Goal: Task Accomplishment & Management: Manage account settings

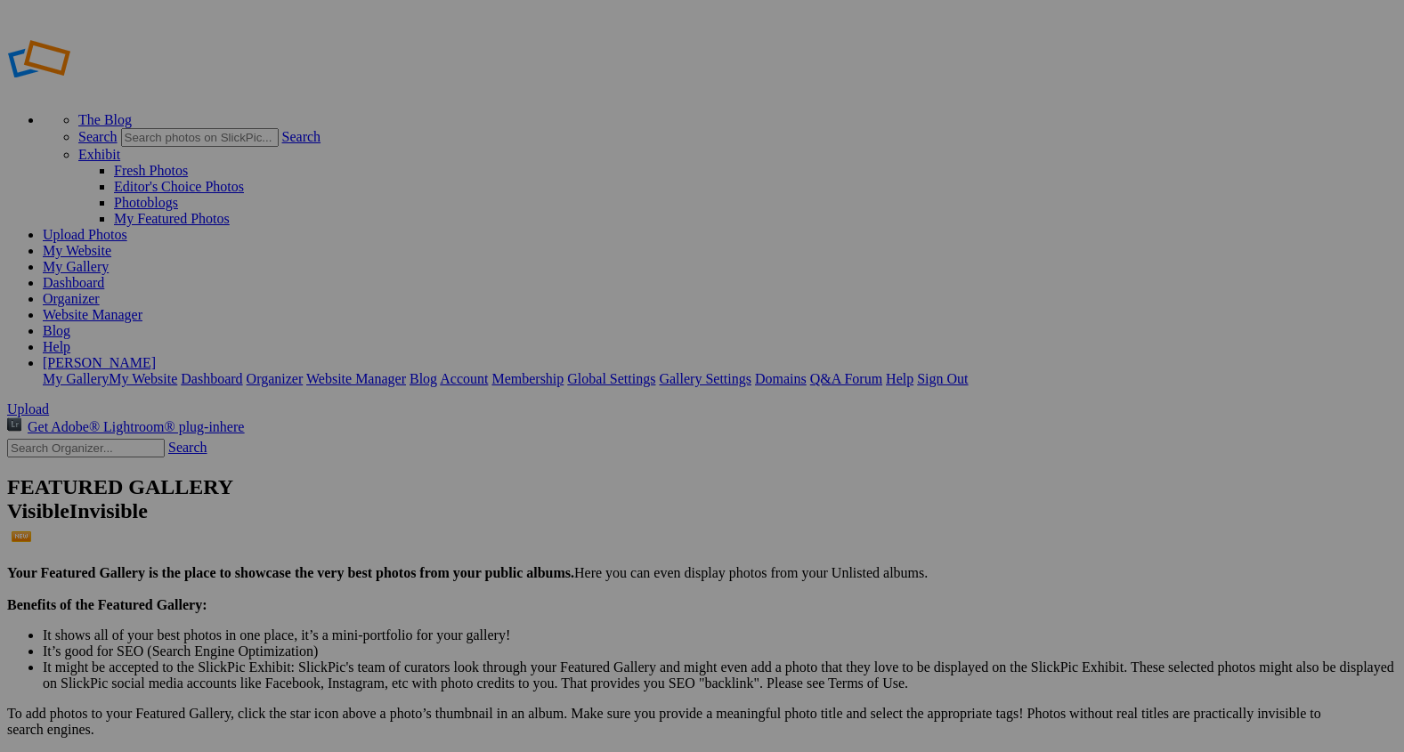
click at [49, 401] on span "Upload" at bounding box center [28, 408] width 42 height 15
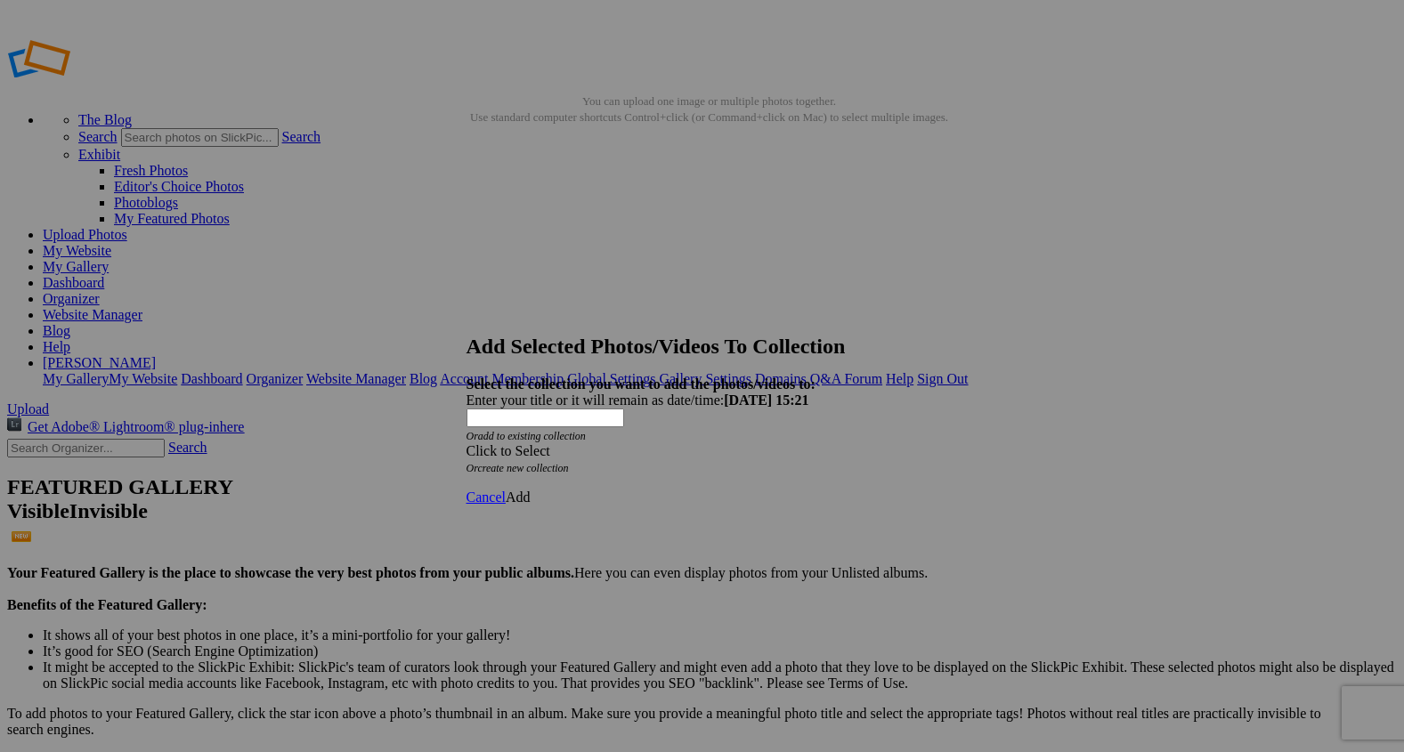
click at [466, 443] on span at bounding box center [466, 450] width 0 height 15
click at [751, 436] on link "Rocking Z [GEOGRAPHIC_DATA]" at bounding box center [646, 428] width 209 height 15
click at [530, 490] on span "Add" at bounding box center [518, 497] width 25 height 15
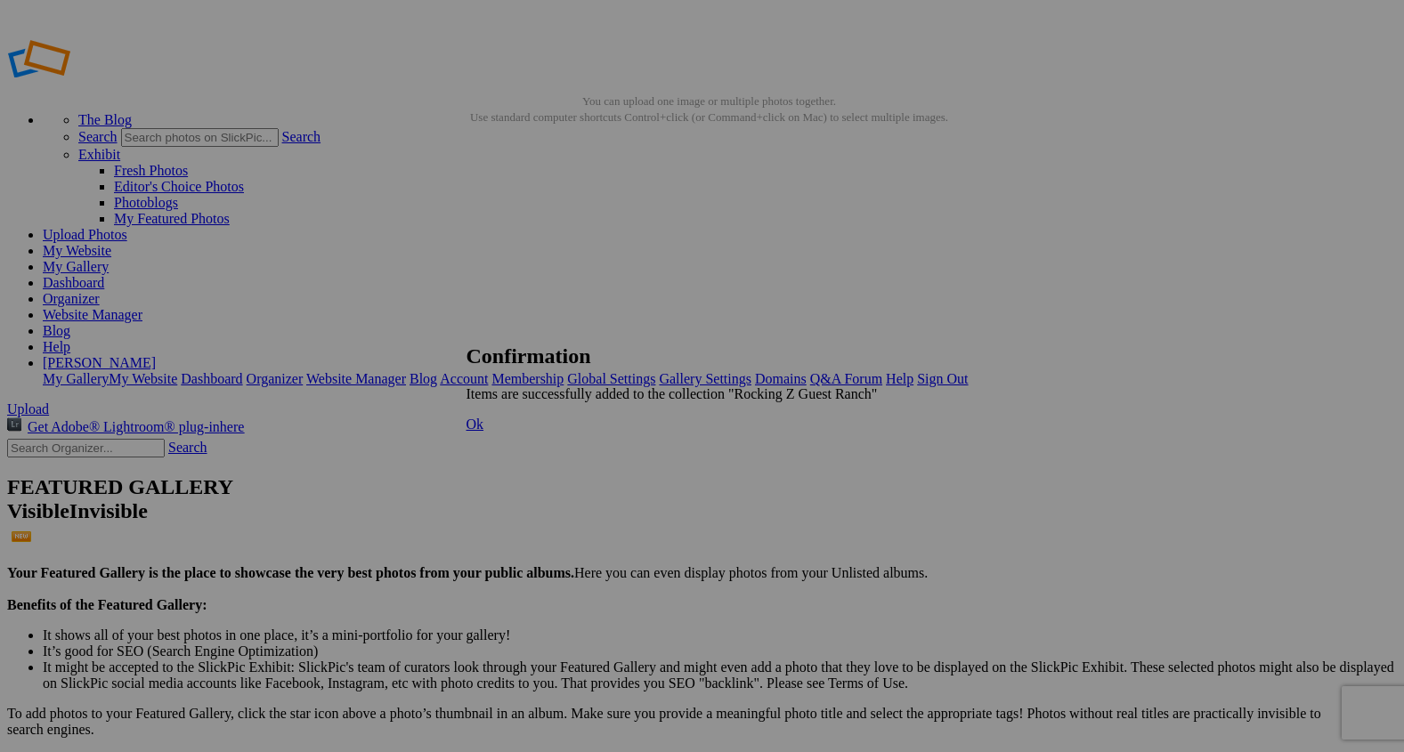
click at [484, 432] on span "Ok" at bounding box center [475, 424] width 18 height 15
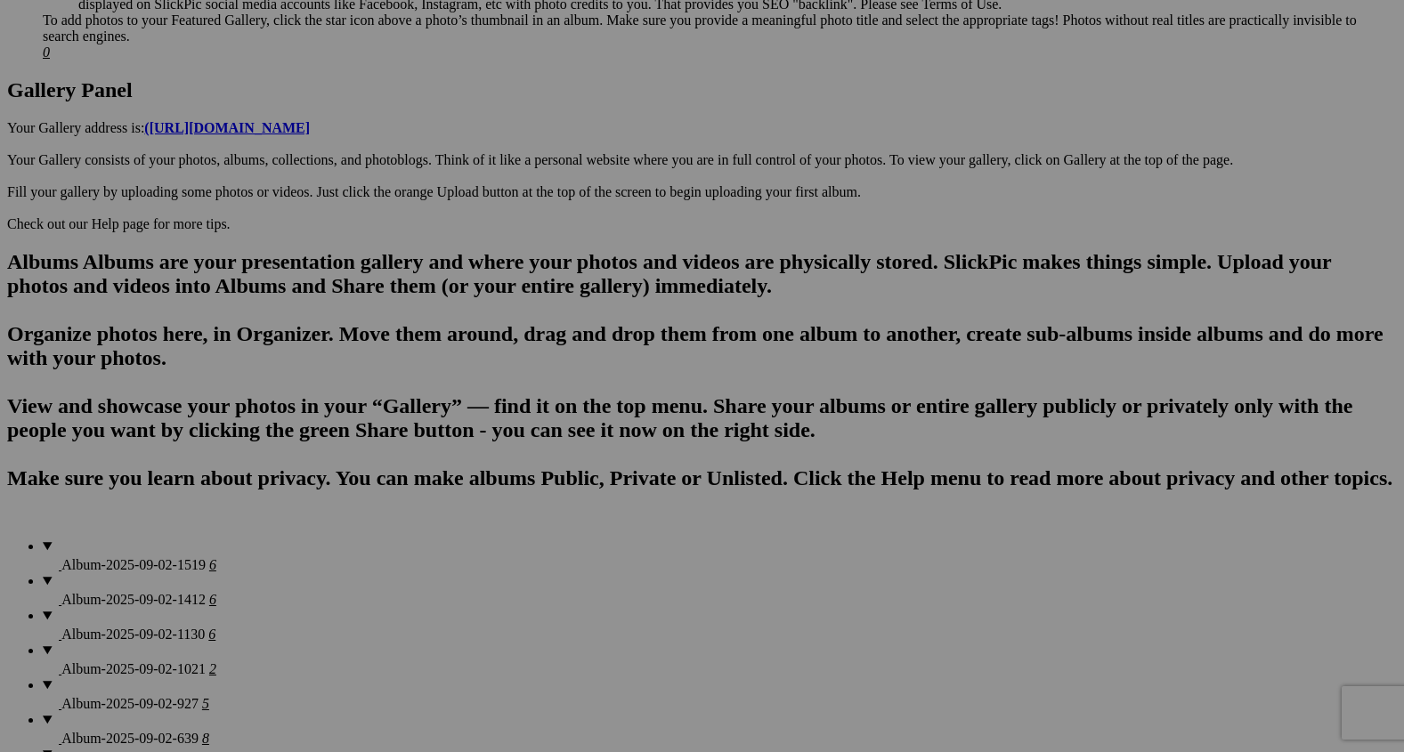
scroll to position [917, 0]
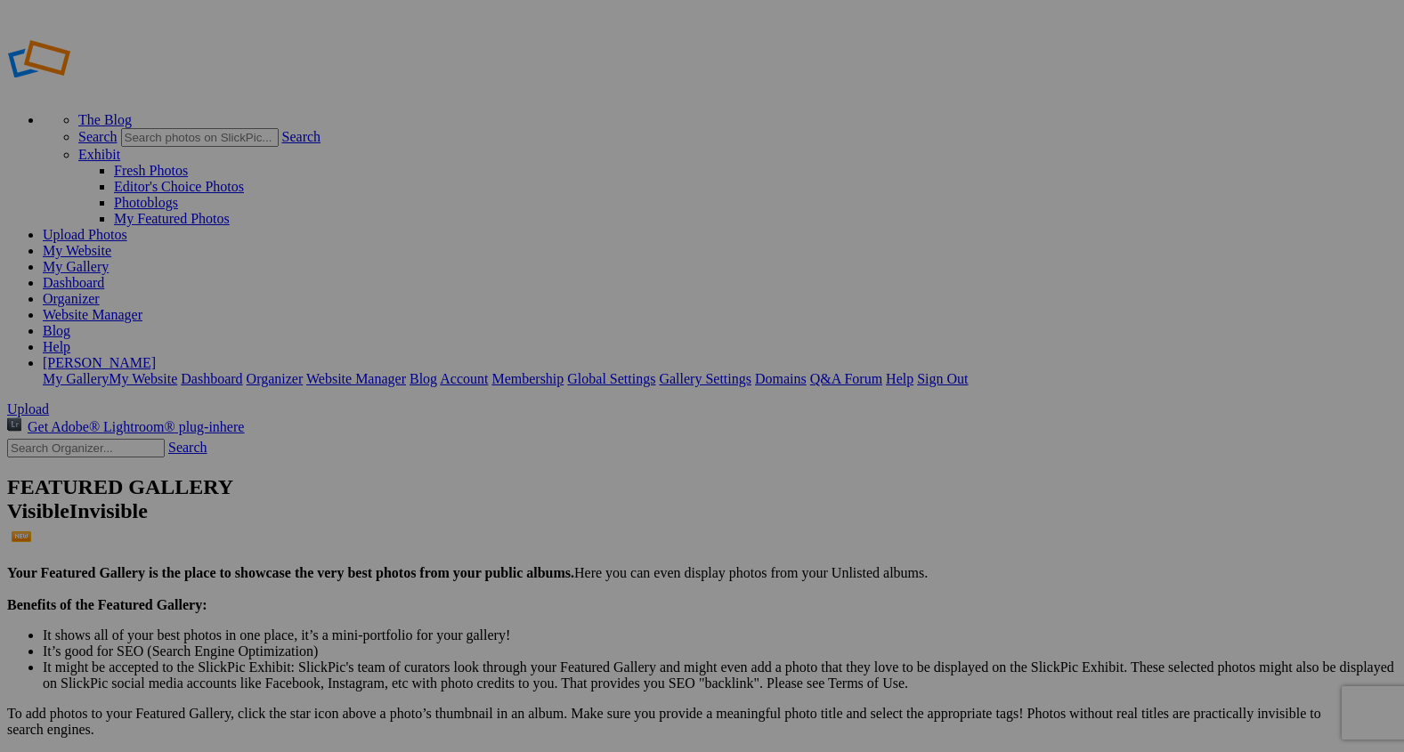
click at [584, 437] on span "Yes" at bounding box center [573, 444] width 20 height 15
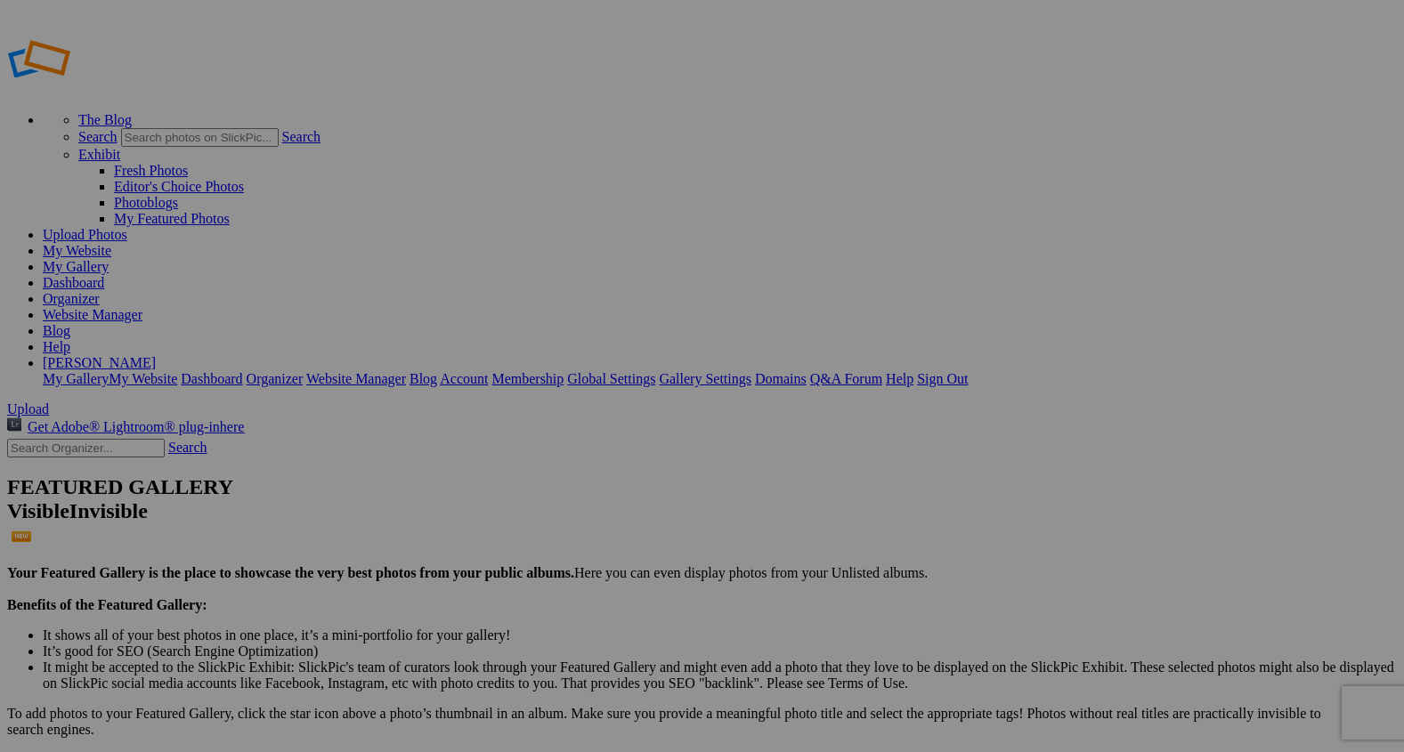
click at [584, 441] on span "Yes" at bounding box center [573, 444] width 20 height 15
click at [49, 401] on span "Upload" at bounding box center [28, 408] width 42 height 15
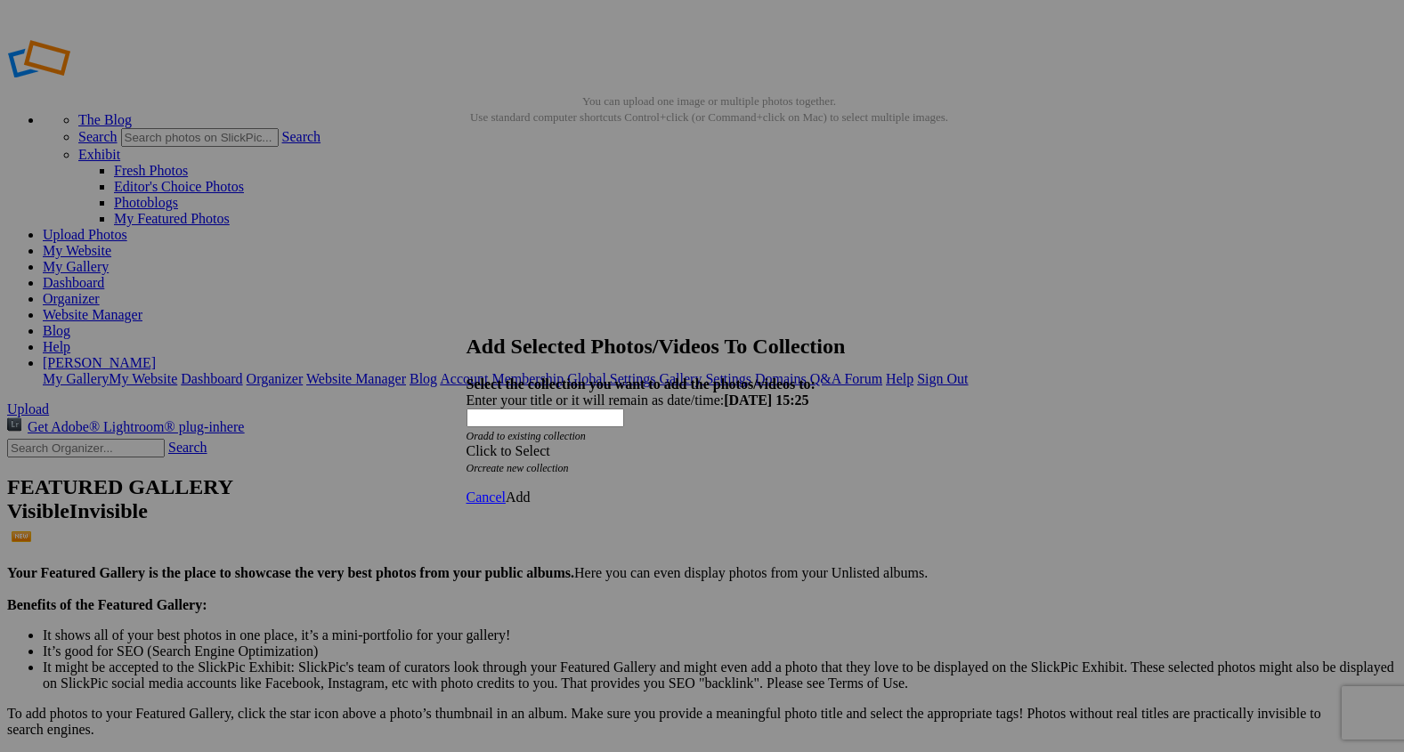
click at [466, 443] on span at bounding box center [466, 450] width 0 height 15
click at [725, 436] on link "Rocking Z [GEOGRAPHIC_DATA]" at bounding box center [646, 428] width 209 height 15
click at [530, 490] on span "Add" at bounding box center [518, 497] width 25 height 15
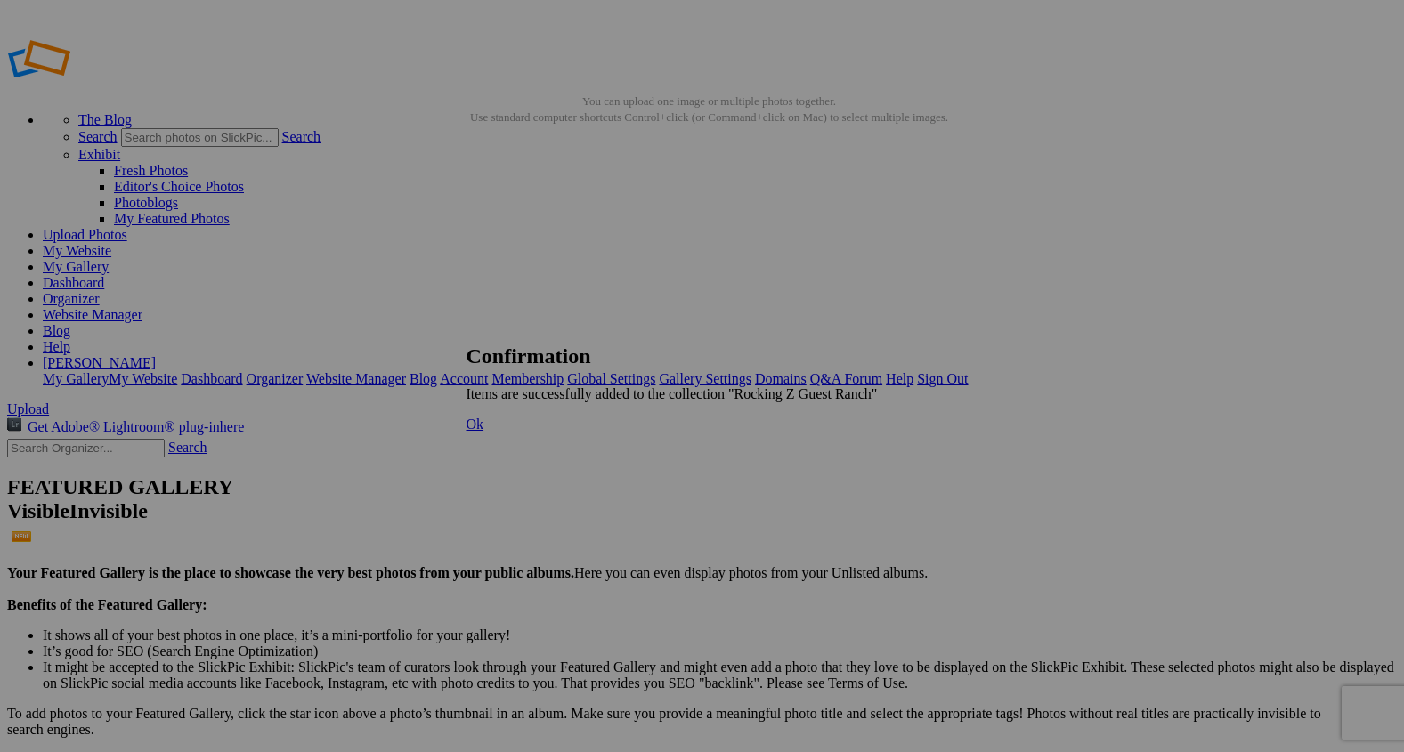
click at [484, 432] on span "Ok" at bounding box center [475, 424] width 18 height 15
type input "R"
paste input "https://chatgpt.com/s/m_68b7522289788191882e46bebfaf296c"
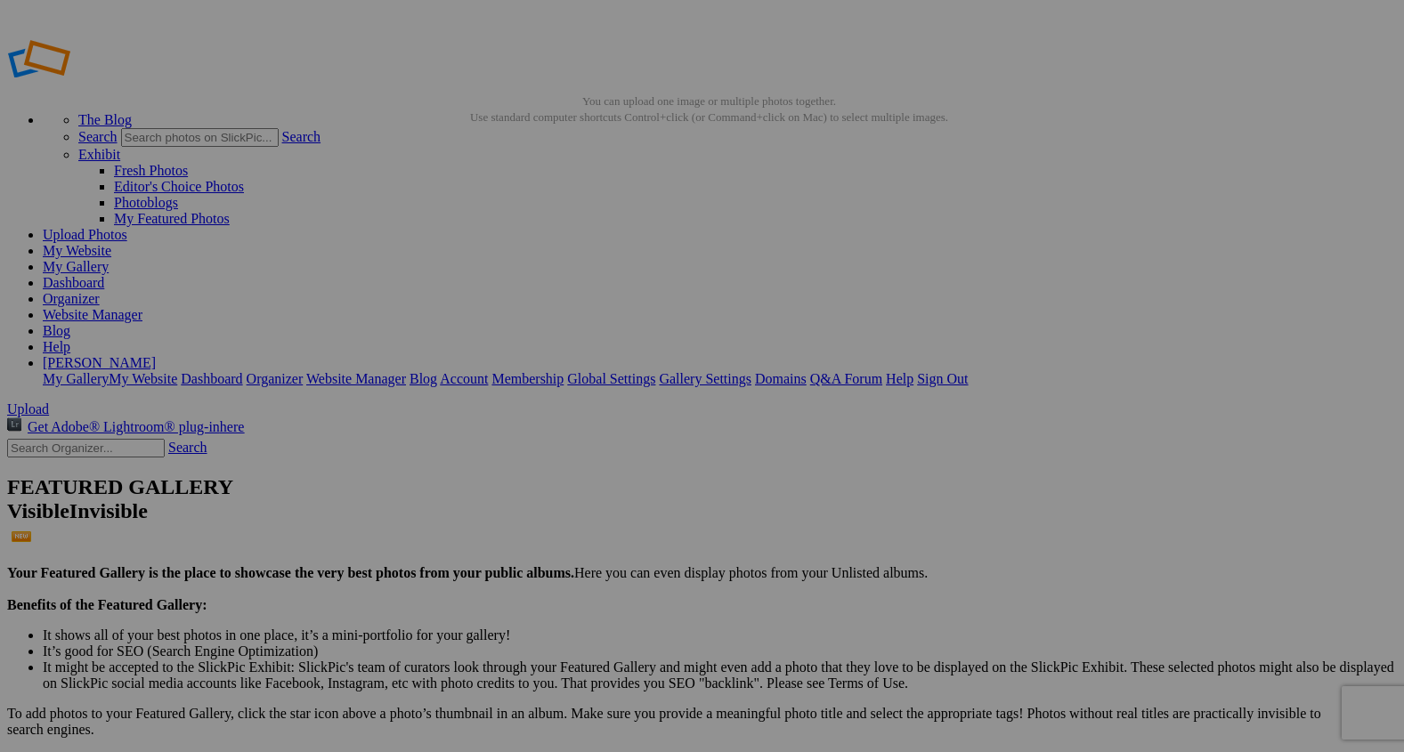
scroll to position [0, 166]
drag, startPoint x: 560, startPoint y: 347, endPoint x: 537, endPoint y: 344, distance: 23.3
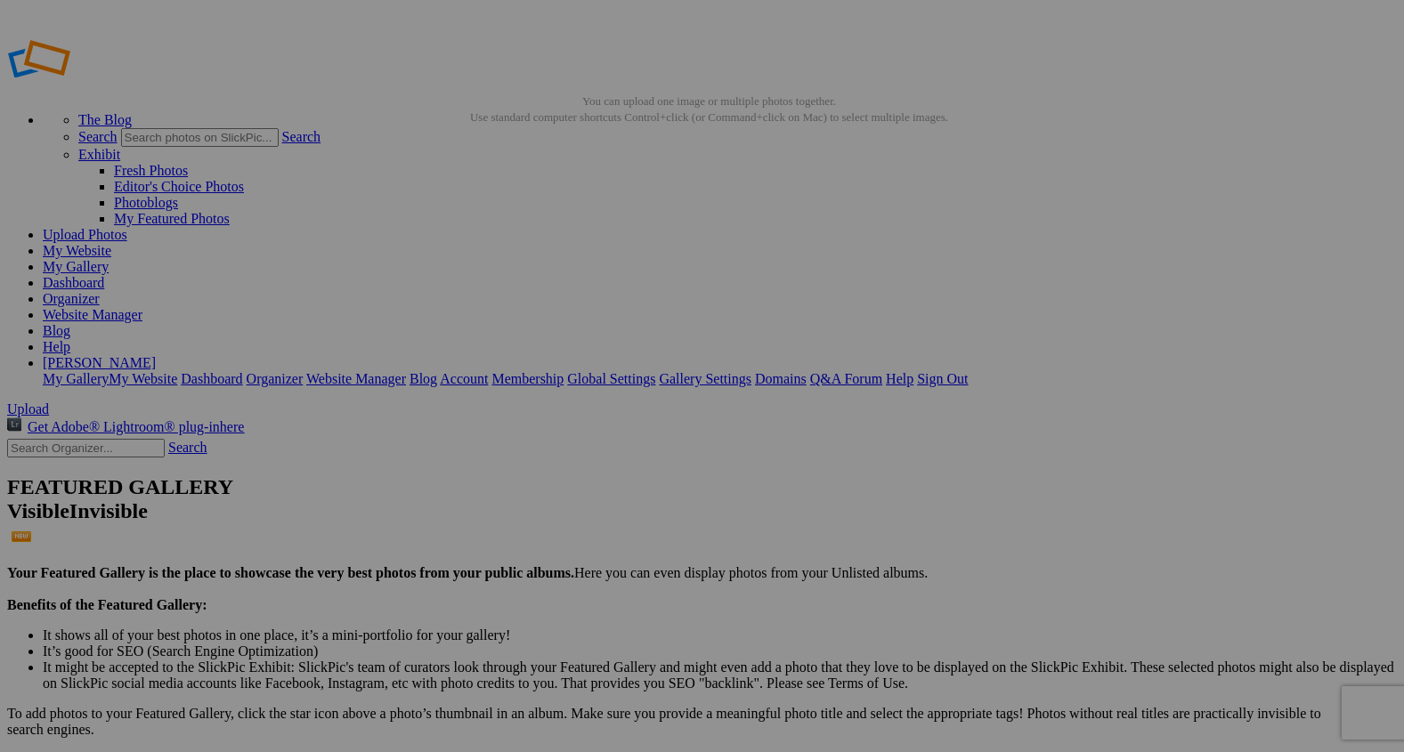
type input "h"
paste input "Legacy of the Land"
type input "Legacy of the Land"
drag, startPoint x: 449, startPoint y: 286, endPoint x: 465, endPoint y: 166, distance: 120.2
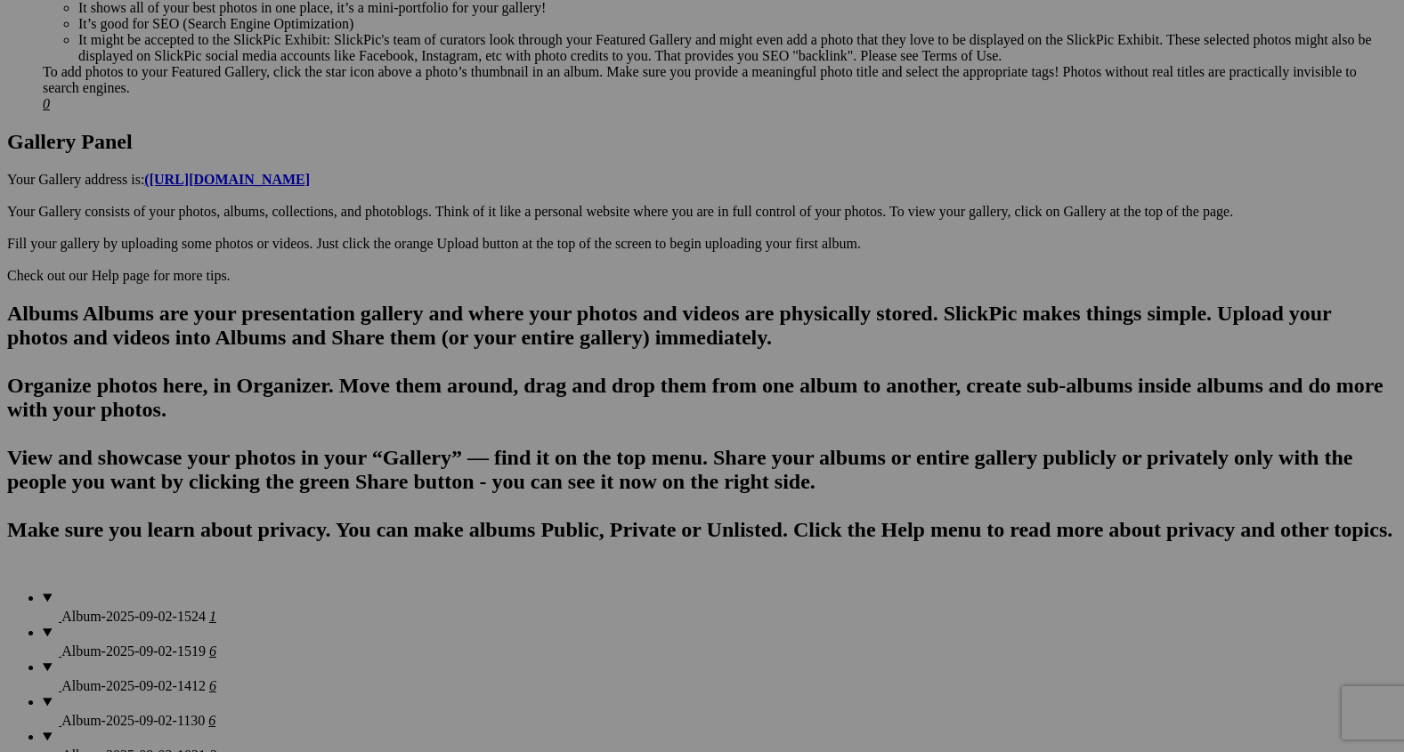
scroll to position [870, 0]
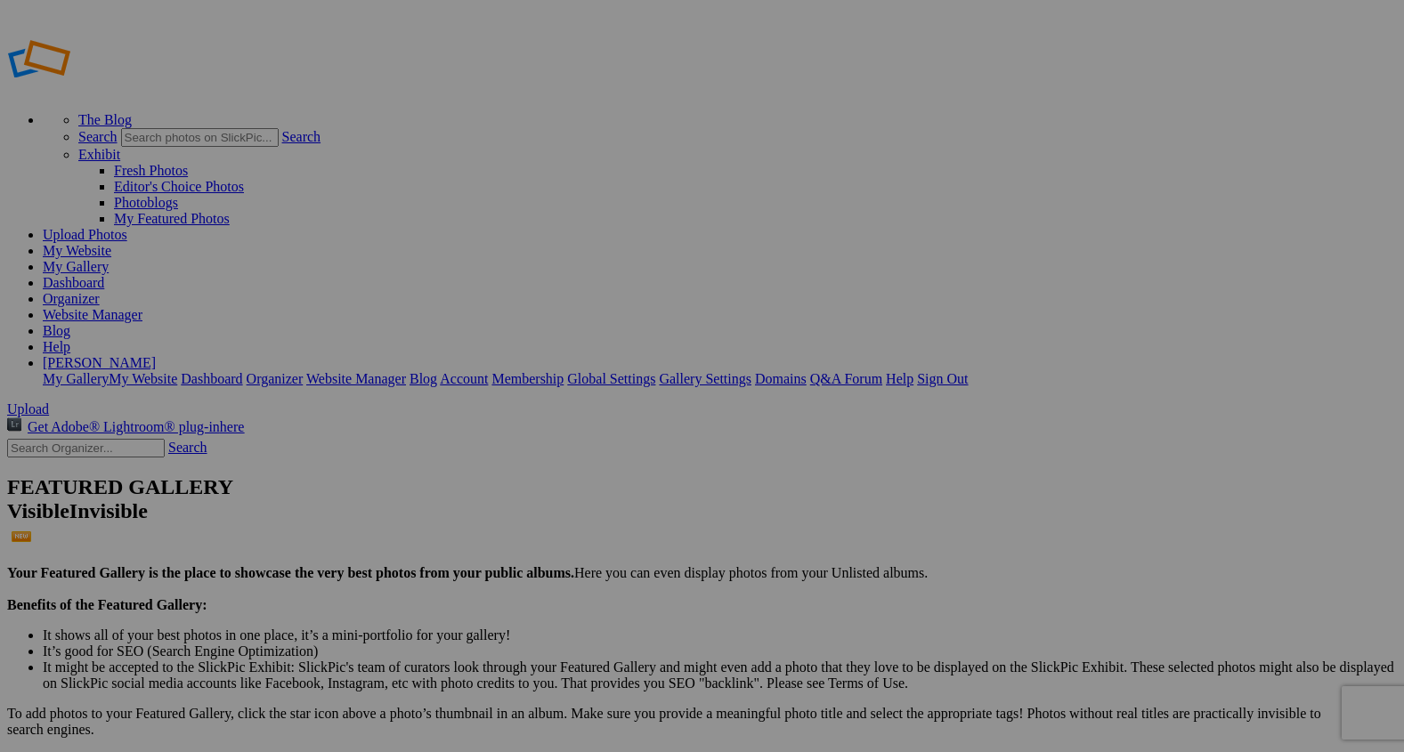
type input "2"
paste input "Whispers Between Friends"
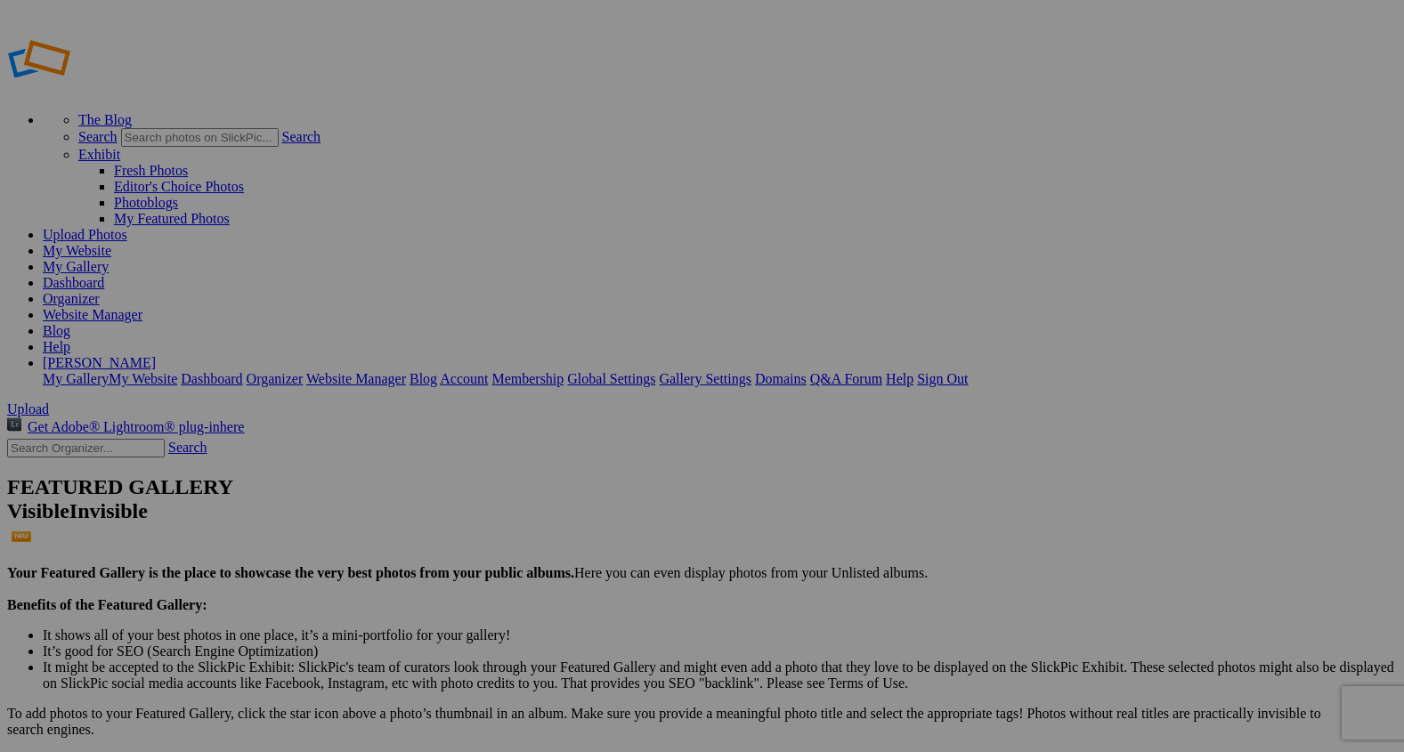
type input "Whispers Between Friends"
click at [142, 307] on link "Website Manager" at bounding box center [93, 314] width 100 height 15
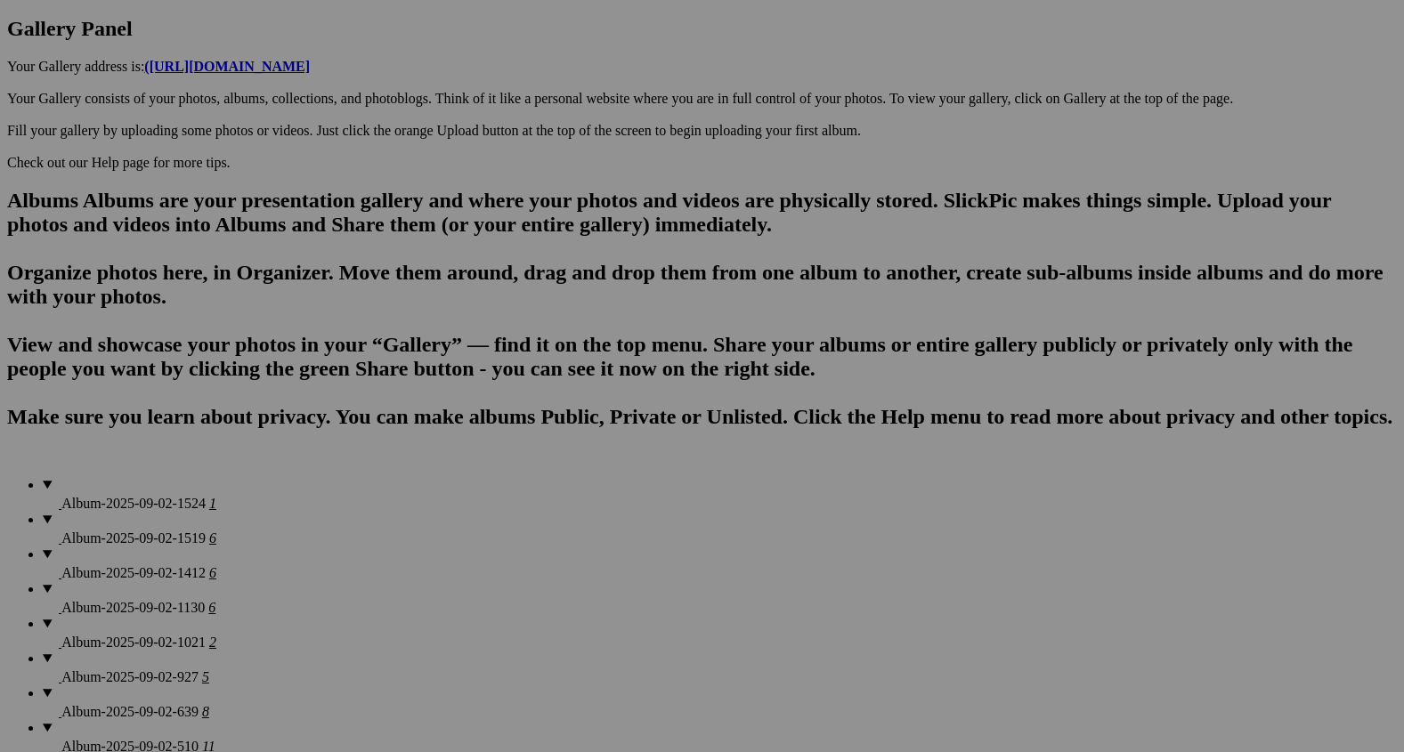
scroll to position [1161, 0]
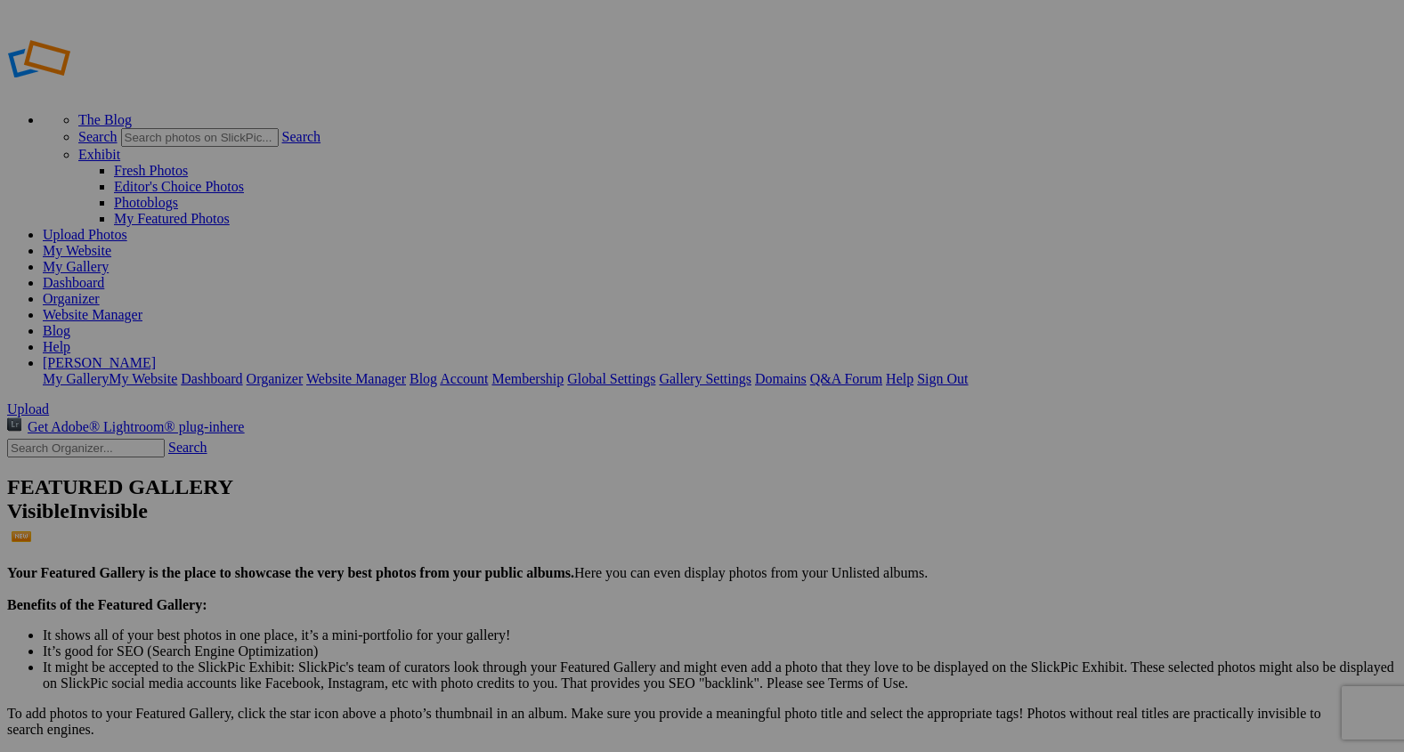
type input "2"
paste input "Thirst Quenched in Nature"
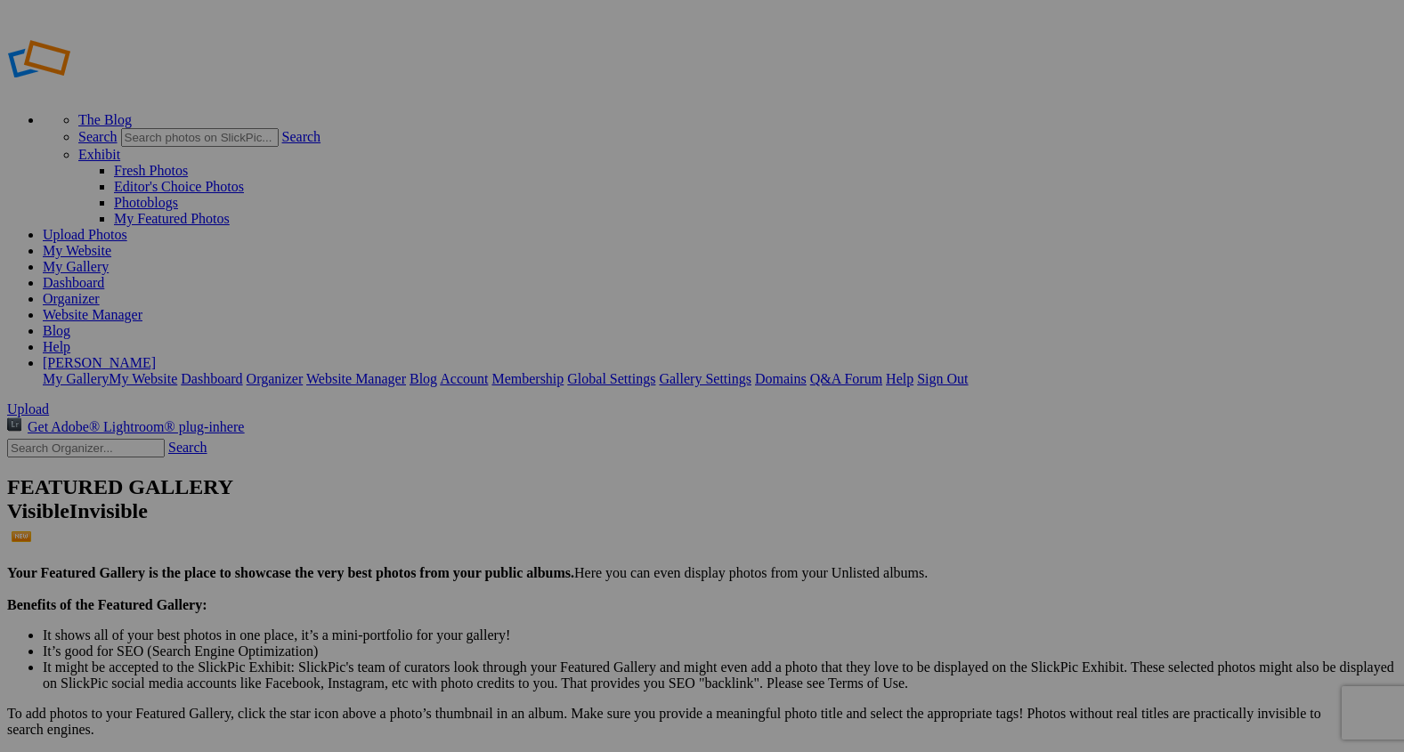
type input "Thirst Quenched in Nature"
type input "2"
paste input "The Brand Tells the Story"
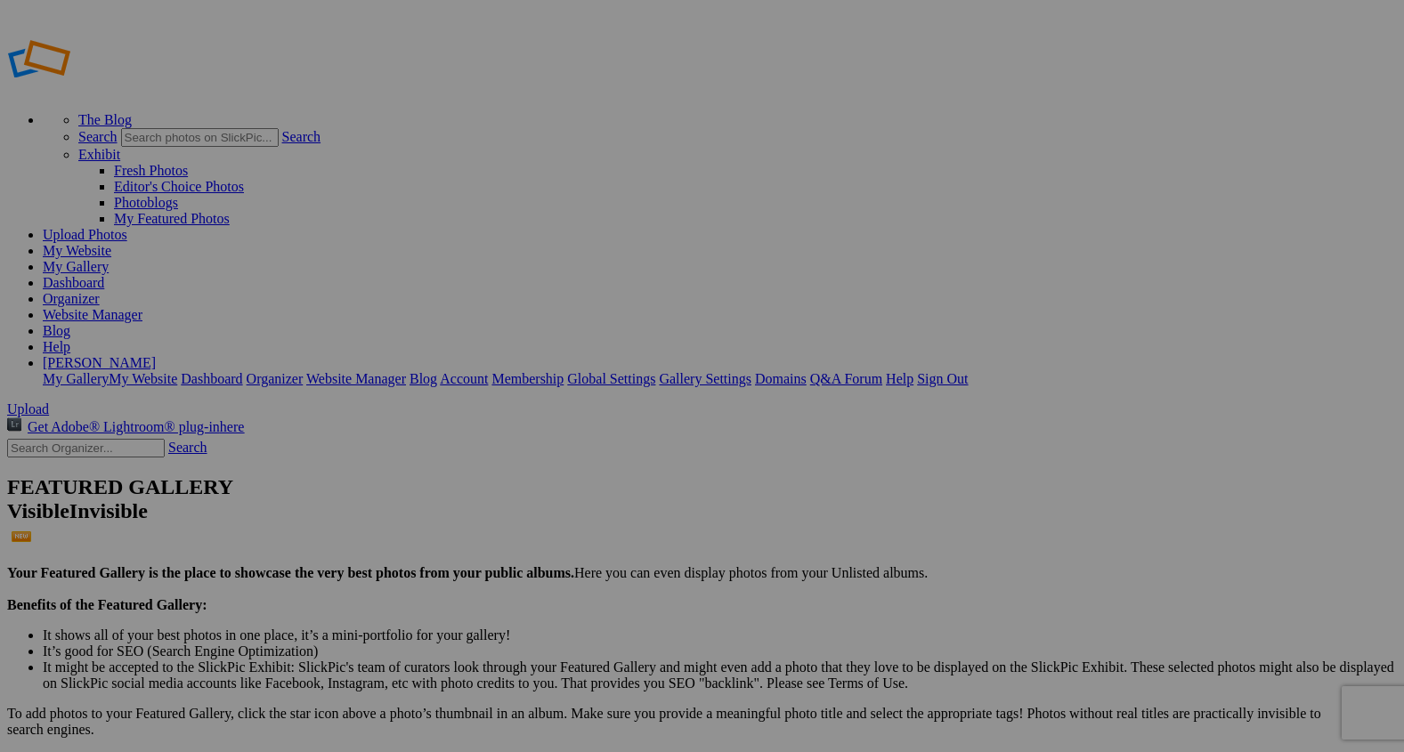
type input "The Brand Tells the Story"
type input "8"
paste input "Along the Sagebrush Path"
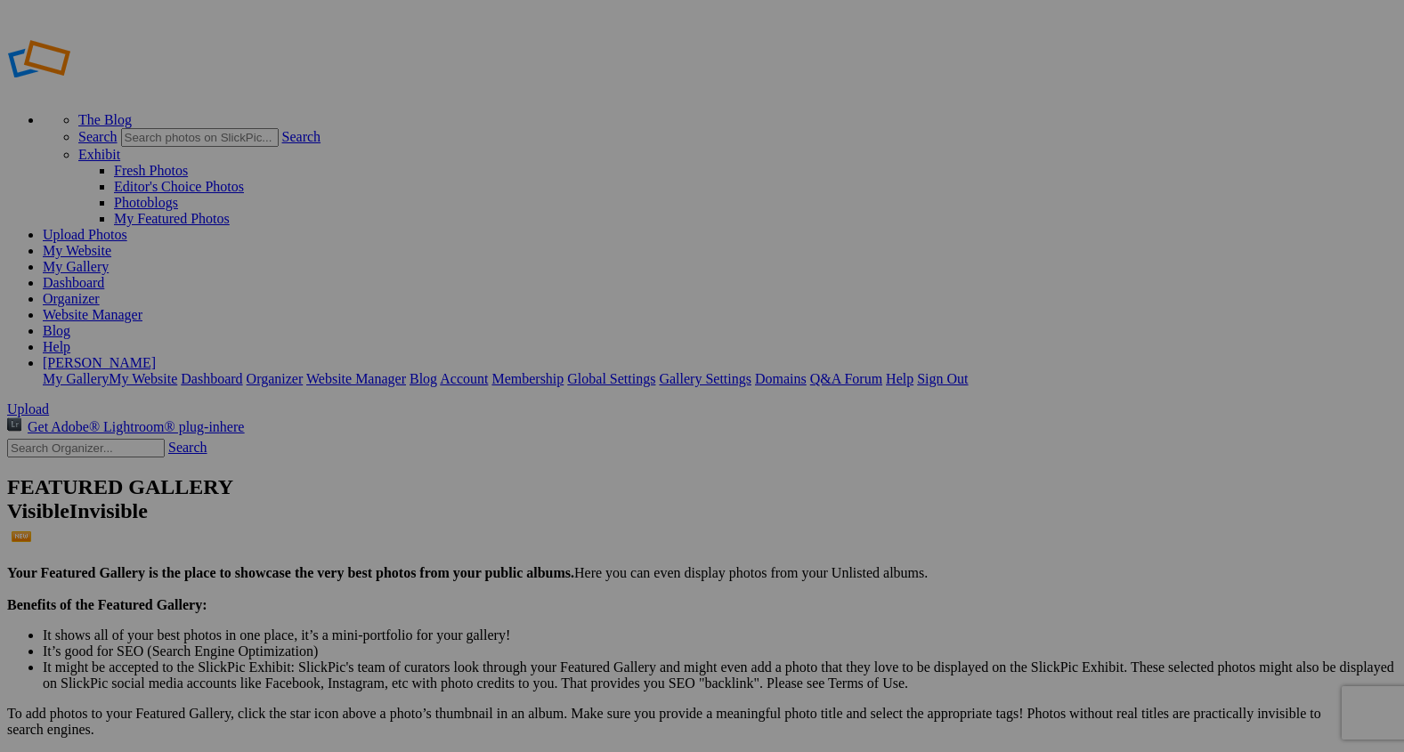
type input "Along the Sagebrush Path"
type input "3"
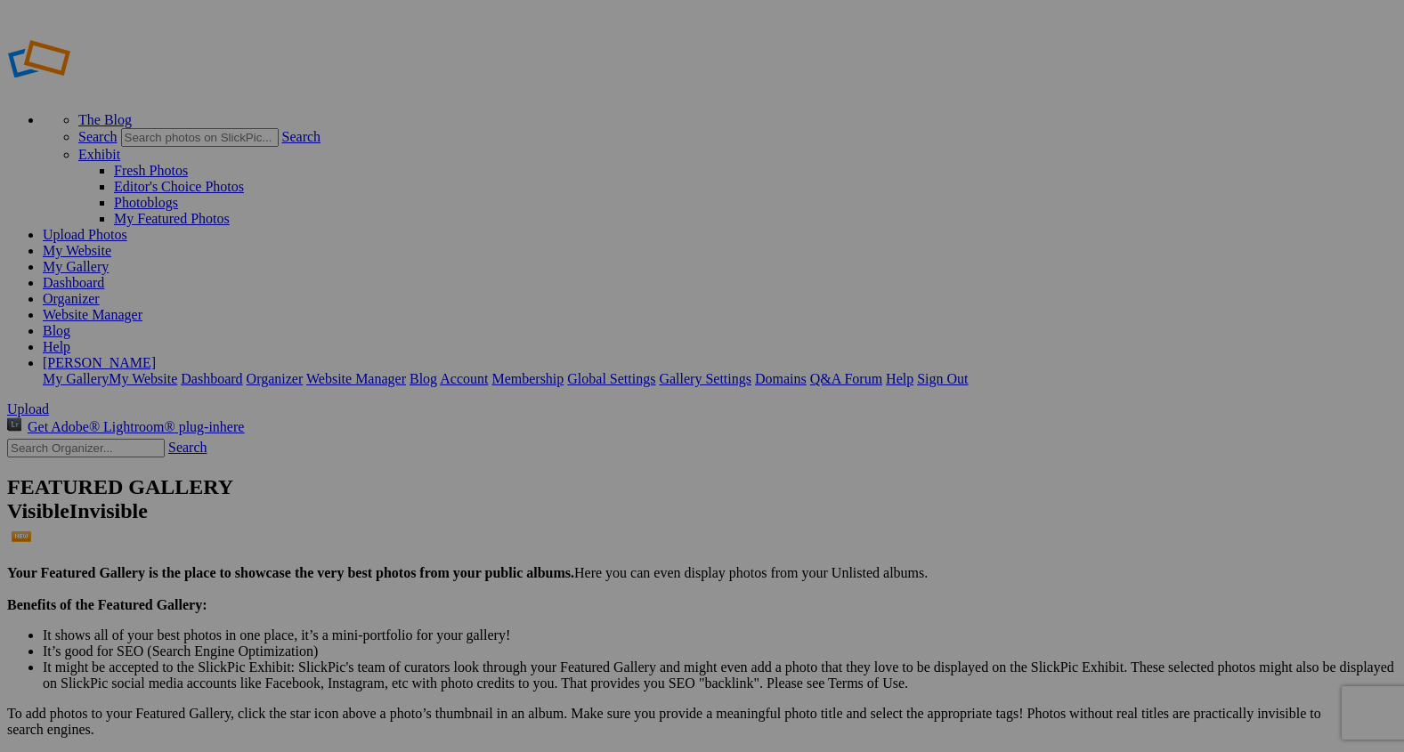
paste input "The Smiling Z"
type input "The Smiling Z"
type input "8"
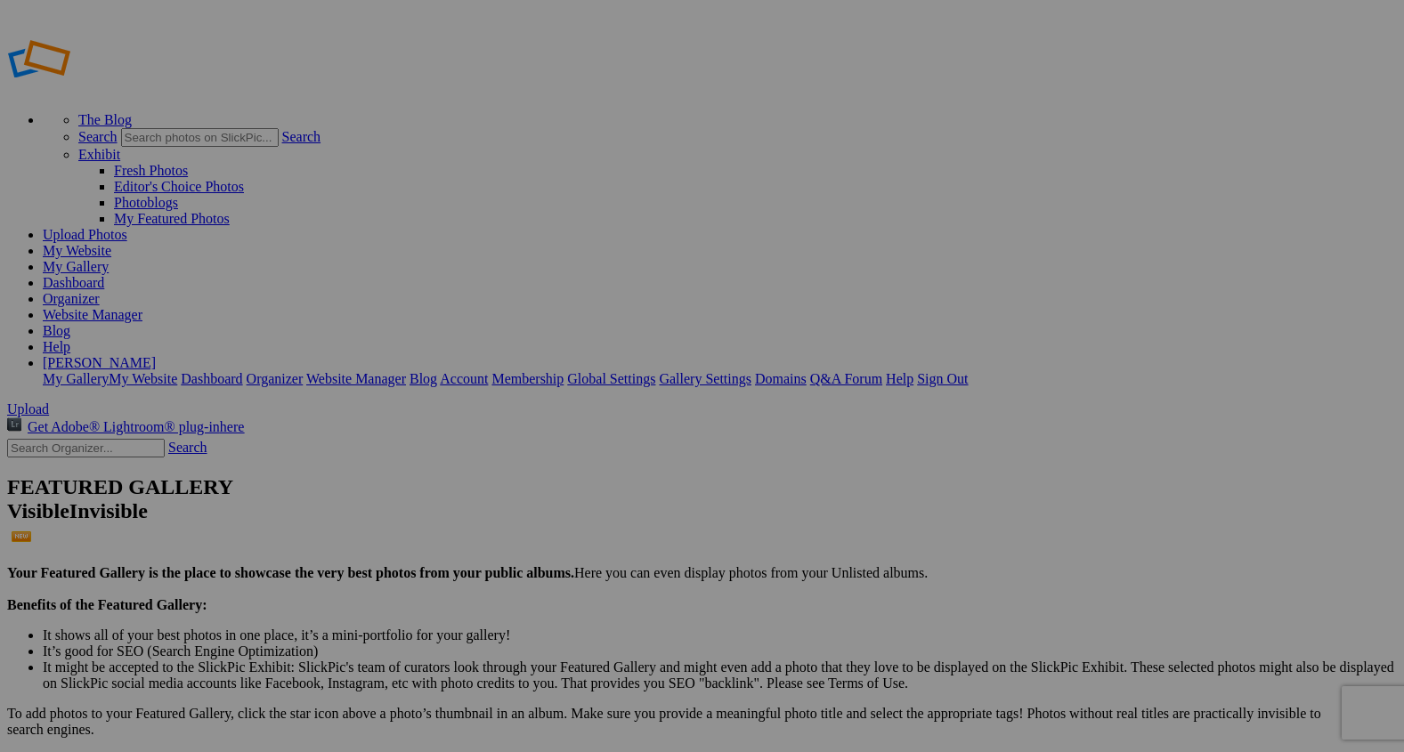
paste input "The Z Welcomes You"
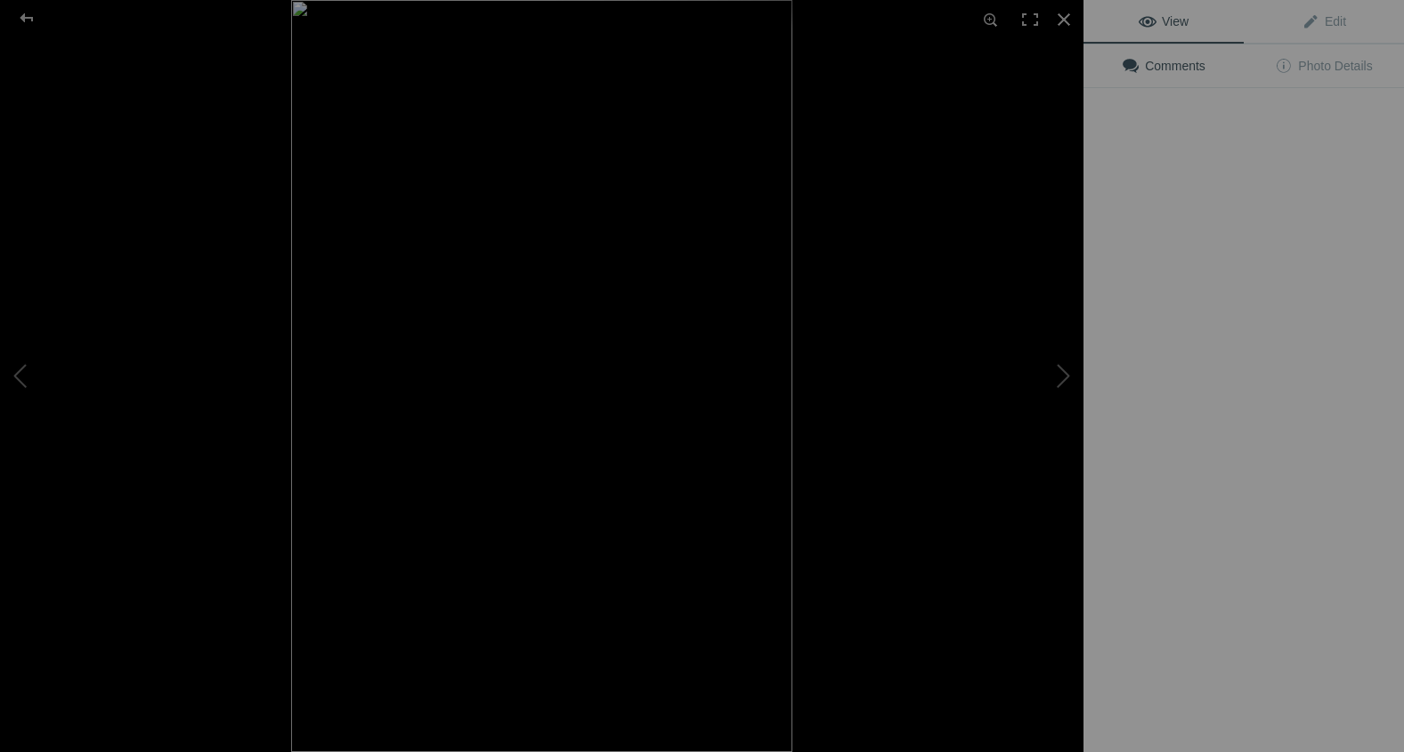
type input "The Z Welcomes You"
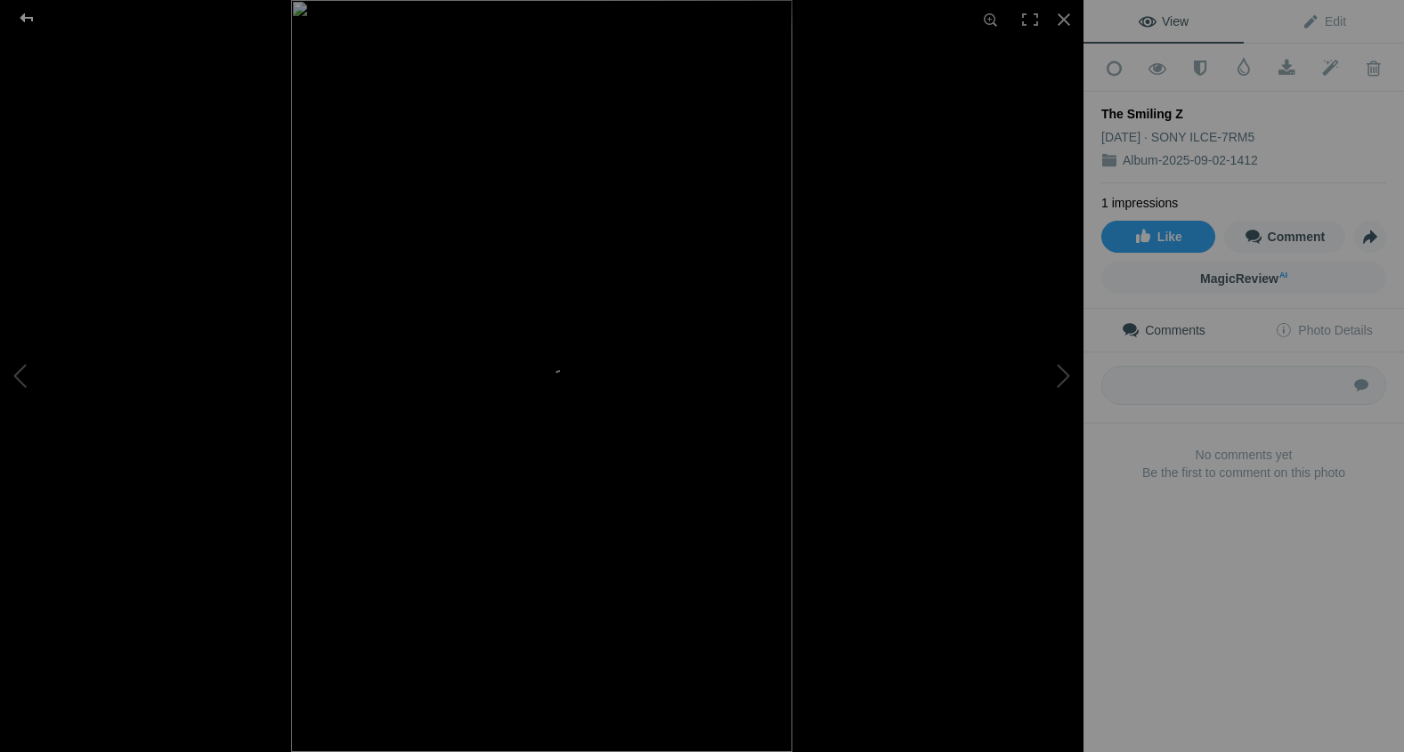
click at [28, 16] on div at bounding box center [27, 18] width 64 height 36
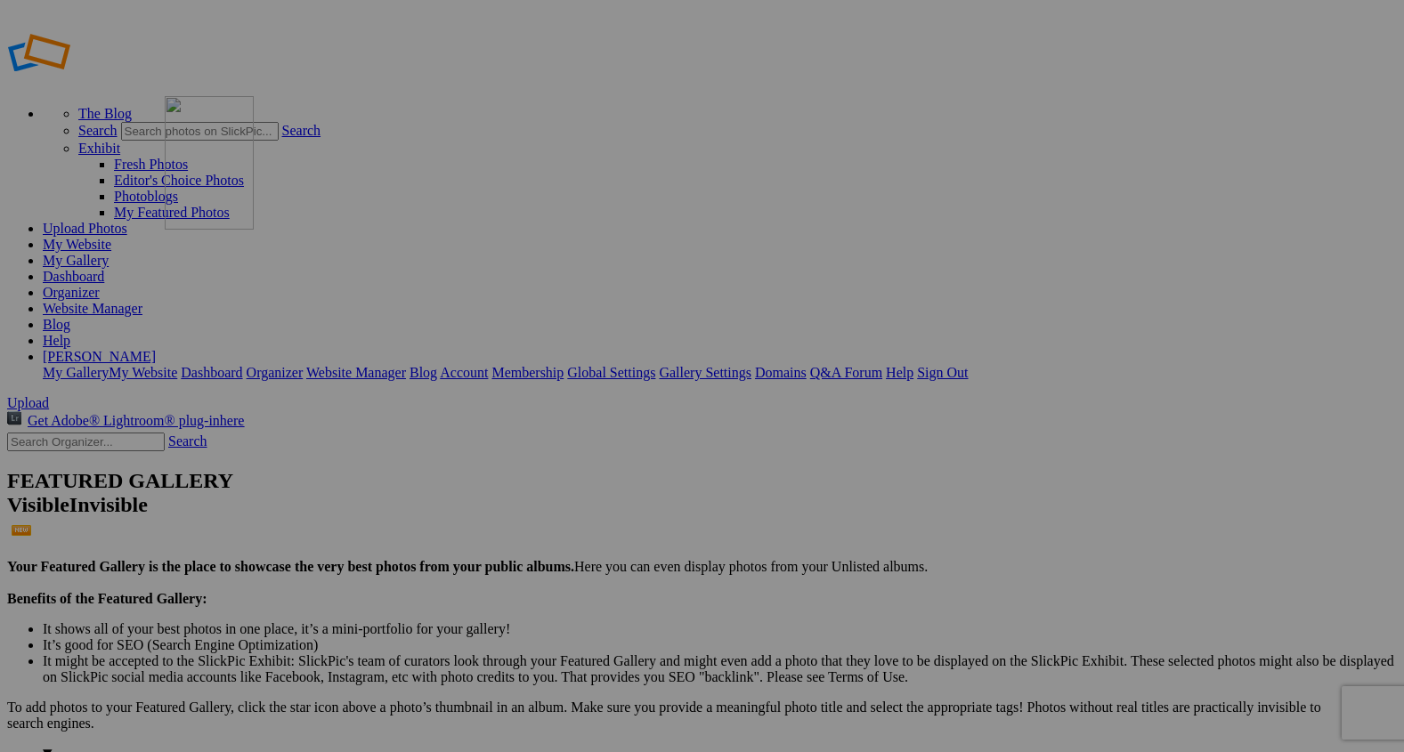
drag, startPoint x: 1304, startPoint y: 287, endPoint x: 420, endPoint y: 221, distance: 886.3
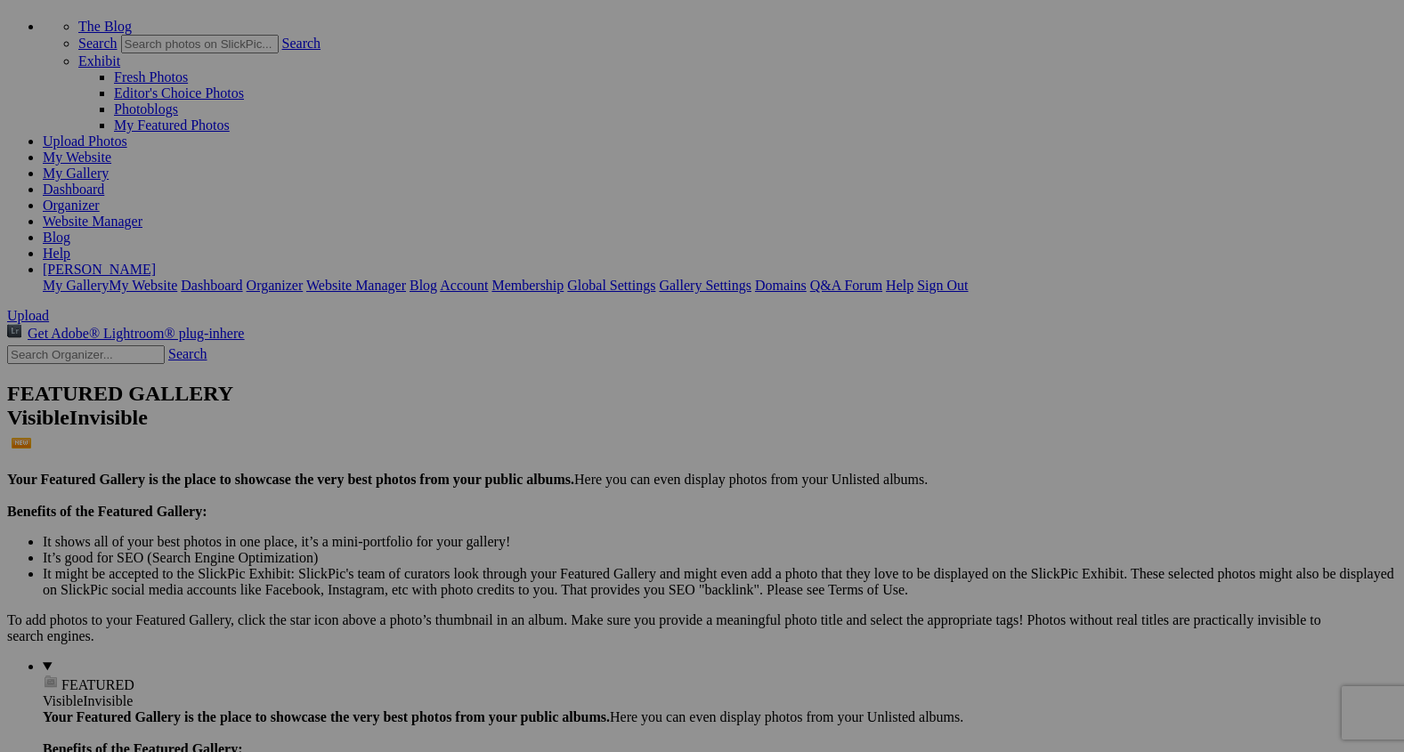
scroll to position [109, 0]
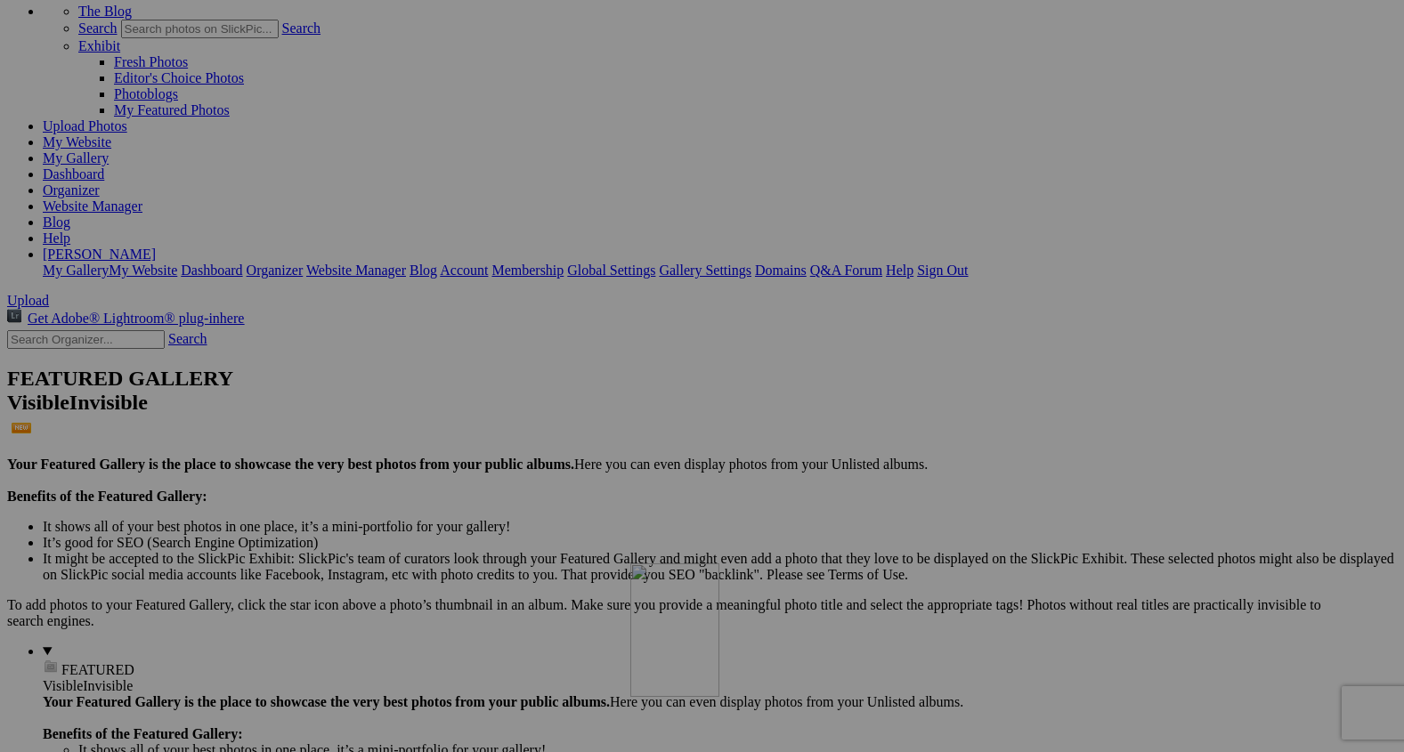
drag, startPoint x: 1264, startPoint y: 194, endPoint x: 891, endPoint y: 680, distance: 612.6
drag, startPoint x: 663, startPoint y: 190, endPoint x: 743, endPoint y: 625, distance: 442.5
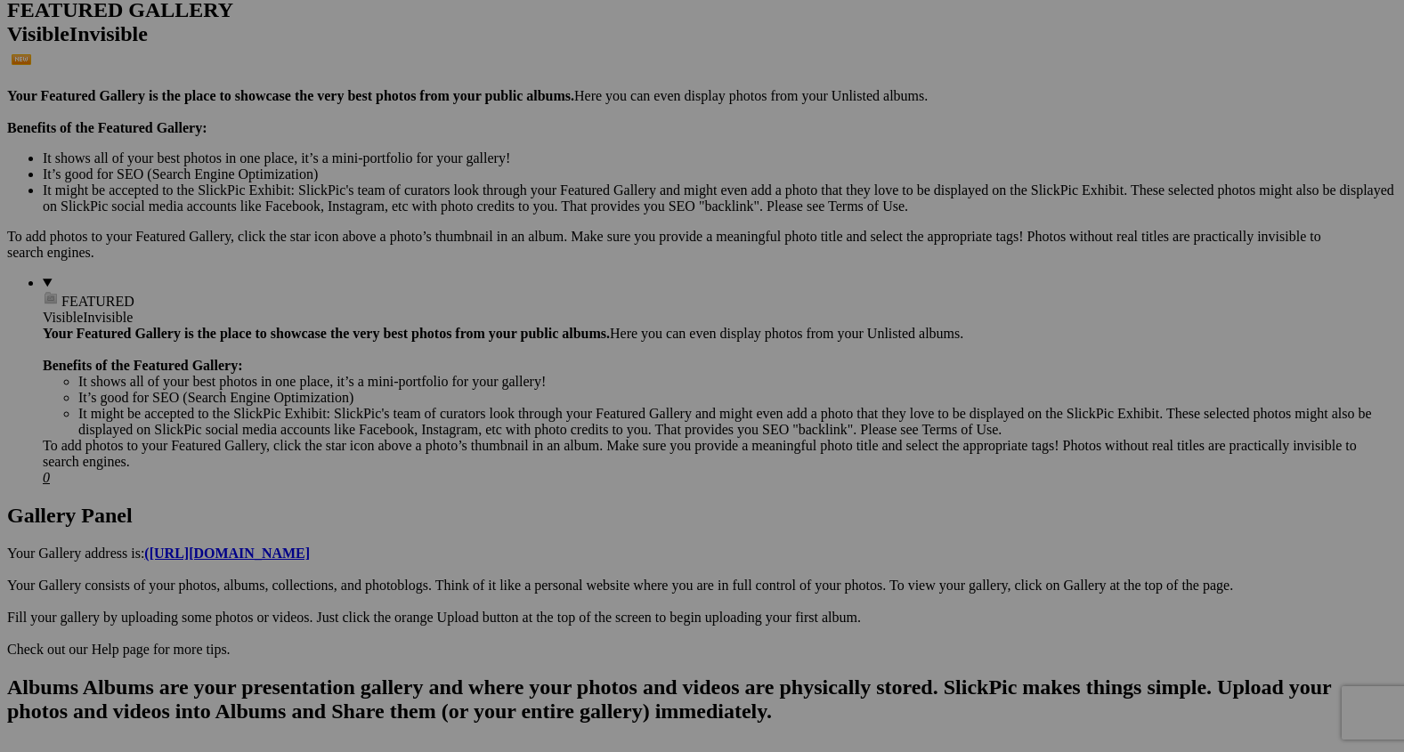
scroll to position [482, 0]
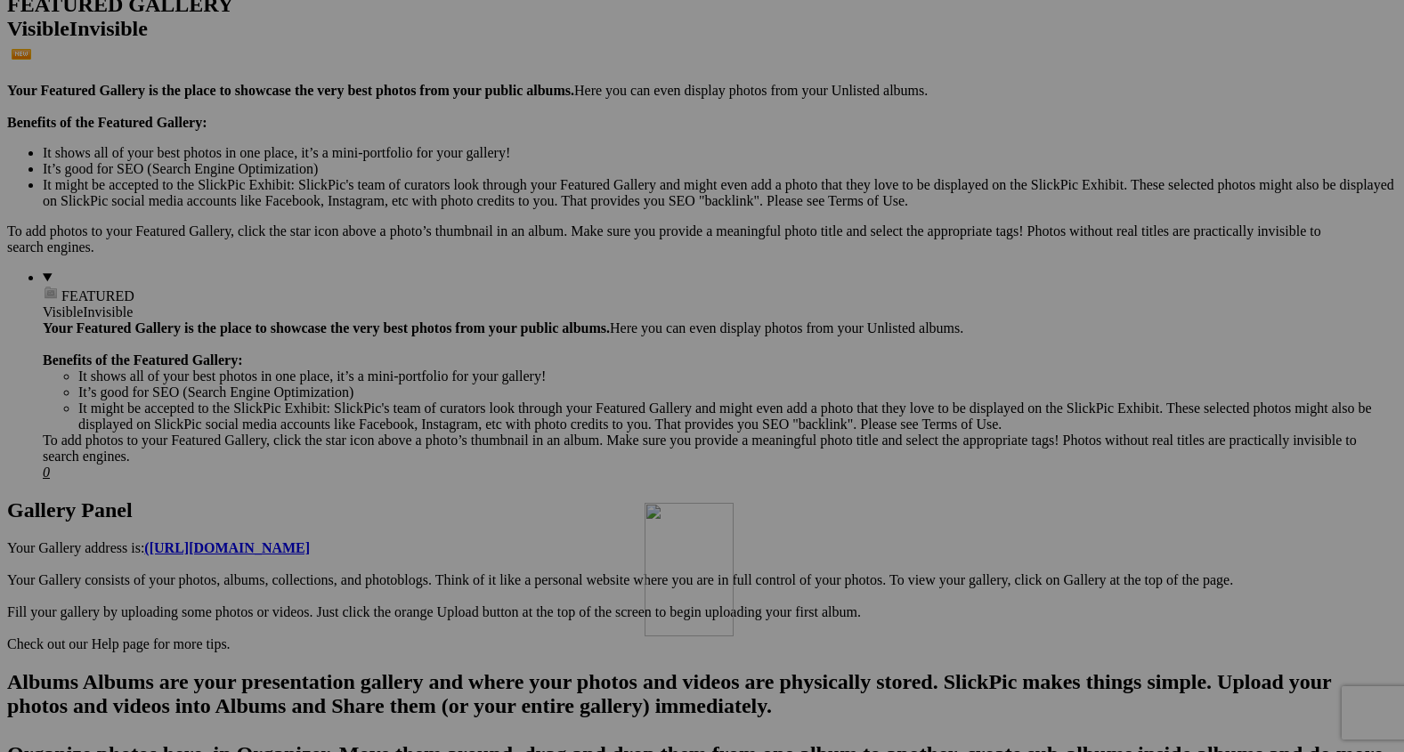
drag, startPoint x: 959, startPoint y: 279, endPoint x: 903, endPoint y: 655, distance: 379.6
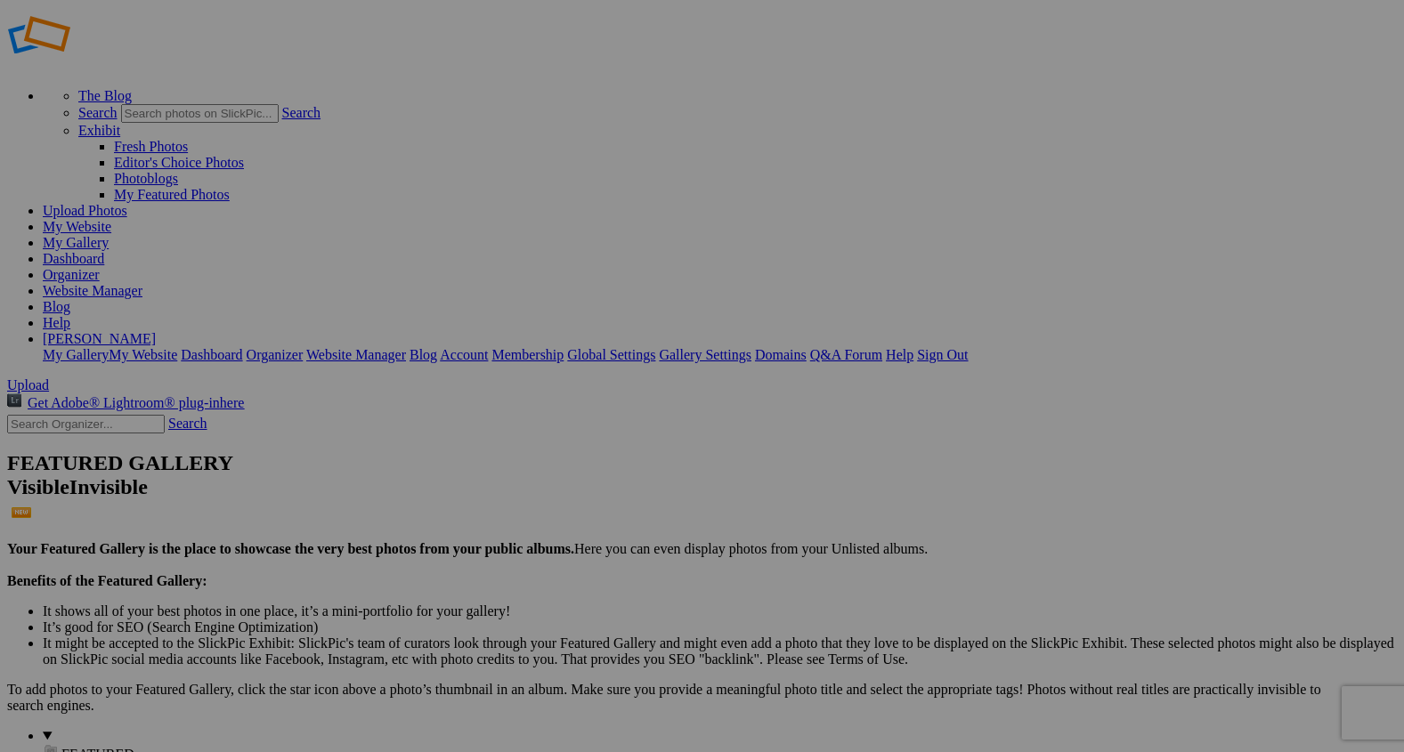
scroll to position [14, 0]
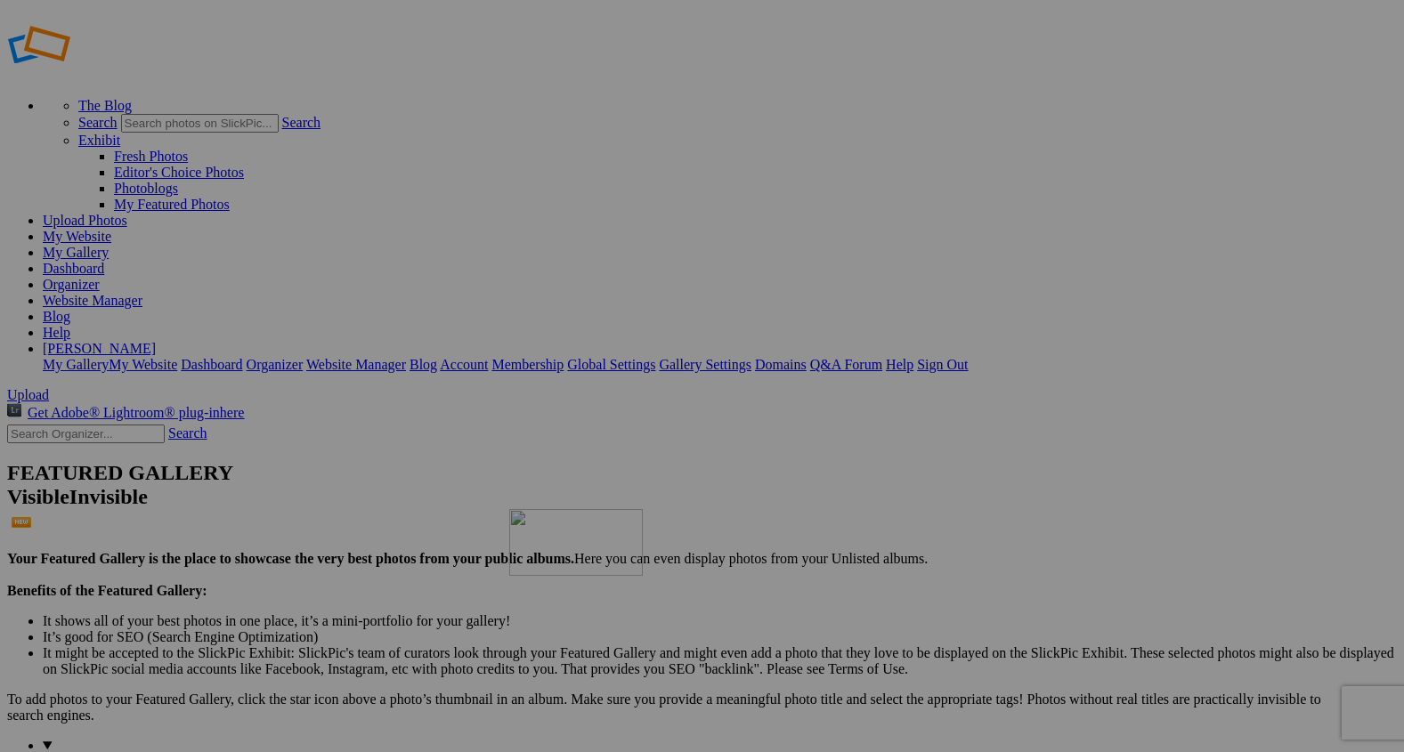
drag, startPoint x: 1086, startPoint y: 258, endPoint x: 758, endPoint y: 672, distance: 527.8
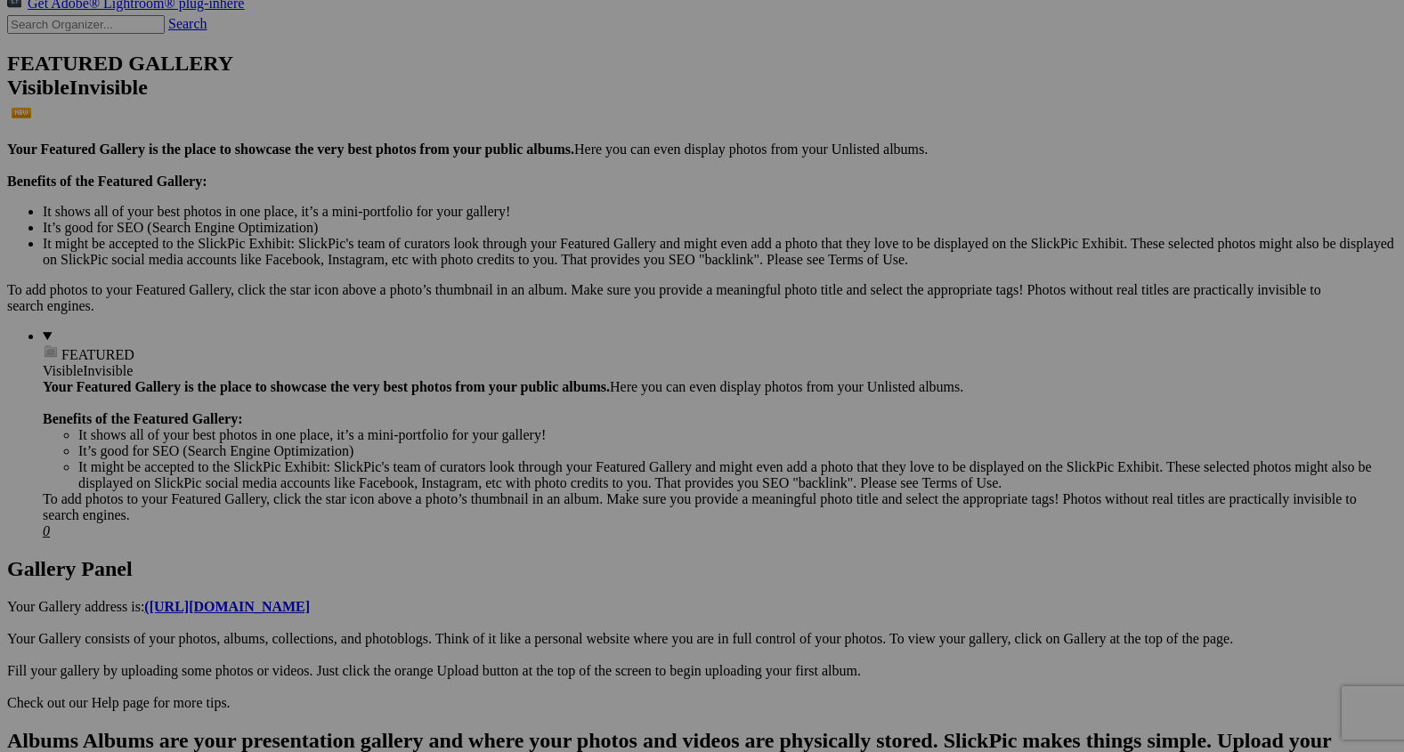
scroll to position [425, 0]
drag, startPoint x: 808, startPoint y: 315, endPoint x: 778, endPoint y: 707, distance: 392.8
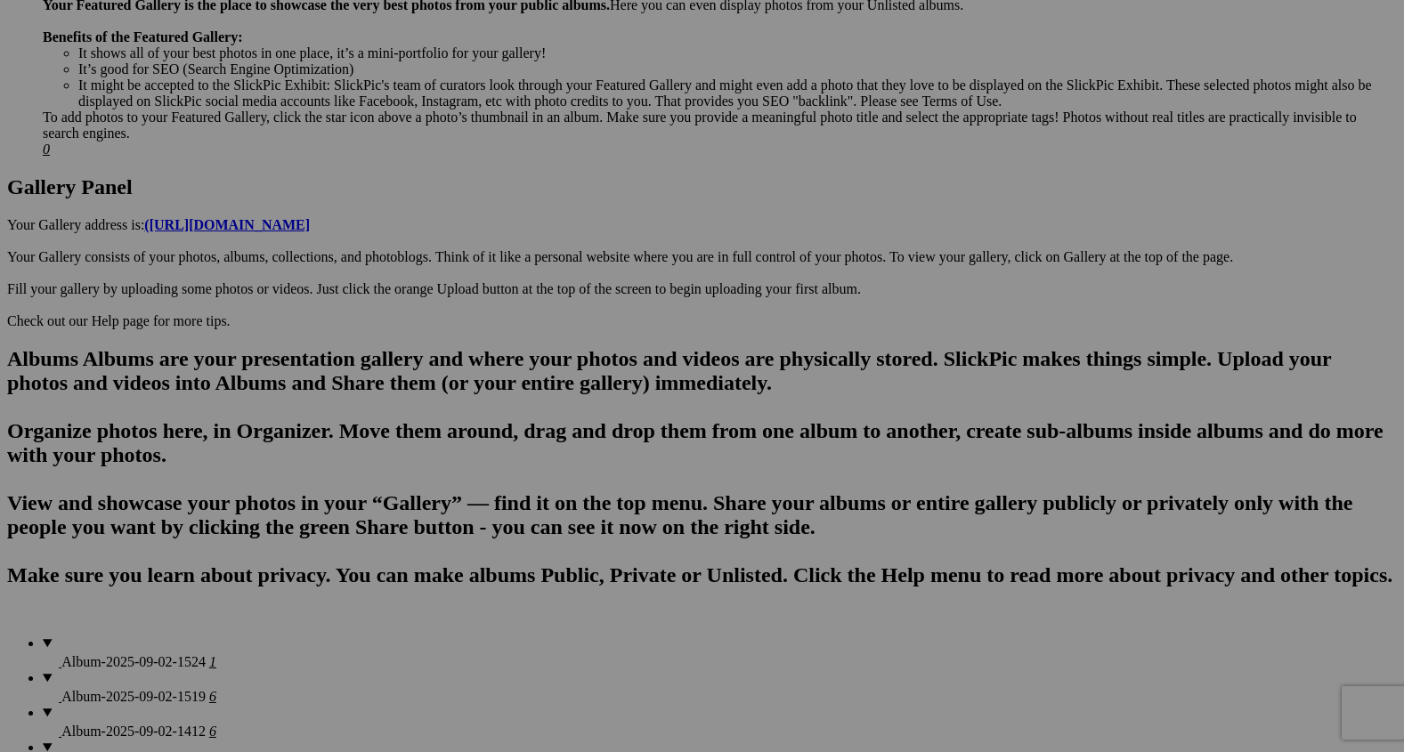
scroll to position [811, 0]
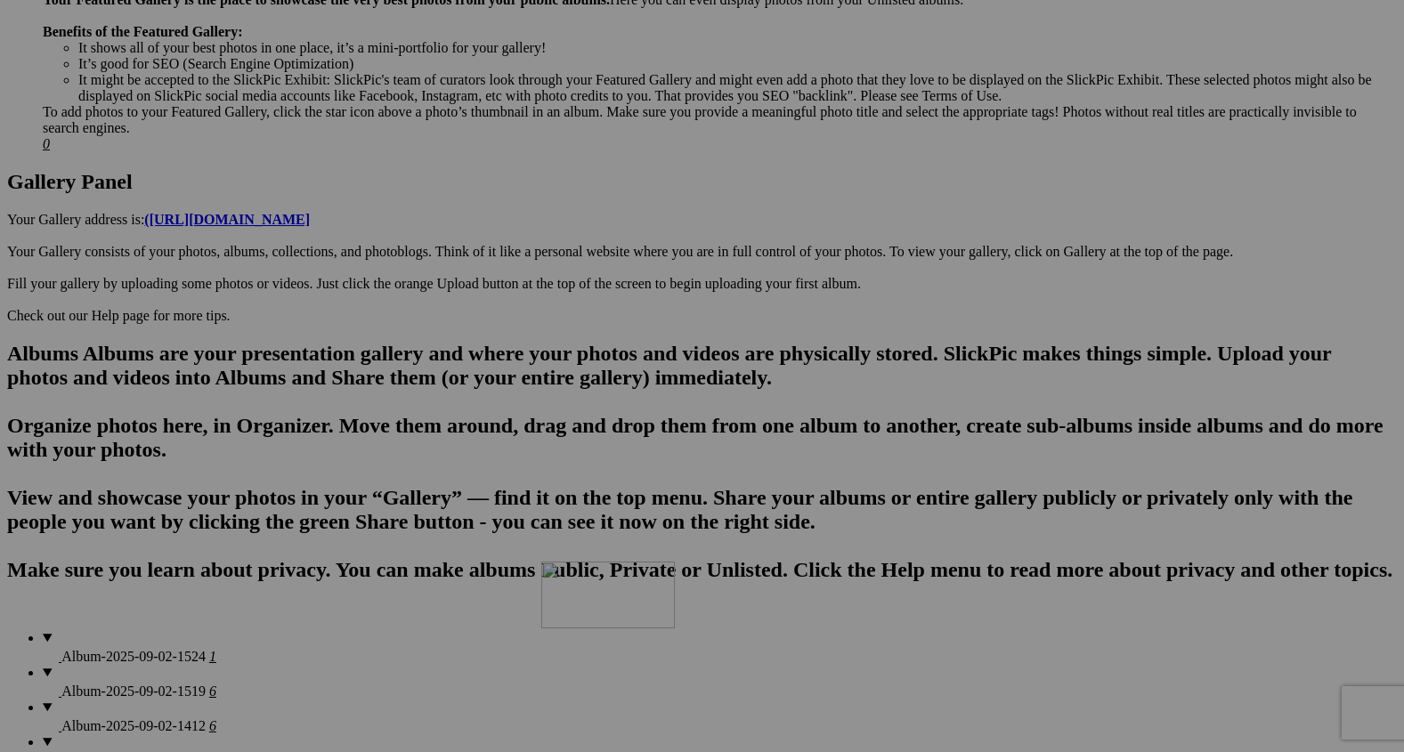
drag, startPoint x: 815, startPoint y: 404, endPoint x: 790, endPoint y: 739, distance: 335.6
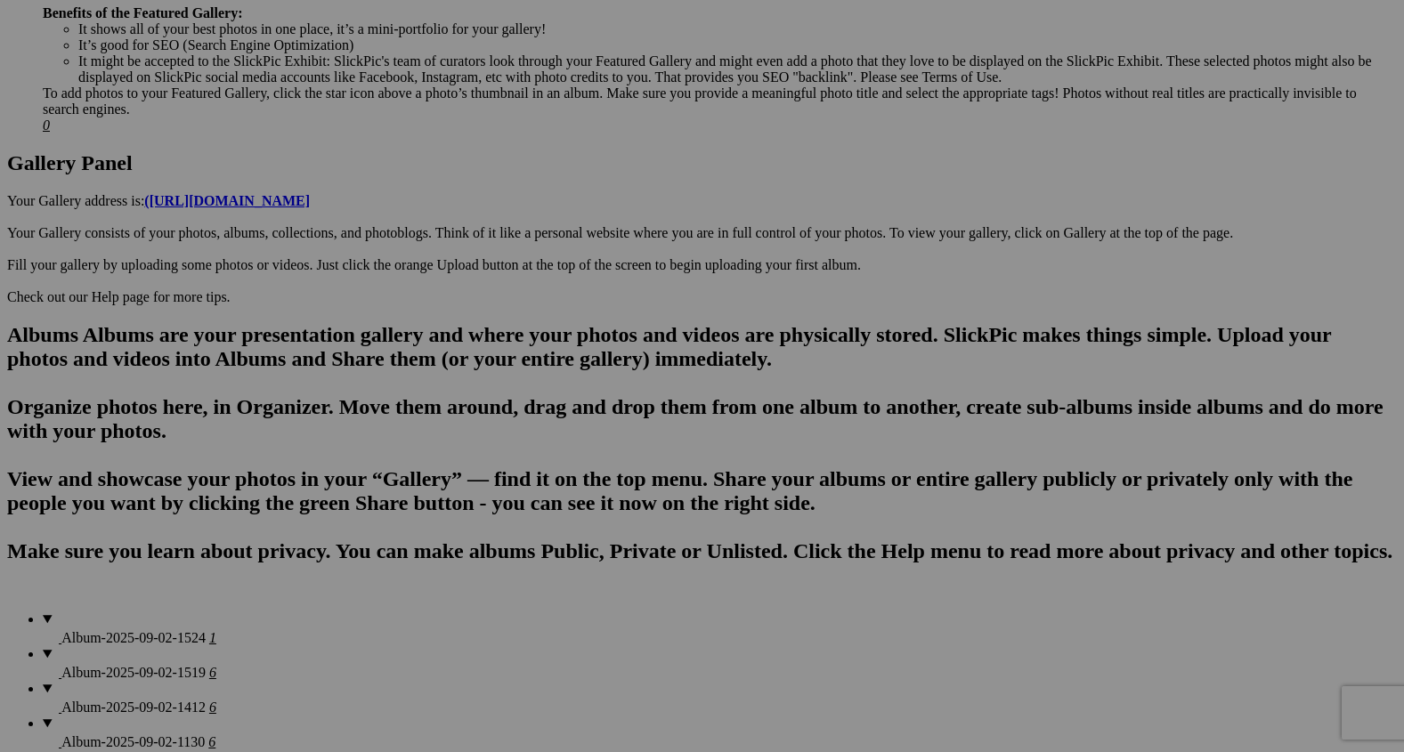
scroll to position [837, 0]
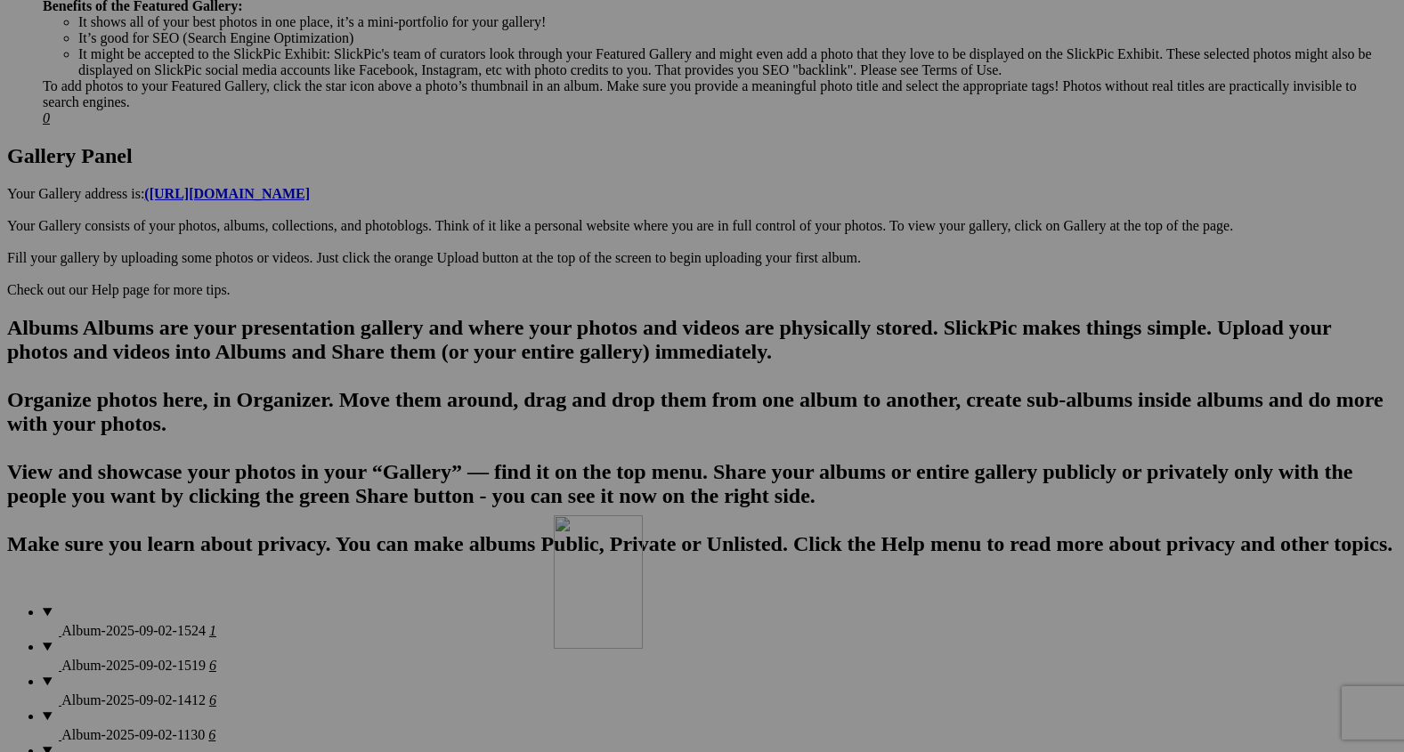
drag, startPoint x: 795, startPoint y: 347, endPoint x: 810, endPoint y: 669, distance: 322.5
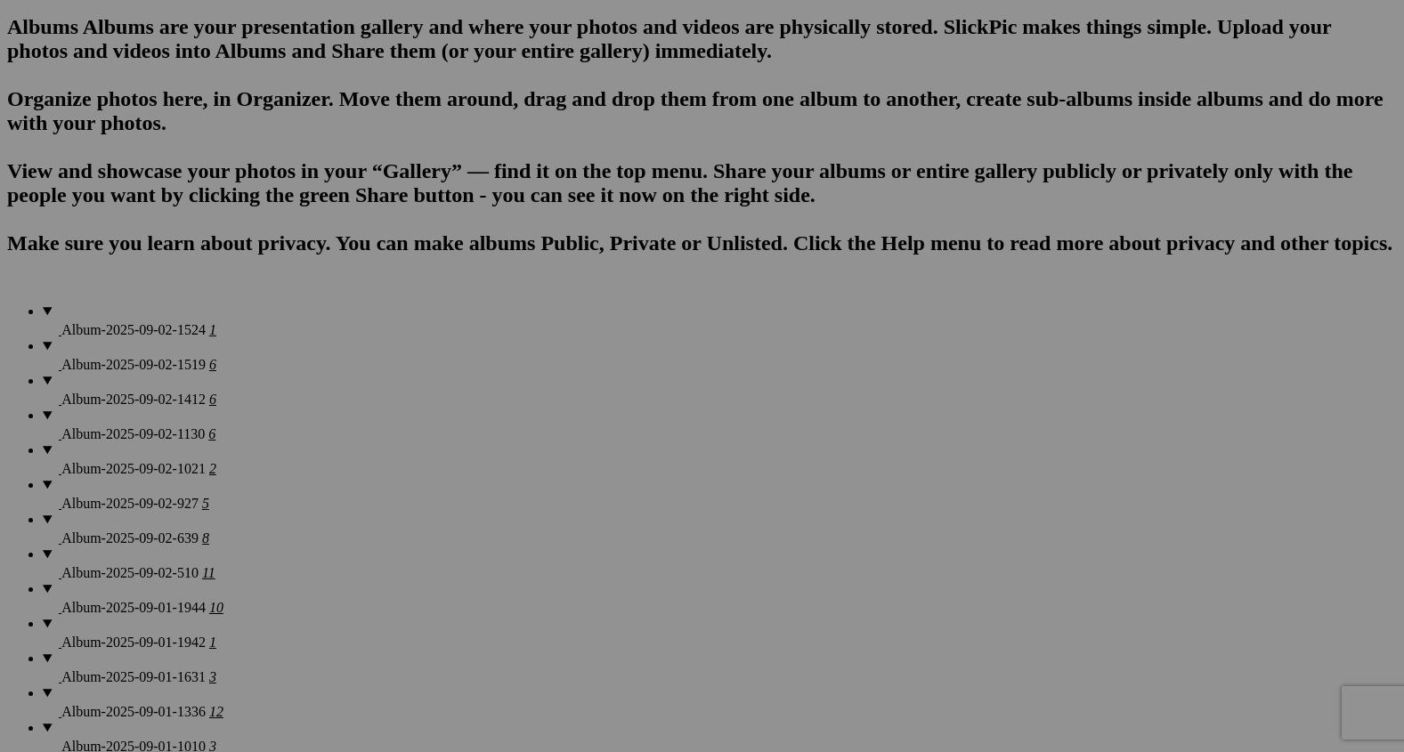
scroll to position [1202, 0]
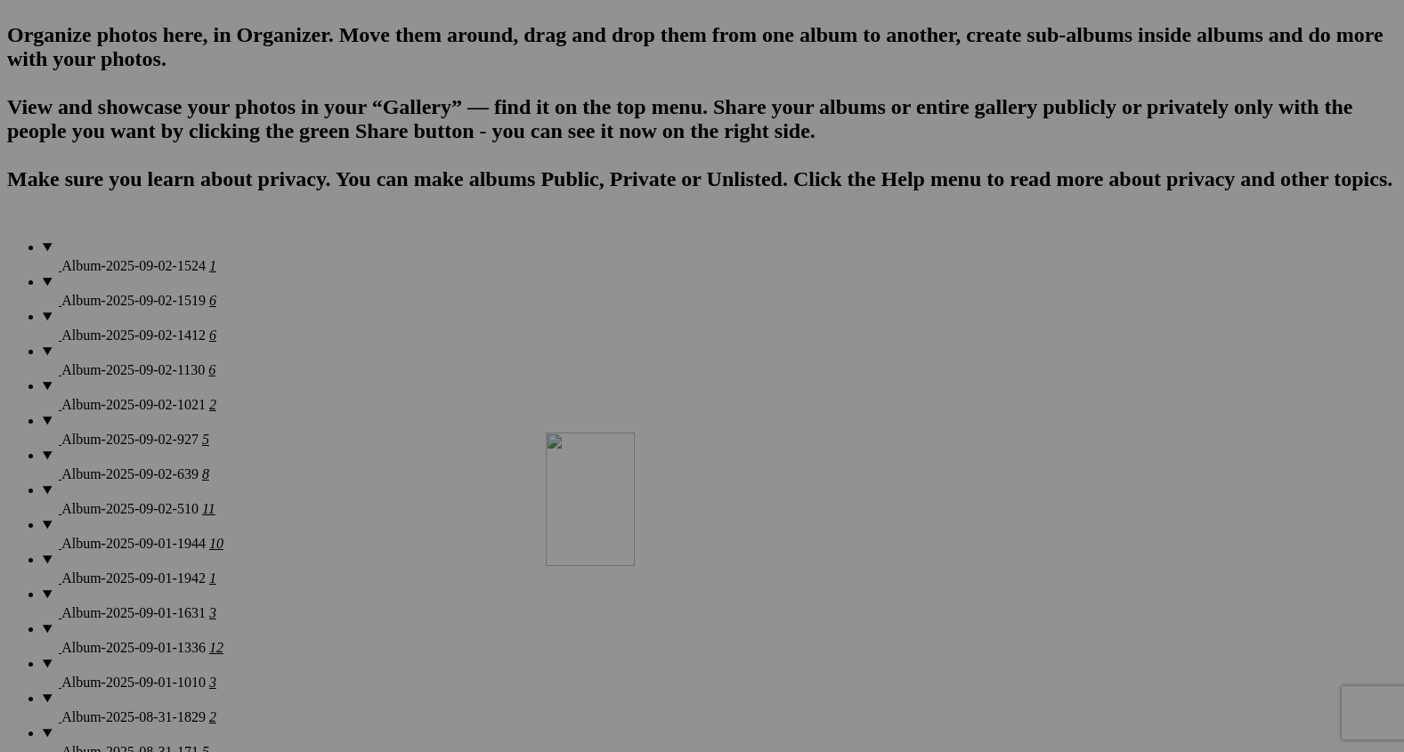
drag, startPoint x: 813, startPoint y: 255, endPoint x: 802, endPoint y: 587, distance: 332.2
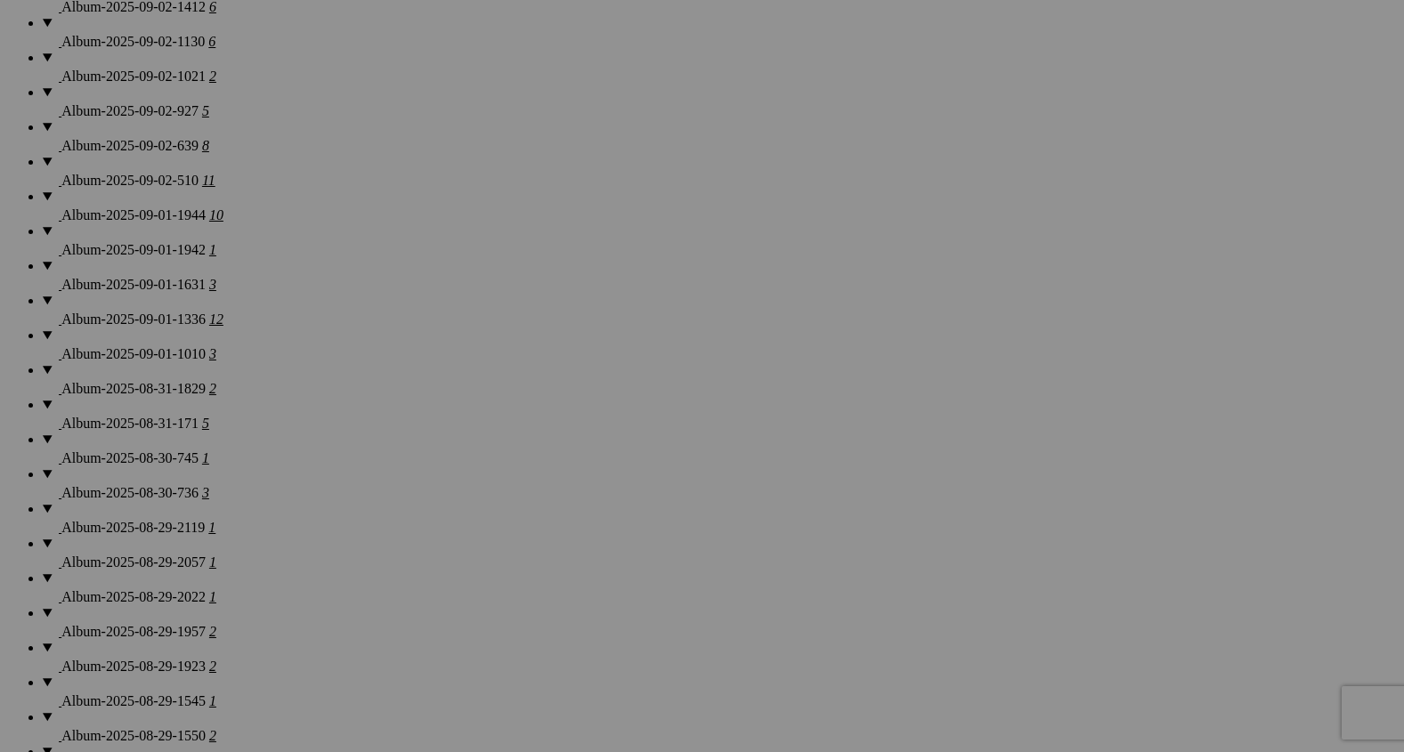
scroll to position [1589, 0]
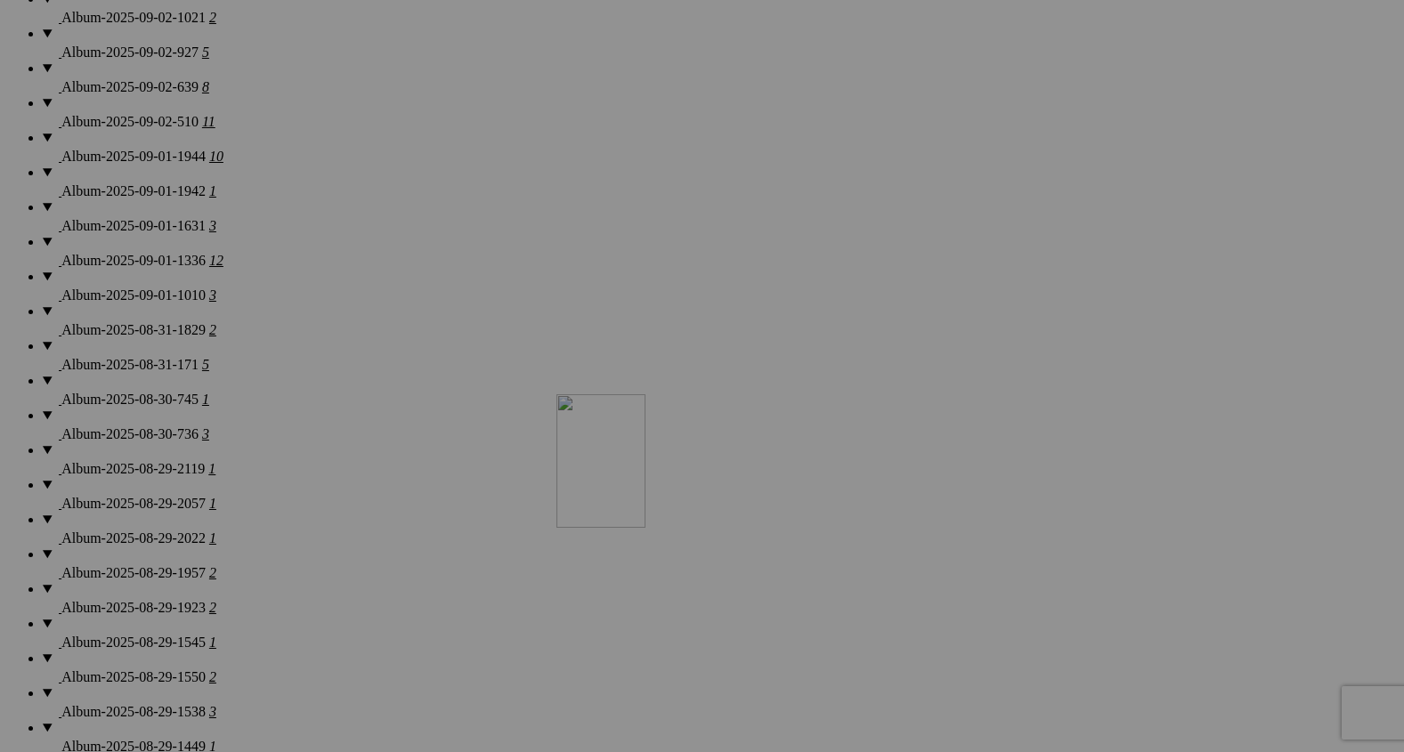
drag, startPoint x: 813, startPoint y: 347, endPoint x: 812, endPoint y: 604, distance: 257.2
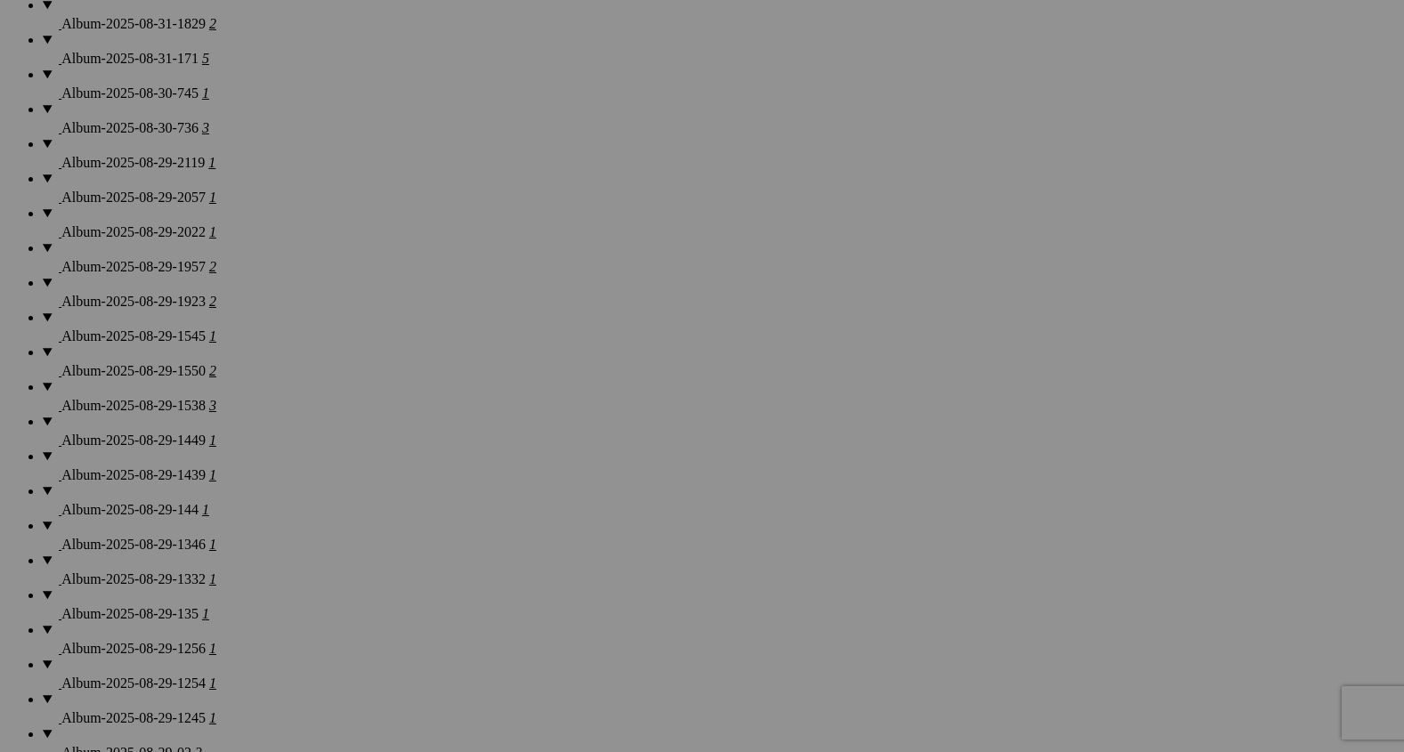
scroll to position [1937, 0]
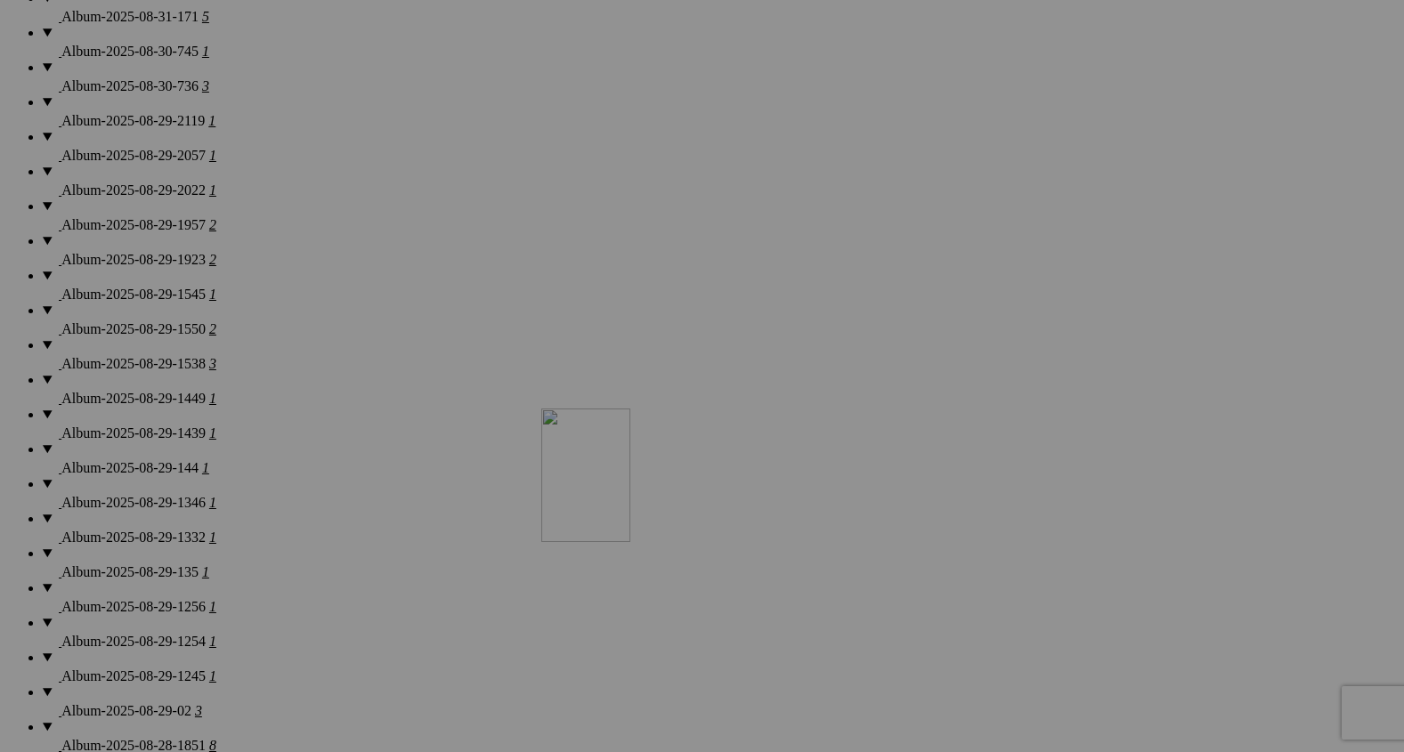
drag, startPoint x: 814, startPoint y: 276, endPoint x: 797, endPoint y: 564, distance: 288.9
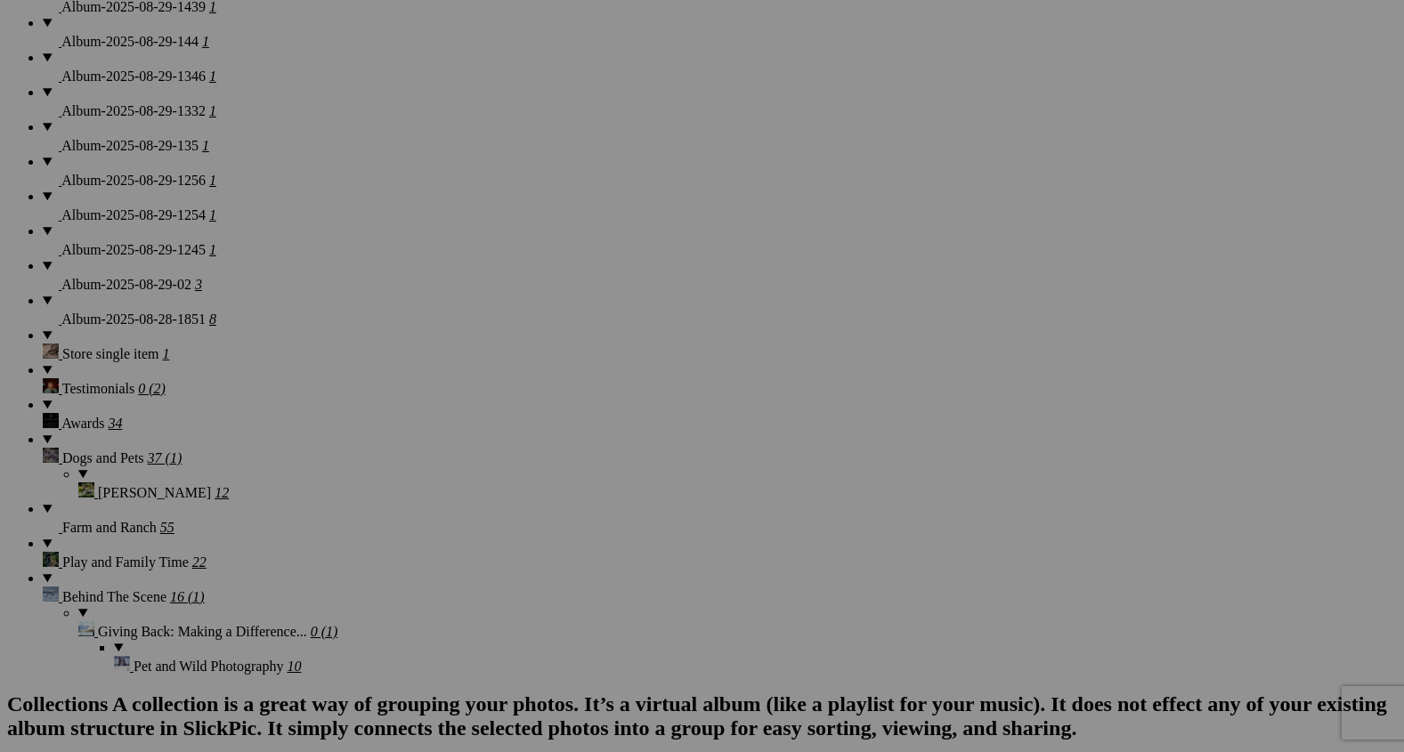
scroll to position [2369, 0]
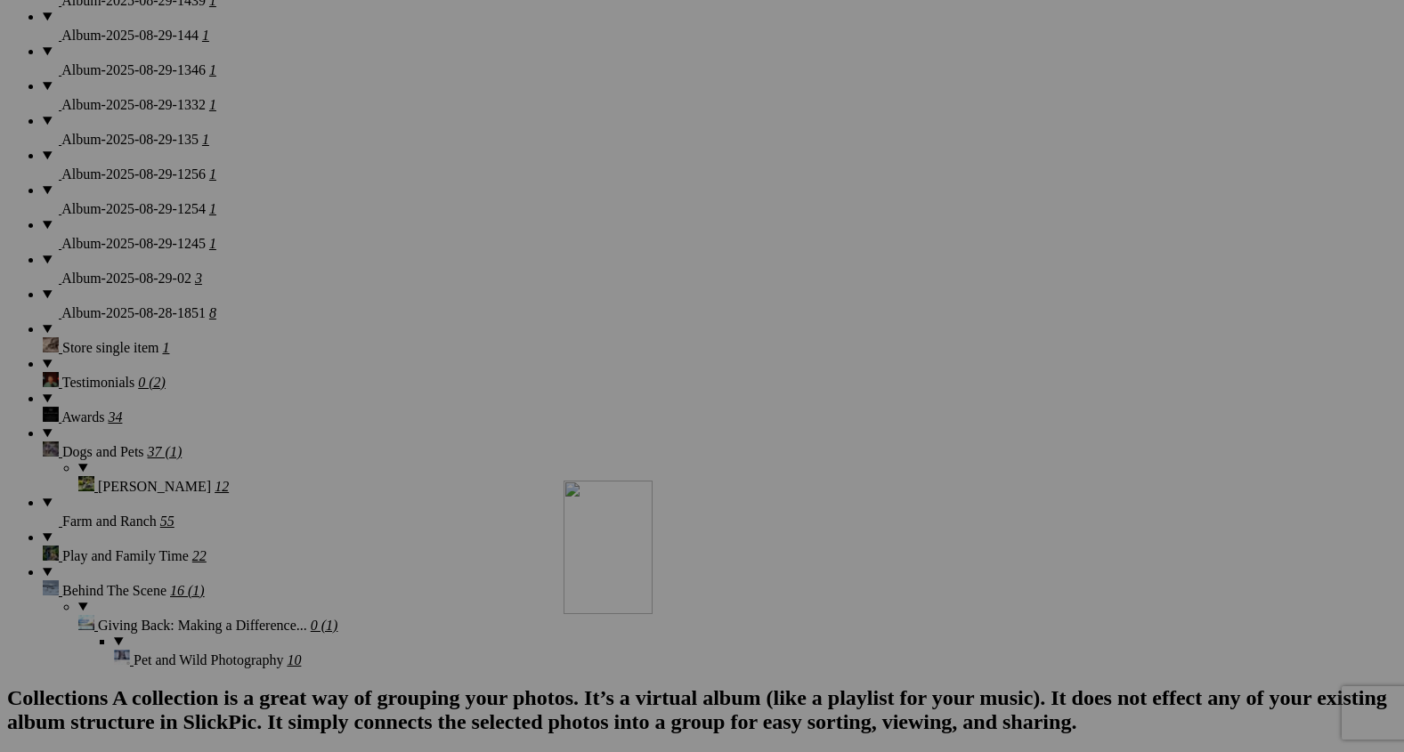
drag, startPoint x: 820, startPoint y: 239, endPoint x: 822, endPoint y: 677, distance: 437.9
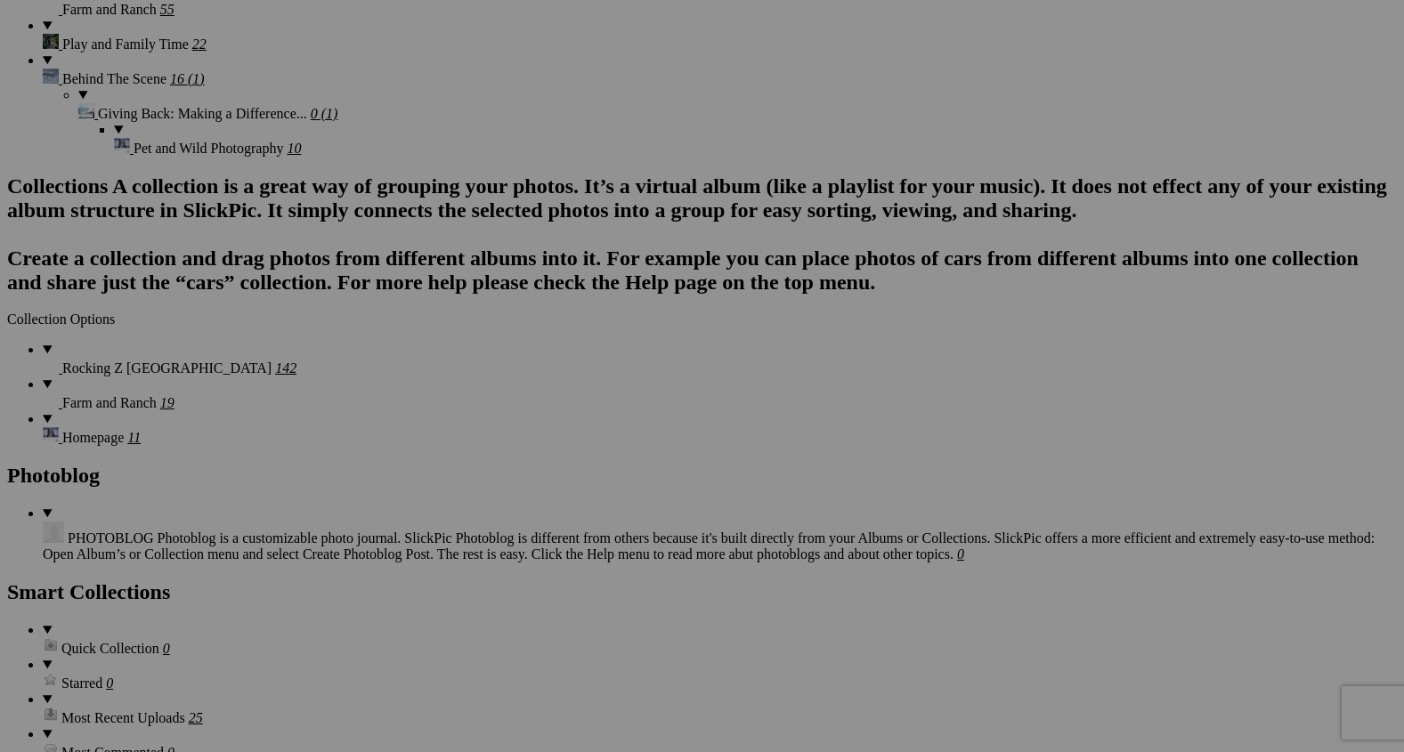
scroll to position [2899, 0]
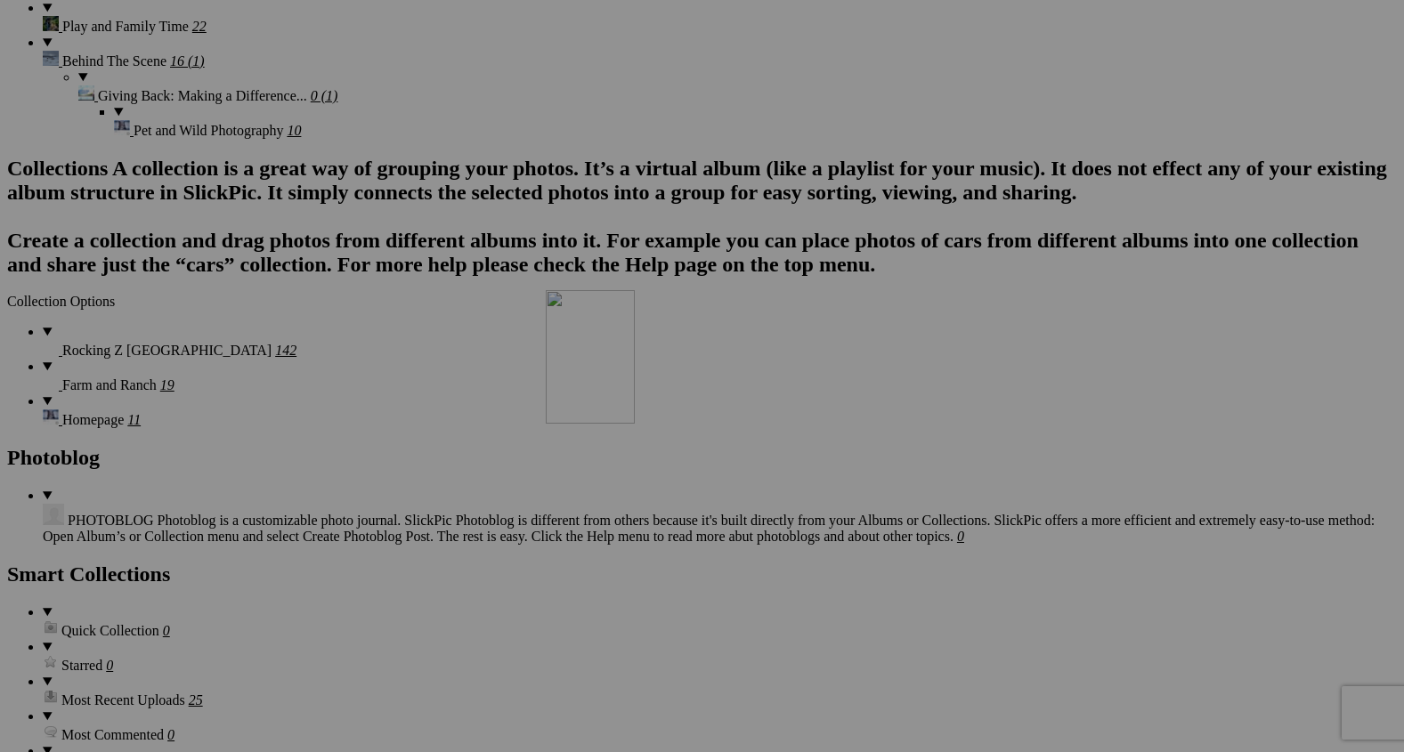
drag, startPoint x: 804, startPoint y: 150, endPoint x: 789, endPoint y: 531, distance: 382.1
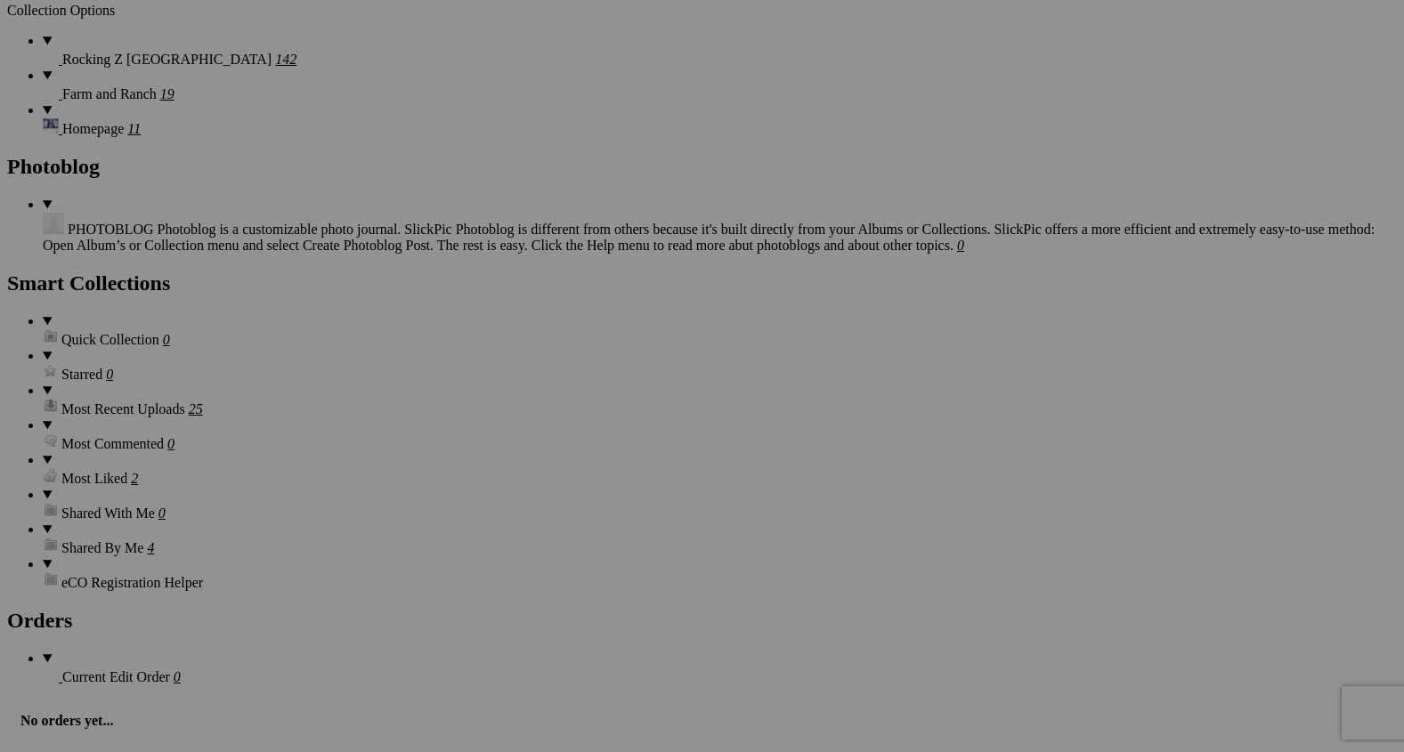
scroll to position [3252, 0]
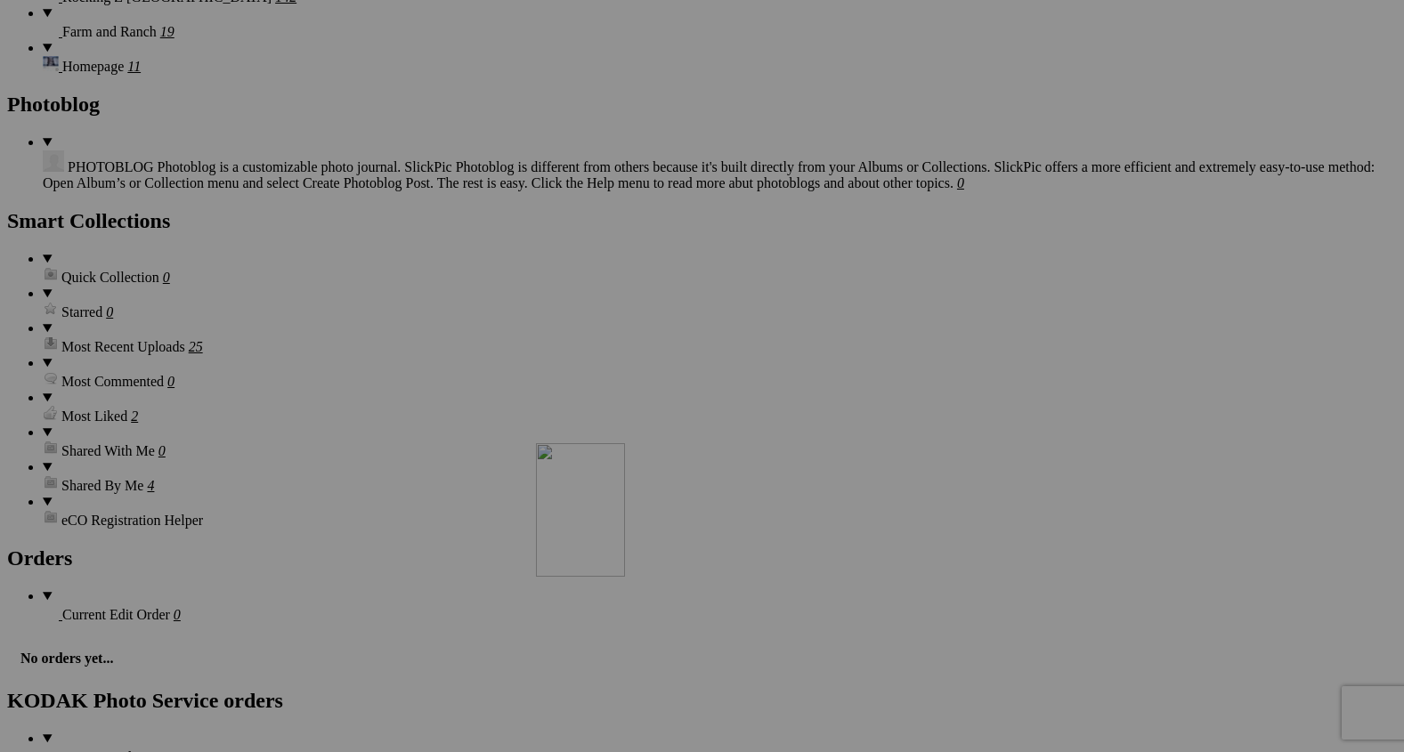
drag, startPoint x: 799, startPoint y: 281, endPoint x: 793, endPoint y: 622, distance: 340.9
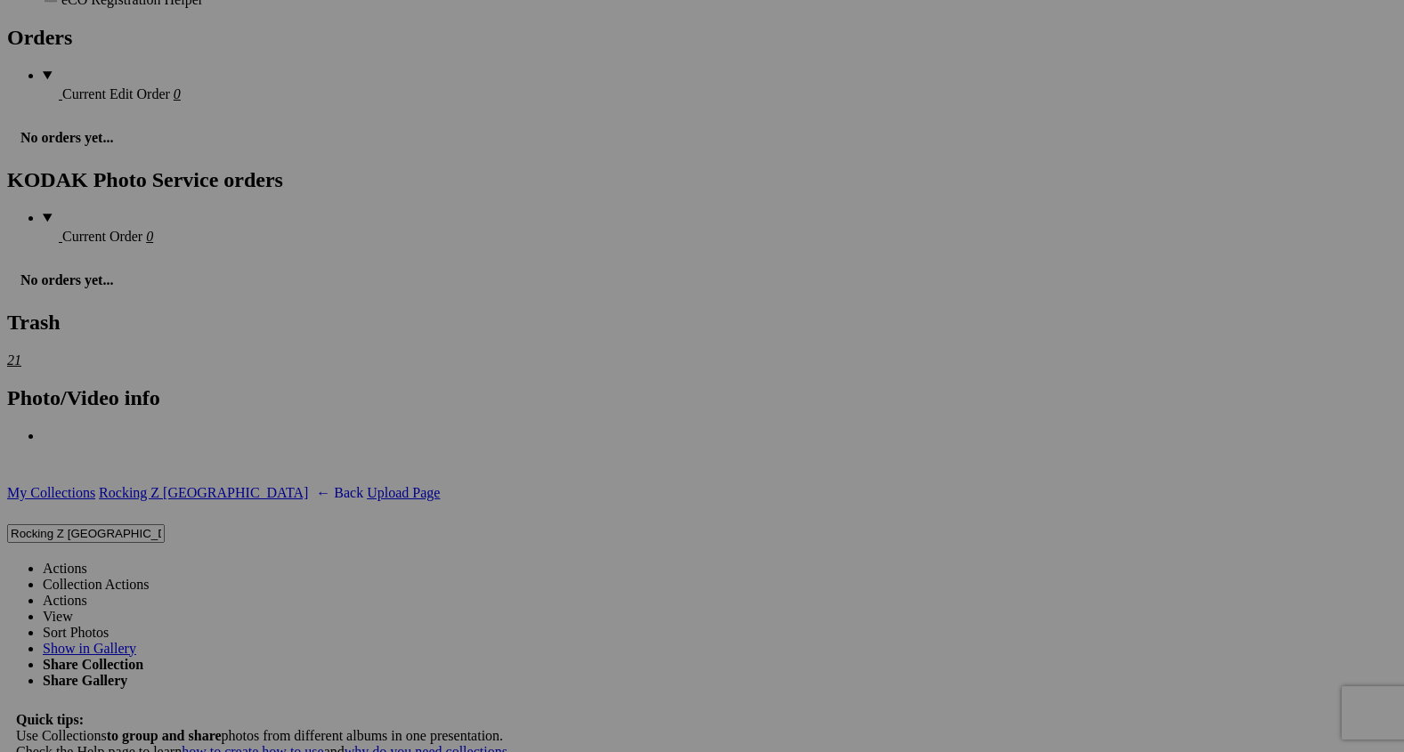
scroll to position [3814, 0]
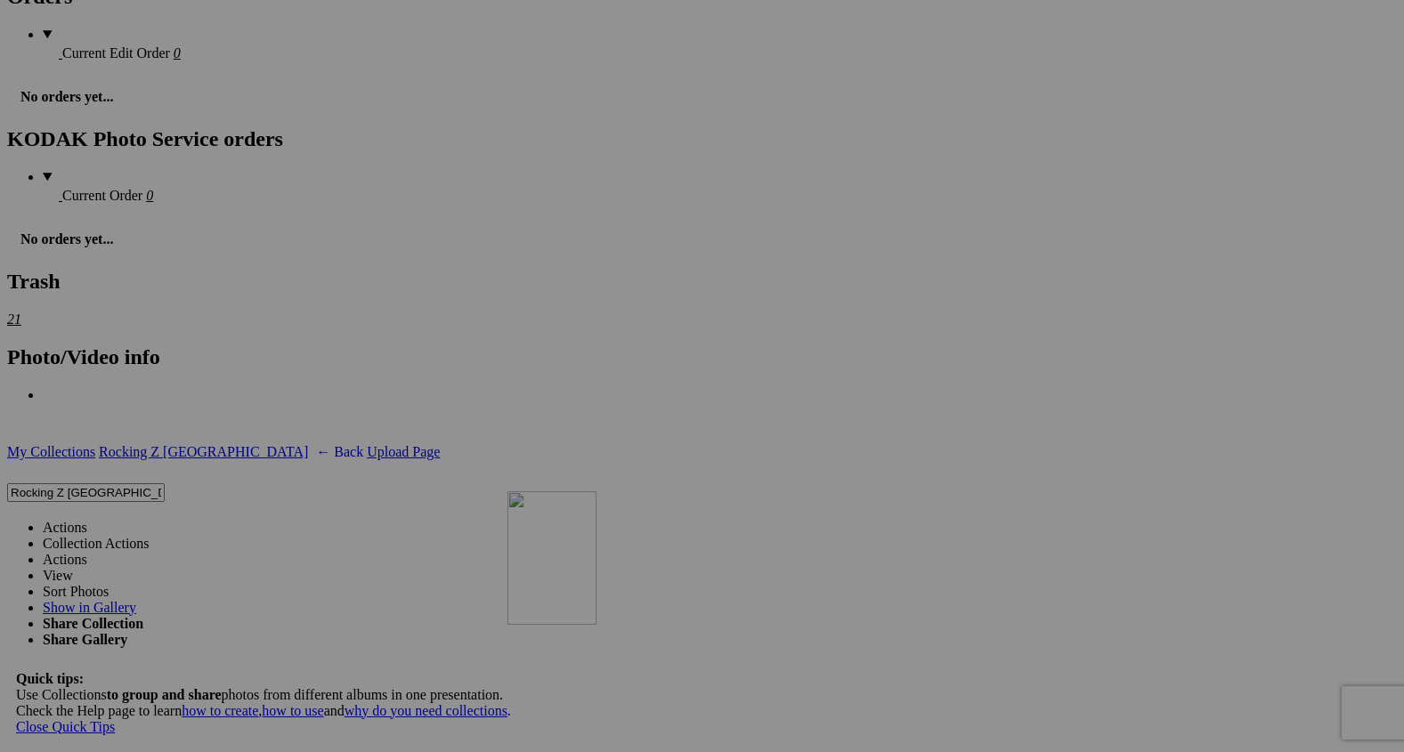
drag, startPoint x: 802, startPoint y: 157, endPoint x: 762, endPoint y: 676, distance: 521.3
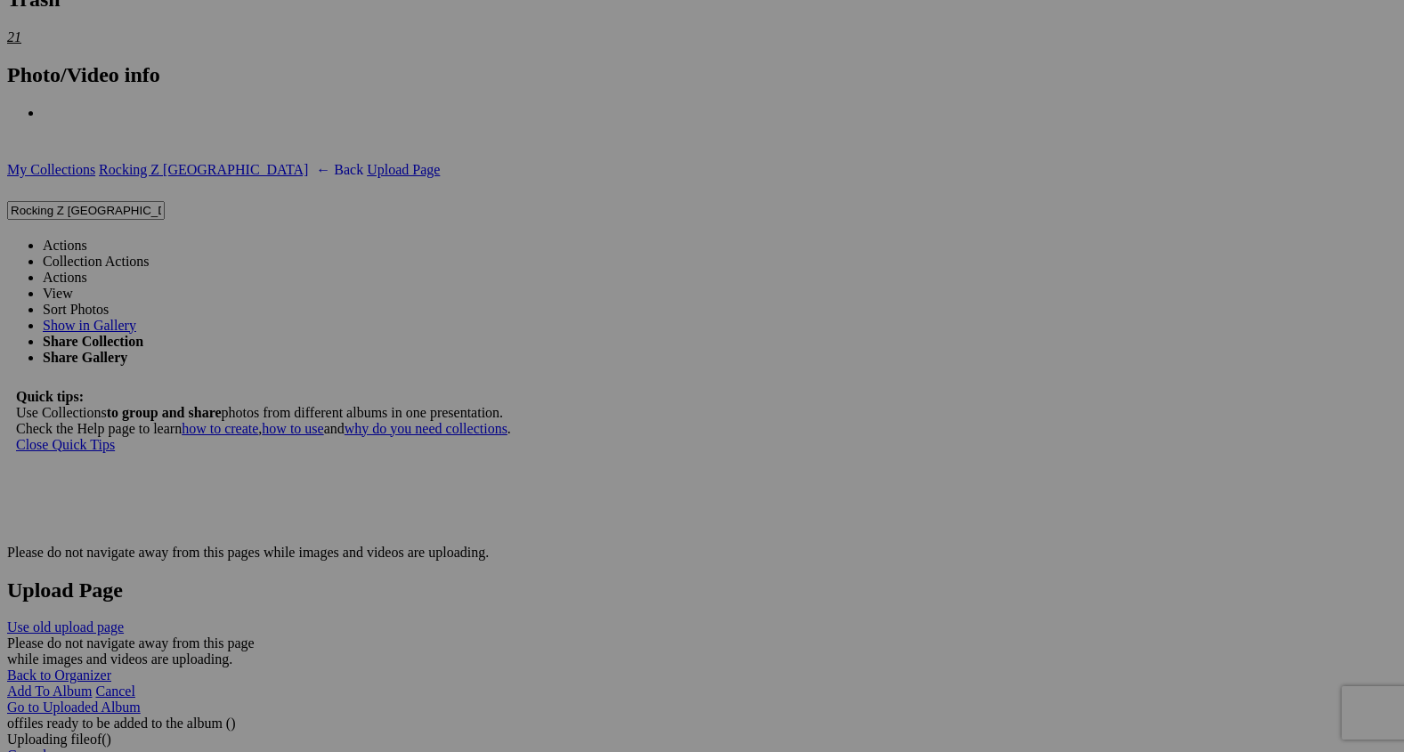
scroll to position [4099, 0]
drag, startPoint x: 805, startPoint y: 484, endPoint x: 613, endPoint y: 656, distance: 257.1
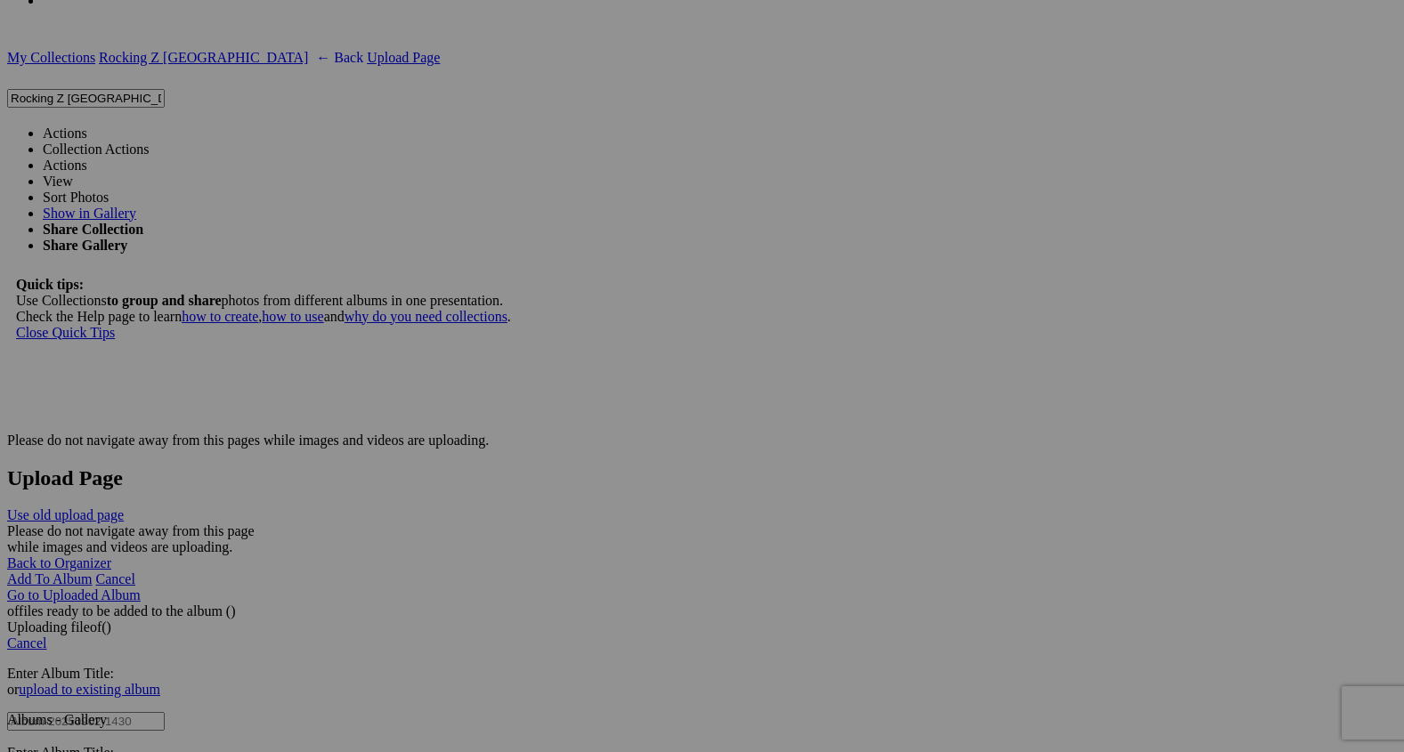
scroll to position [4217, 0]
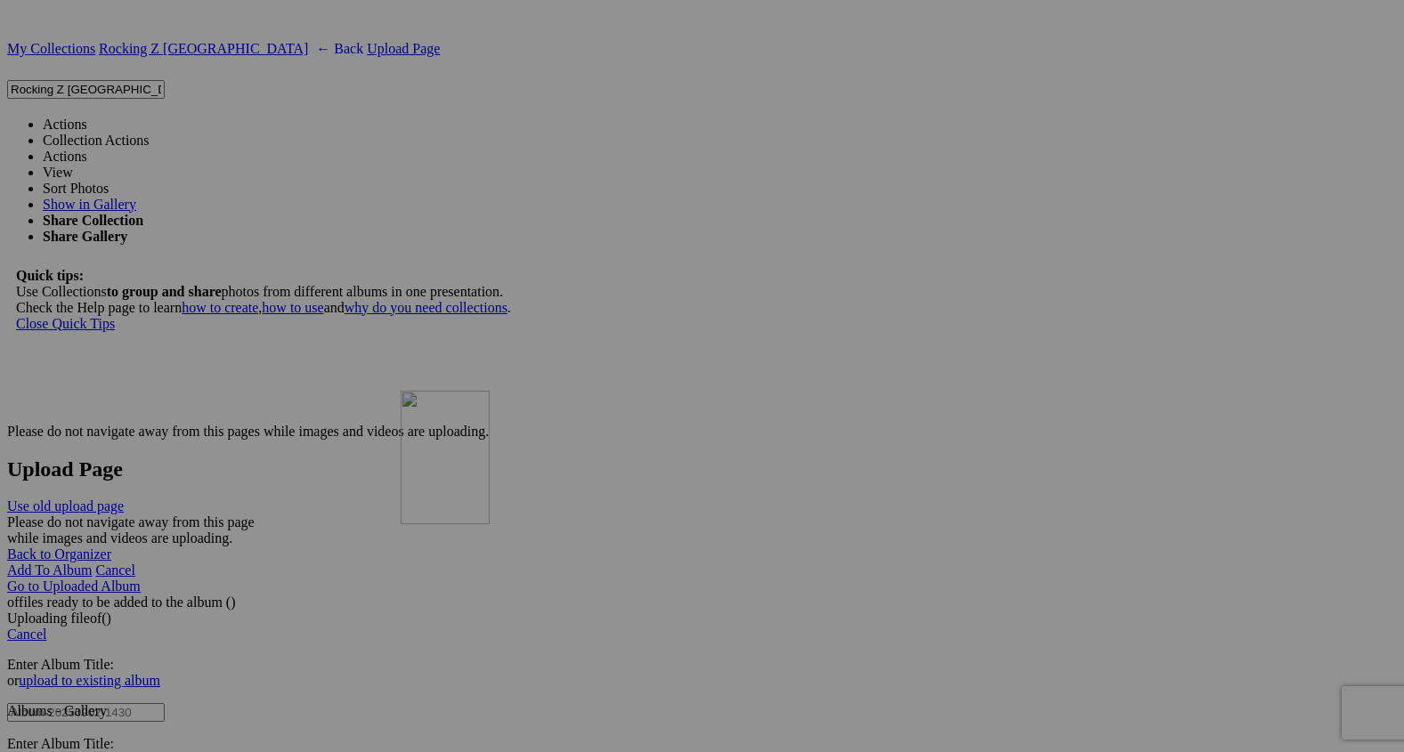
drag, startPoint x: 821, startPoint y: 387, endPoint x: 595, endPoint y: 559, distance: 283.9
drag, startPoint x: 811, startPoint y: 389, endPoint x: 295, endPoint y: 543, distance: 537.8
drag, startPoint x: 383, startPoint y: 589, endPoint x: 271, endPoint y: 581, distance: 111.5
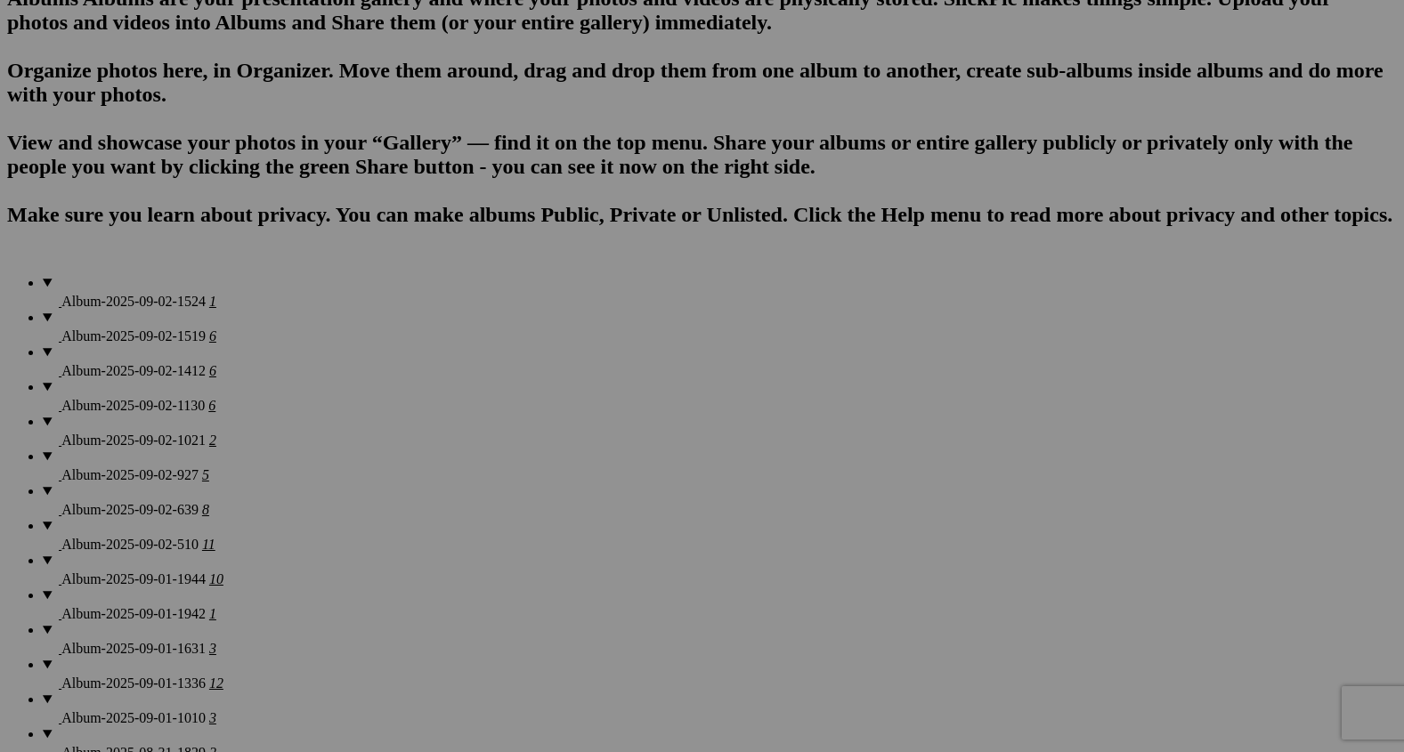
scroll to position [1167, 0]
drag, startPoint x: 643, startPoint y: 480, endPoint x: 628, endPoint y: 653, distance: 174.1
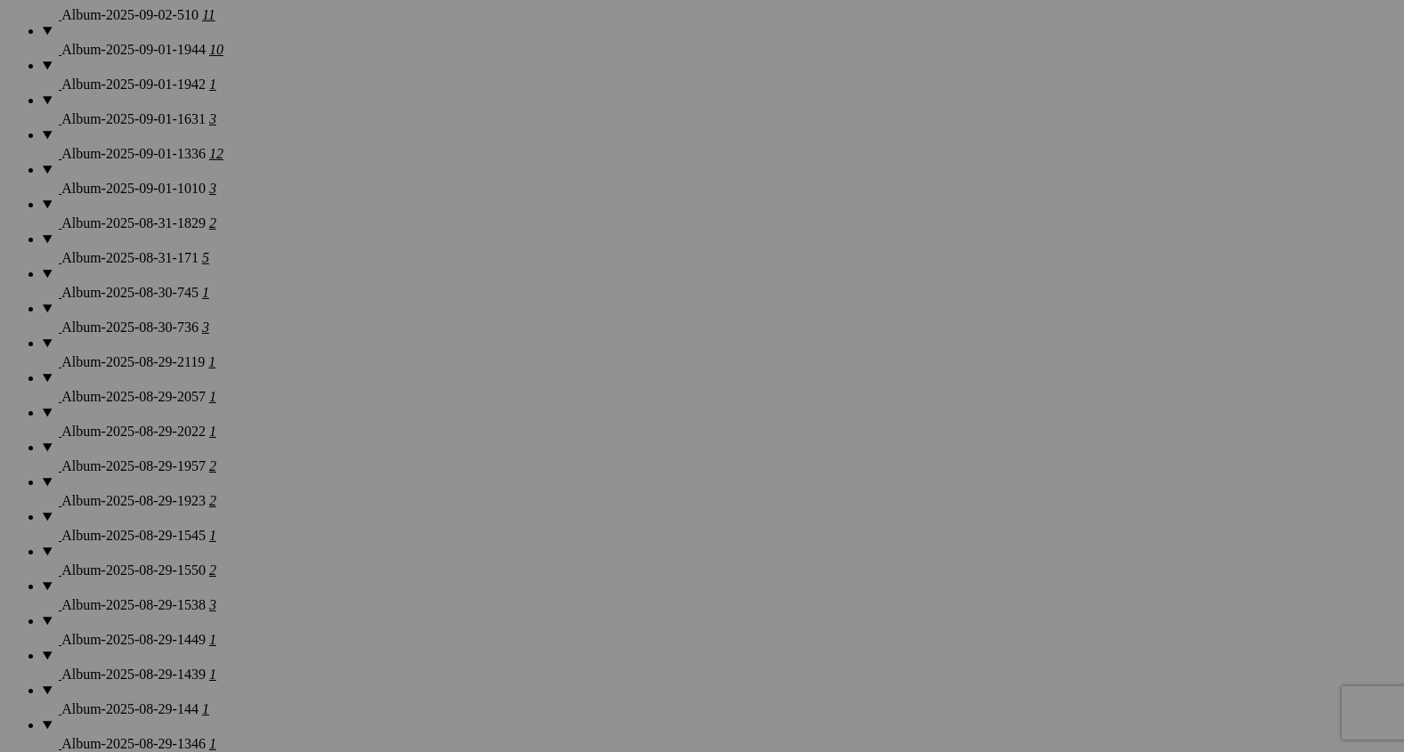
scroll to position [1712, 0]
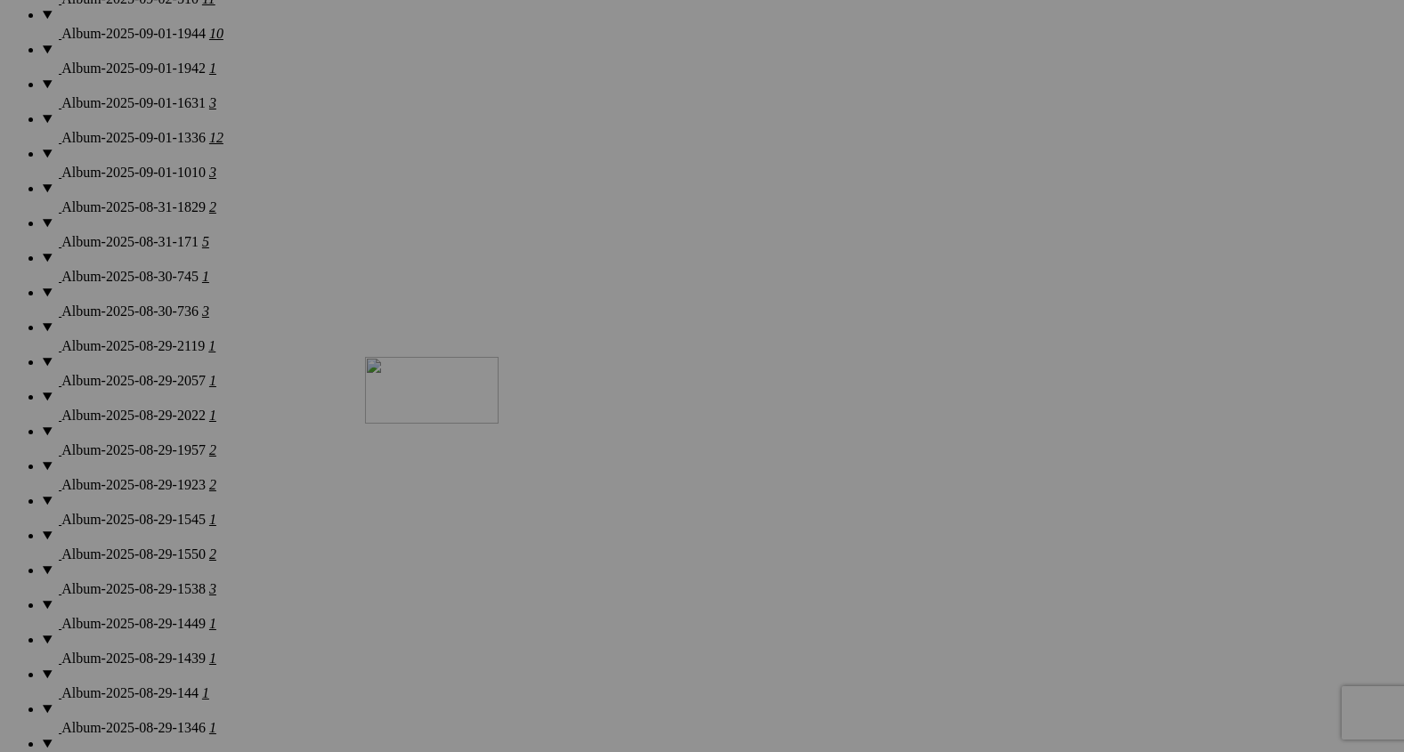
drag, startPoint x: 637, startPoint y: 160, endPoint x: 608, endPoint y: 610, distance: 450.4
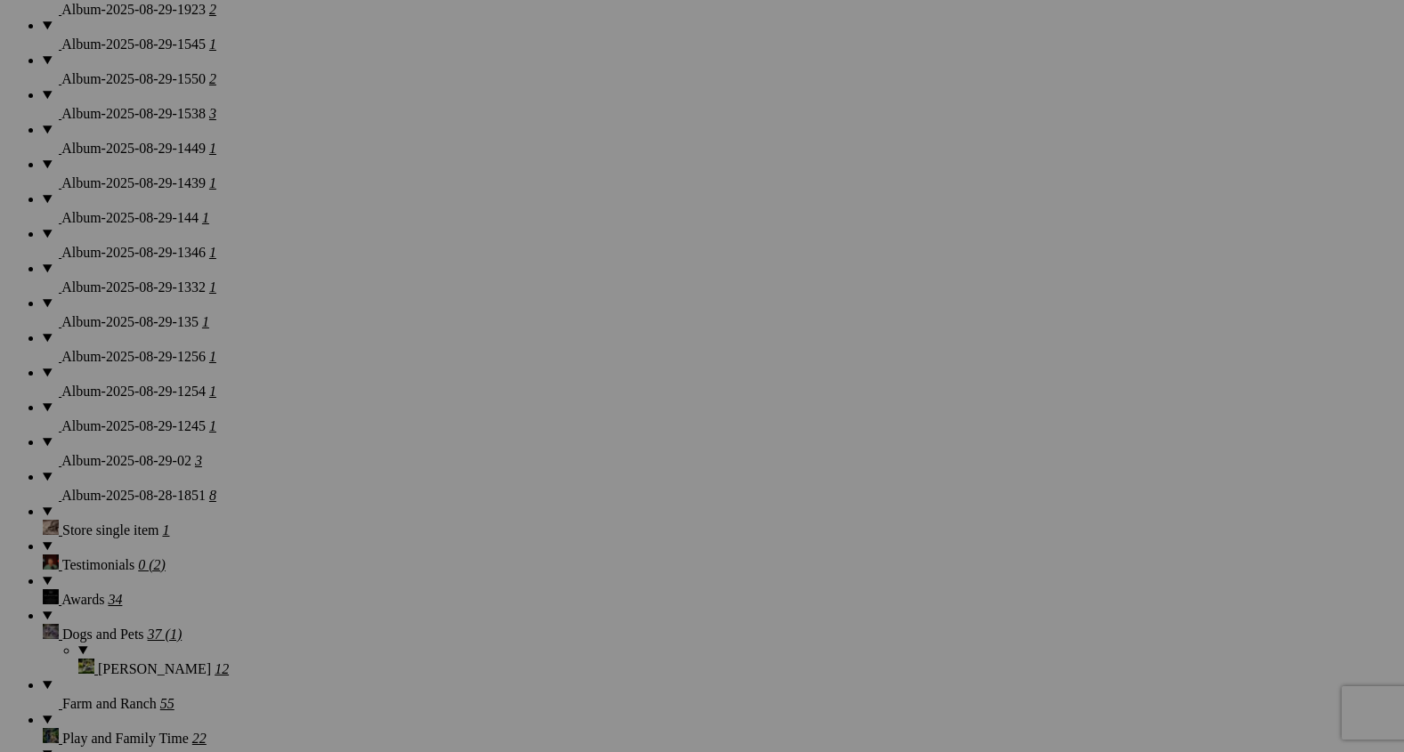
scroll to position [2186, 0]
drag, startPoint x: 643, startPoint y: 331, endPoint x: 608, endPoint y: 613, distance: 284.4
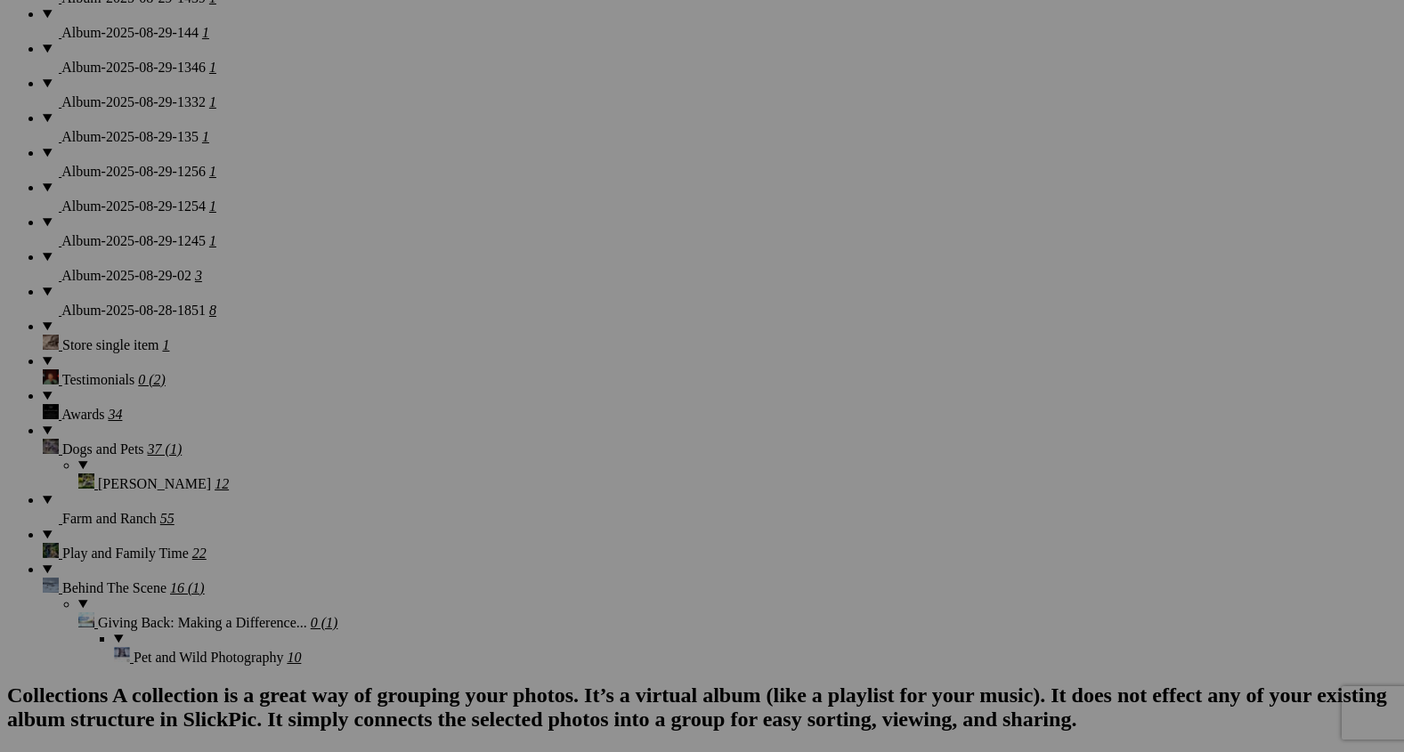
scroll to position [2388, 0]
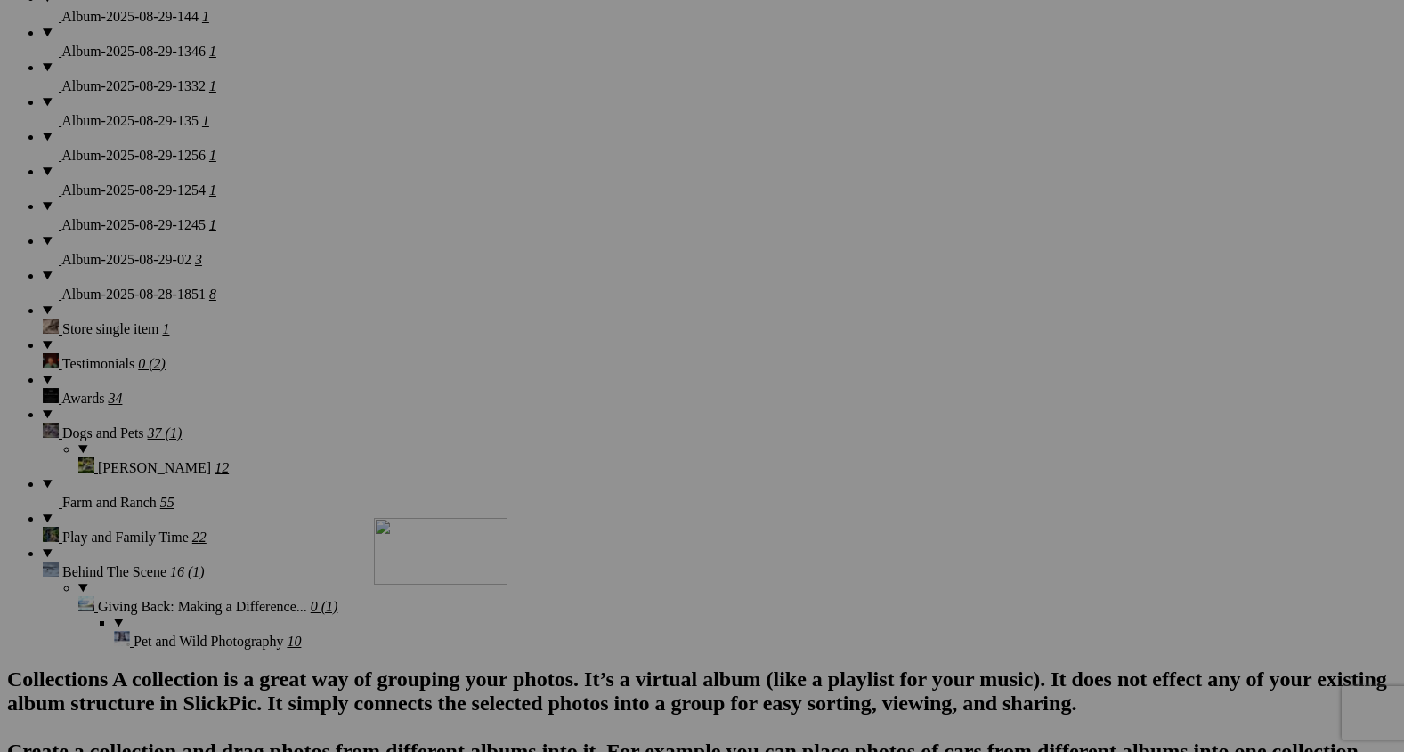
drag, startPoint x: 636, startPoint y: 508, endPoint x: 628, endPoint y: 677, distance: 169.3
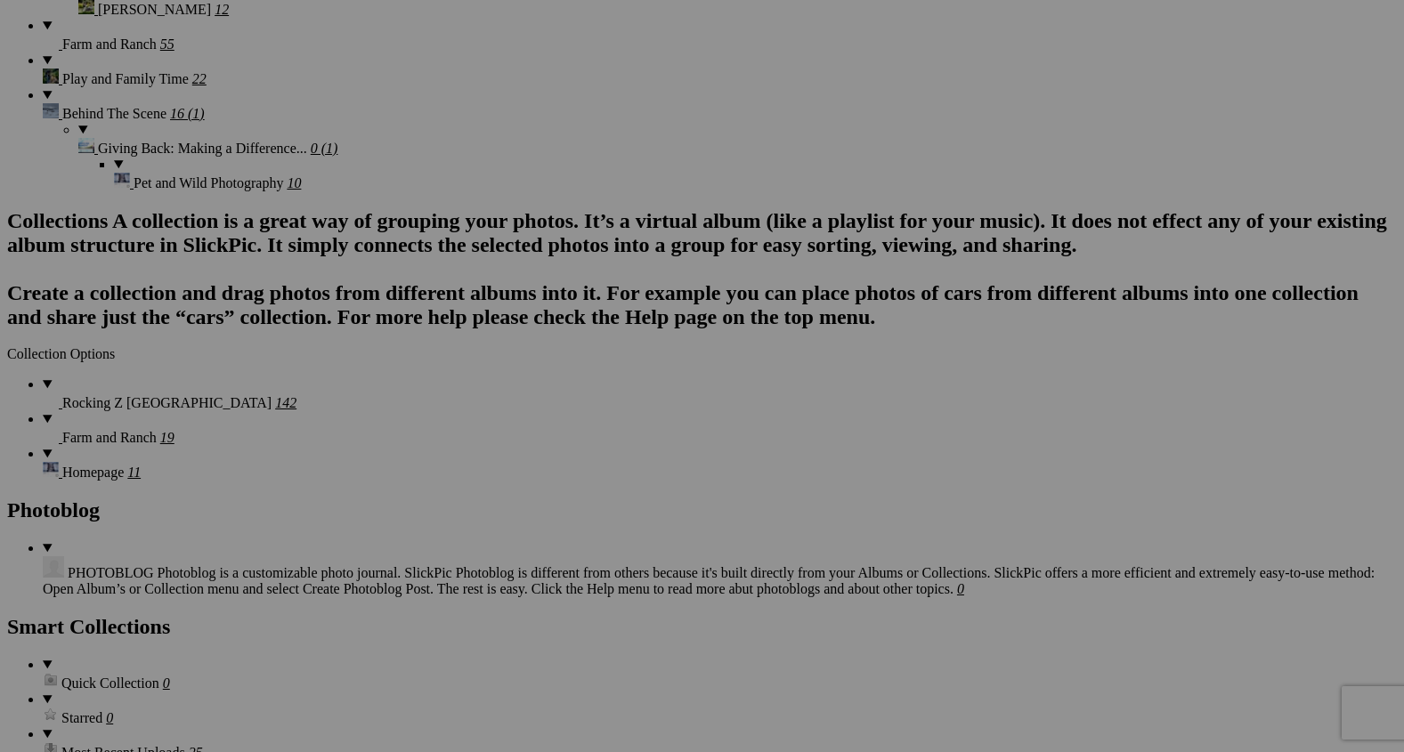
scroll to position [2842, 0]
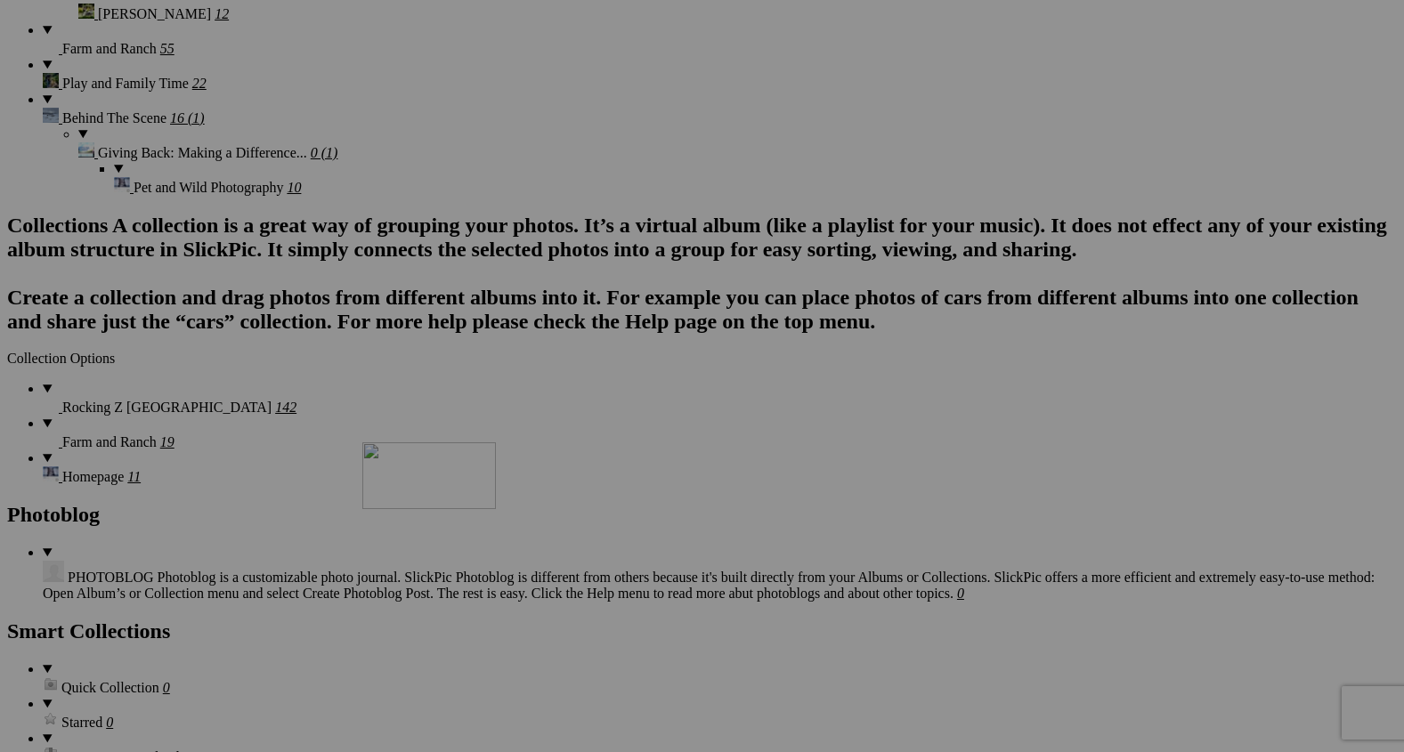
drag, startPoint x: 652, startPoint y: 175, endPoint x: 614, endPoint y: 610, distance: 436.0
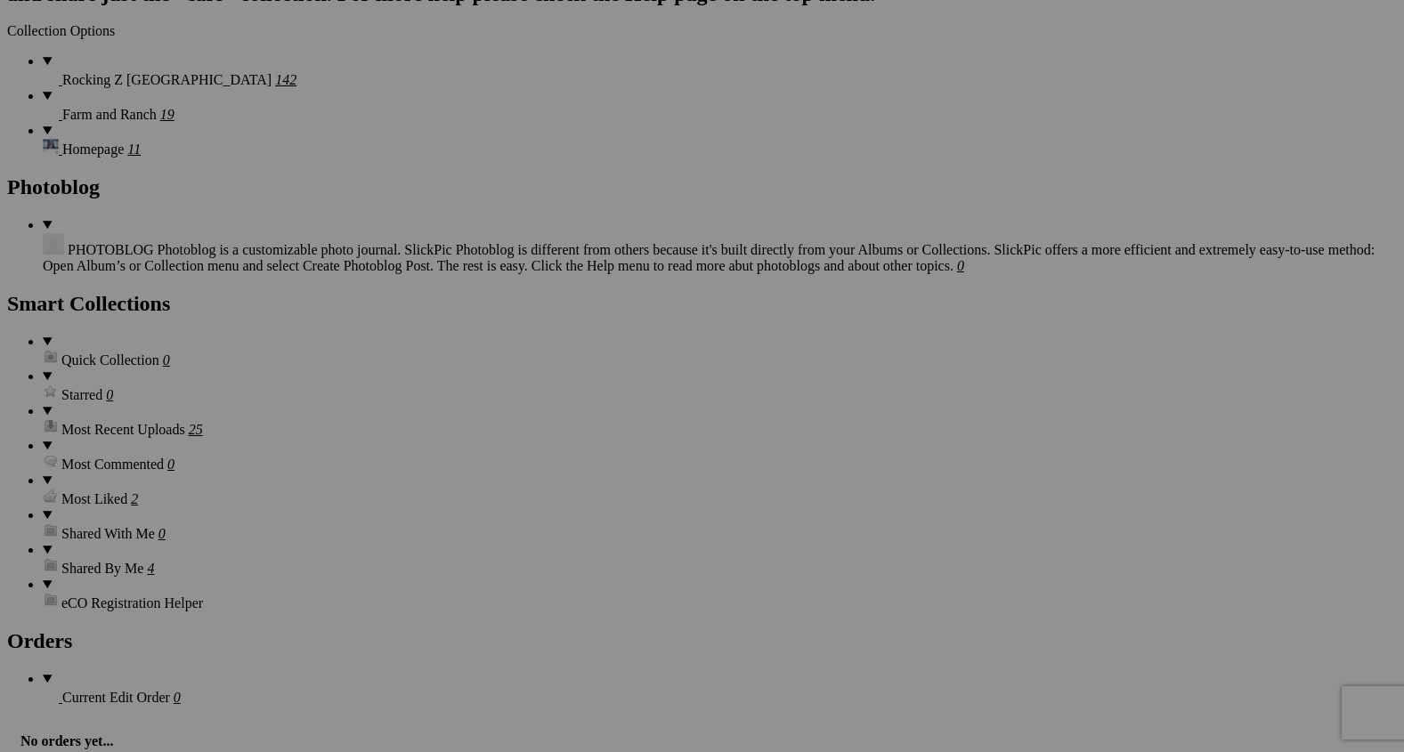
scroll to position [3291, 0]
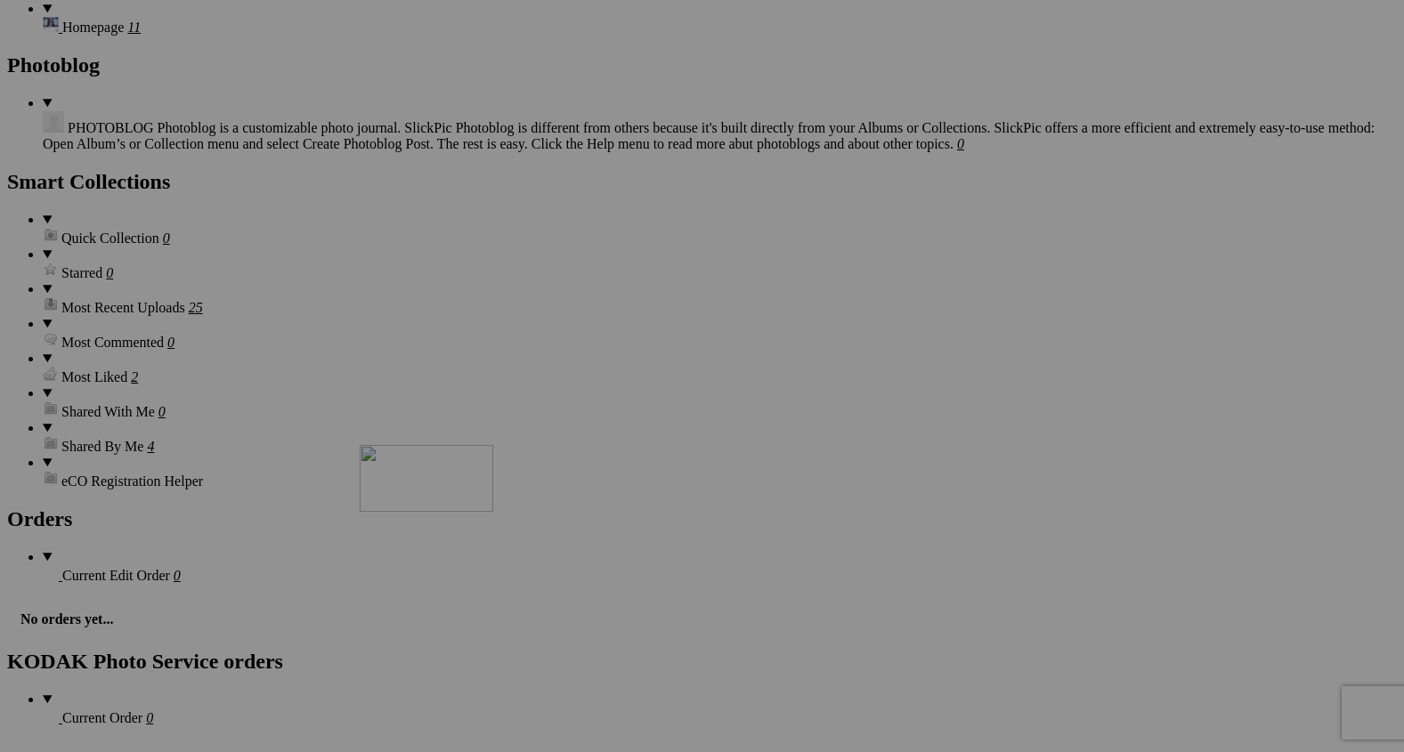
drag, startPoint x: 656, startPoint y: 191, endPoint x: 603, endPoint y: 624, distance: 435.7
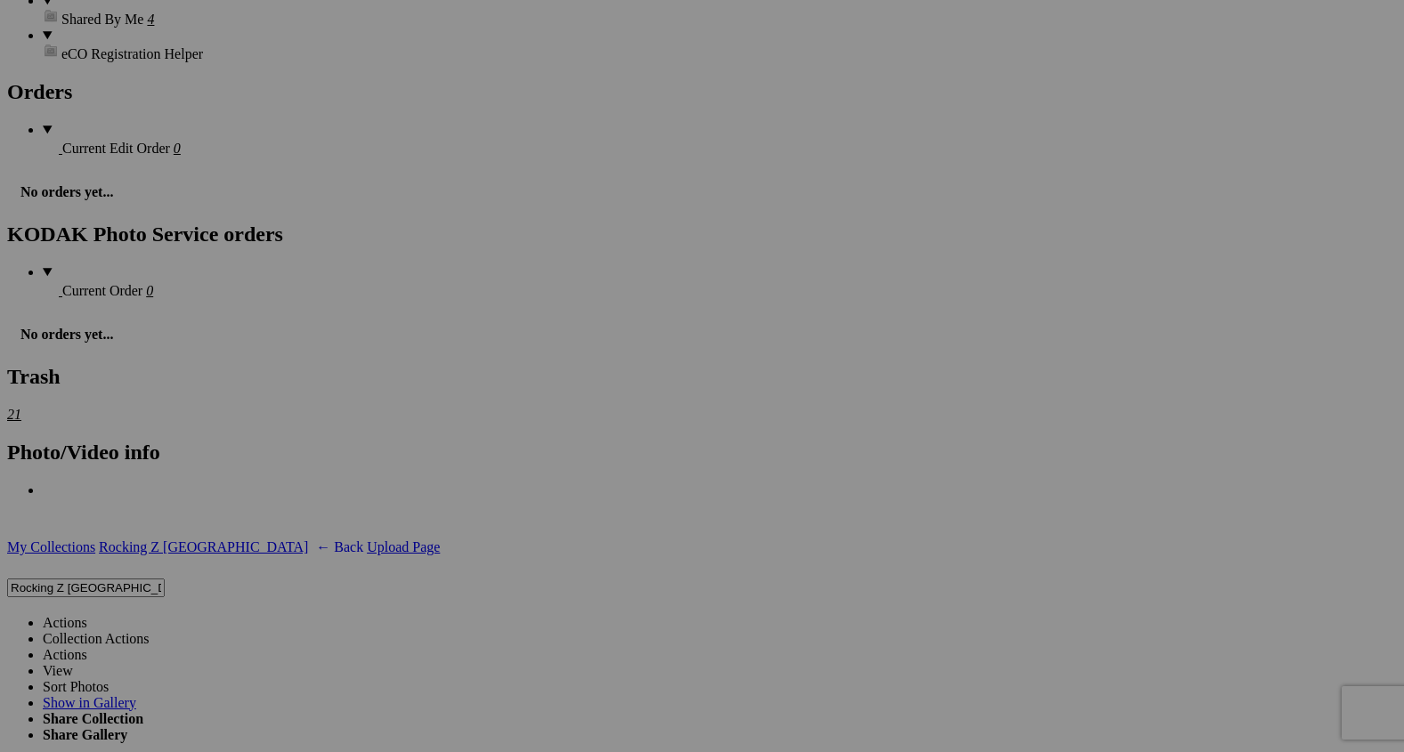
scroll to position [3721, 0]
drag, startPoint x: 651, startPoint y: 209, endPoint x: 609, endPoint y: 656, distance: 448.8
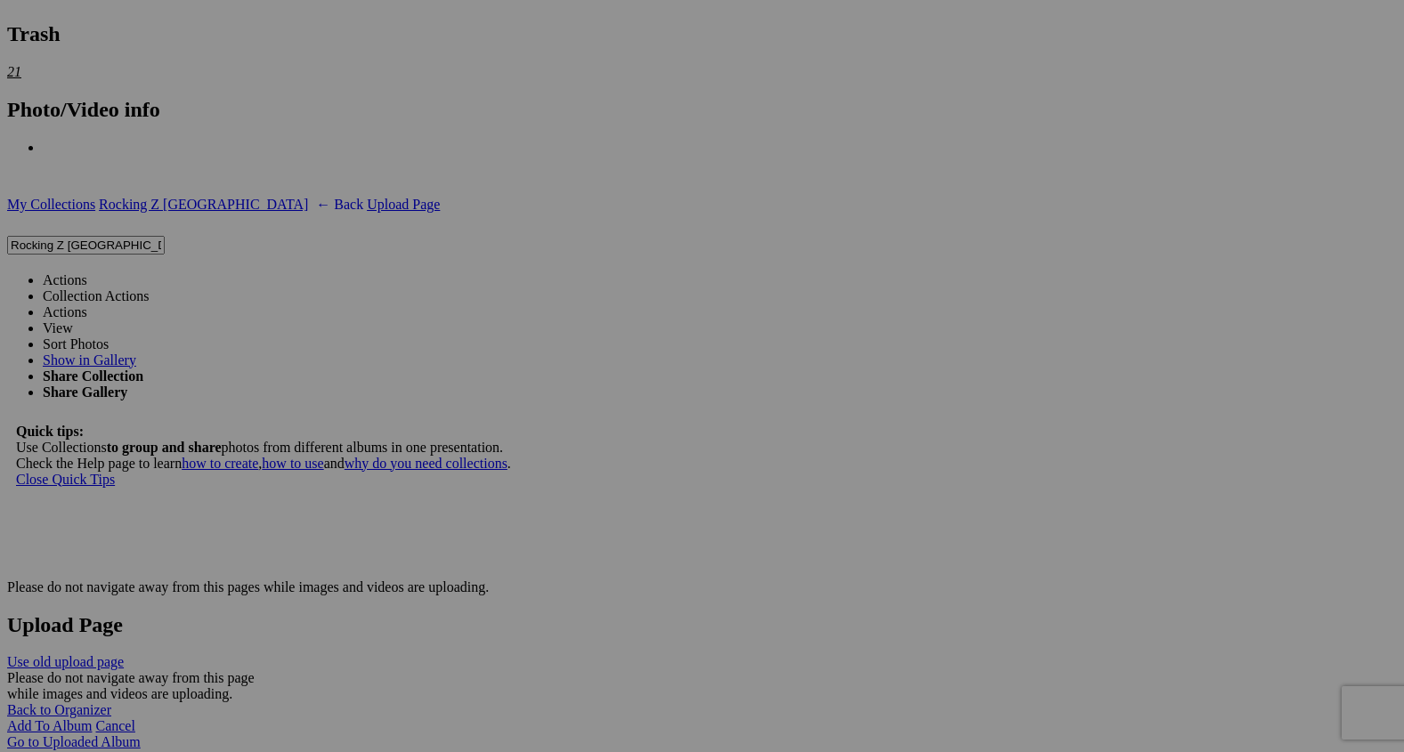
scroll to position [4083, 0]
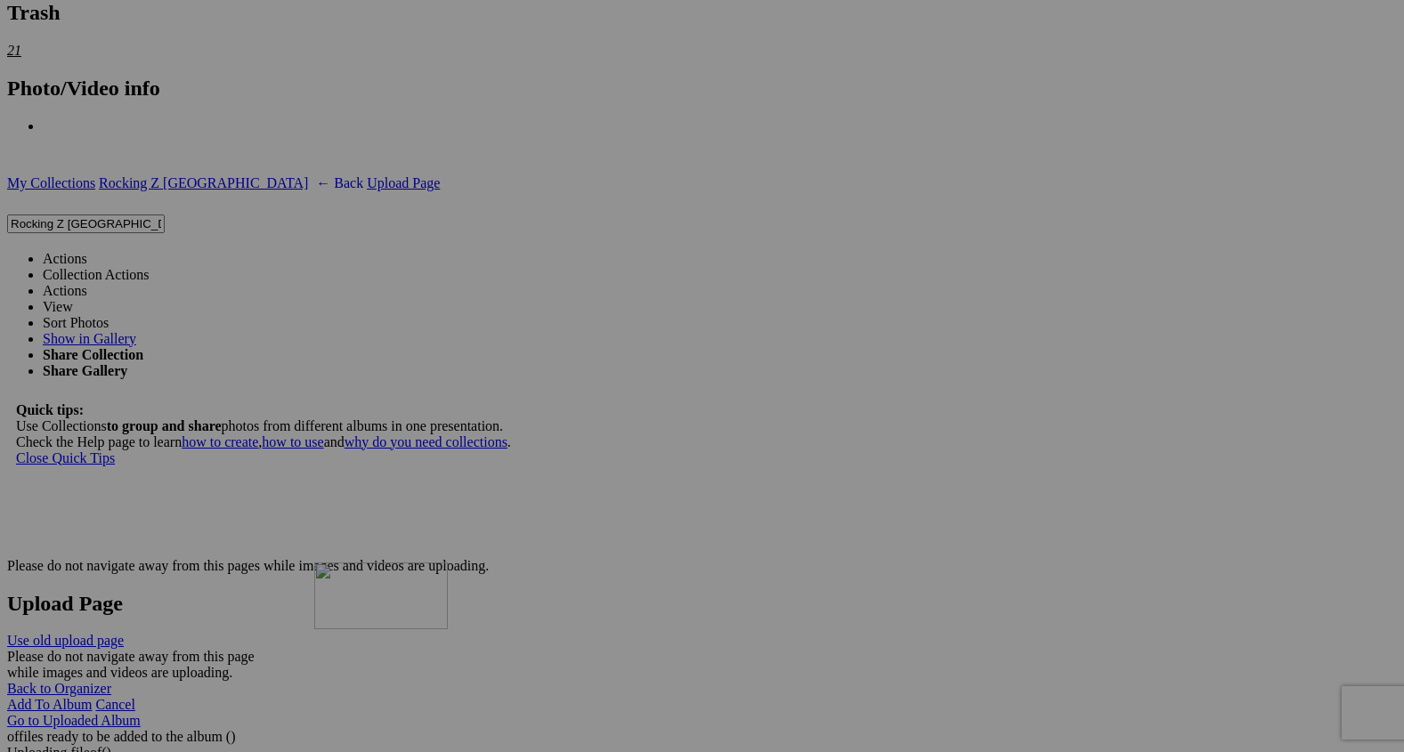
drag, startPoint x: 647, startPoint y: 292, endPoint x: 587, endPoint y: 705, distance: 417.3
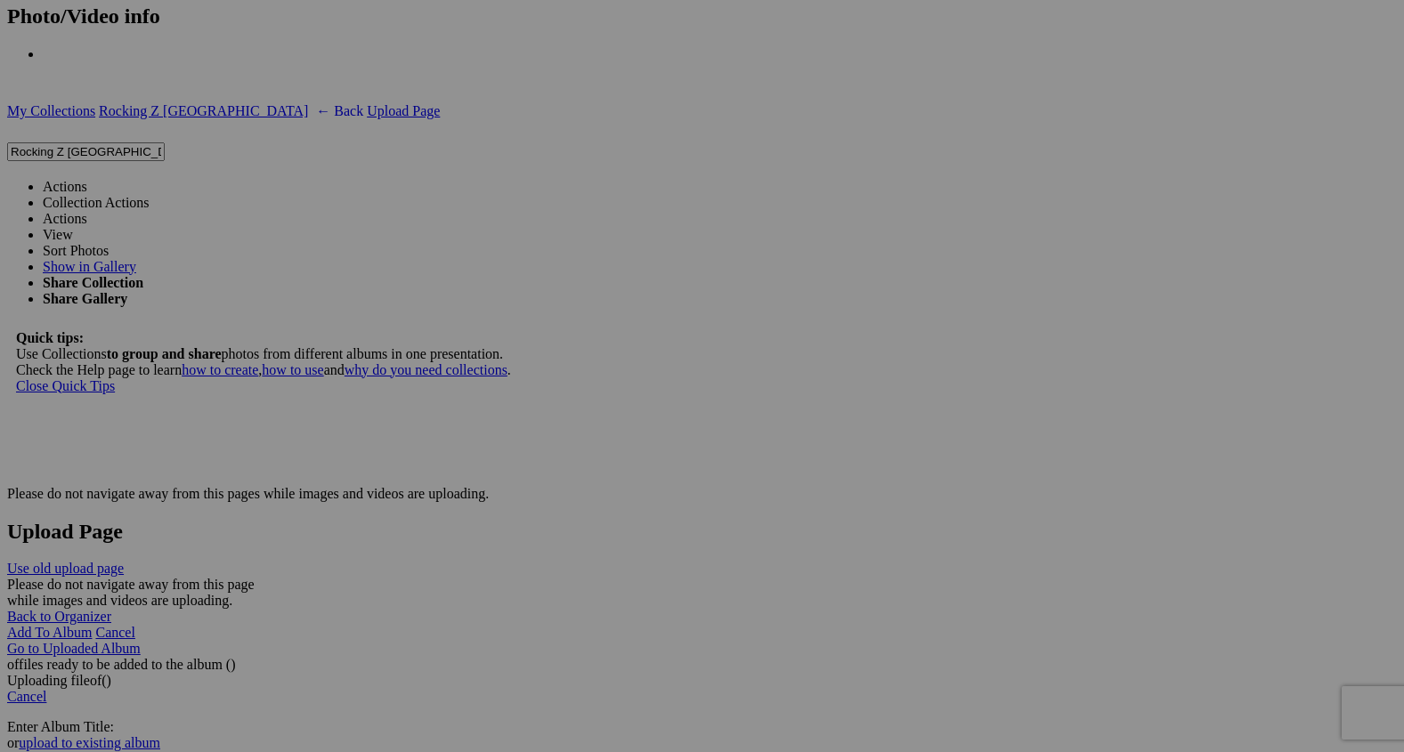
scroll to position [4158, 0]
drag, startPoint x: 500, startPoint y: 674, endPoint x: 292, endPoint y: 650, distance: 209.7
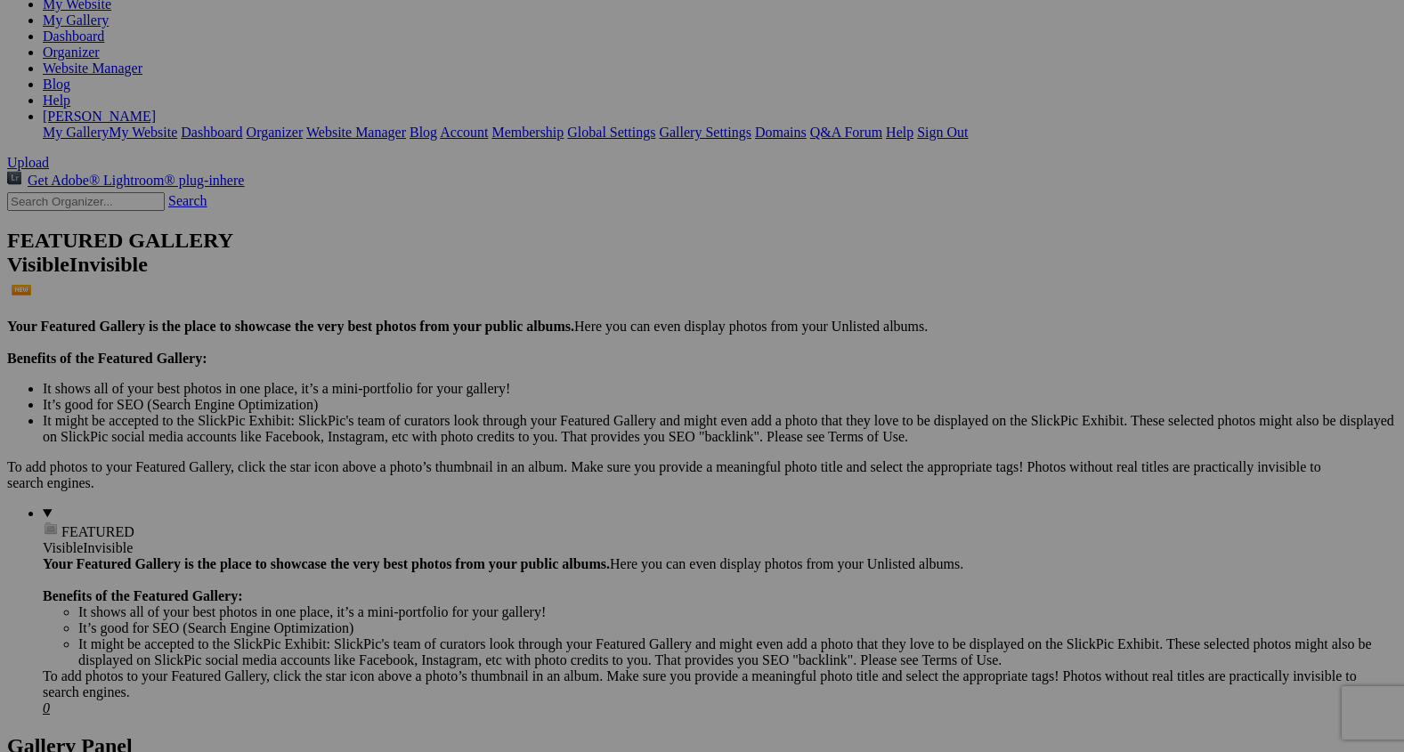
scroll to position [0, 0]
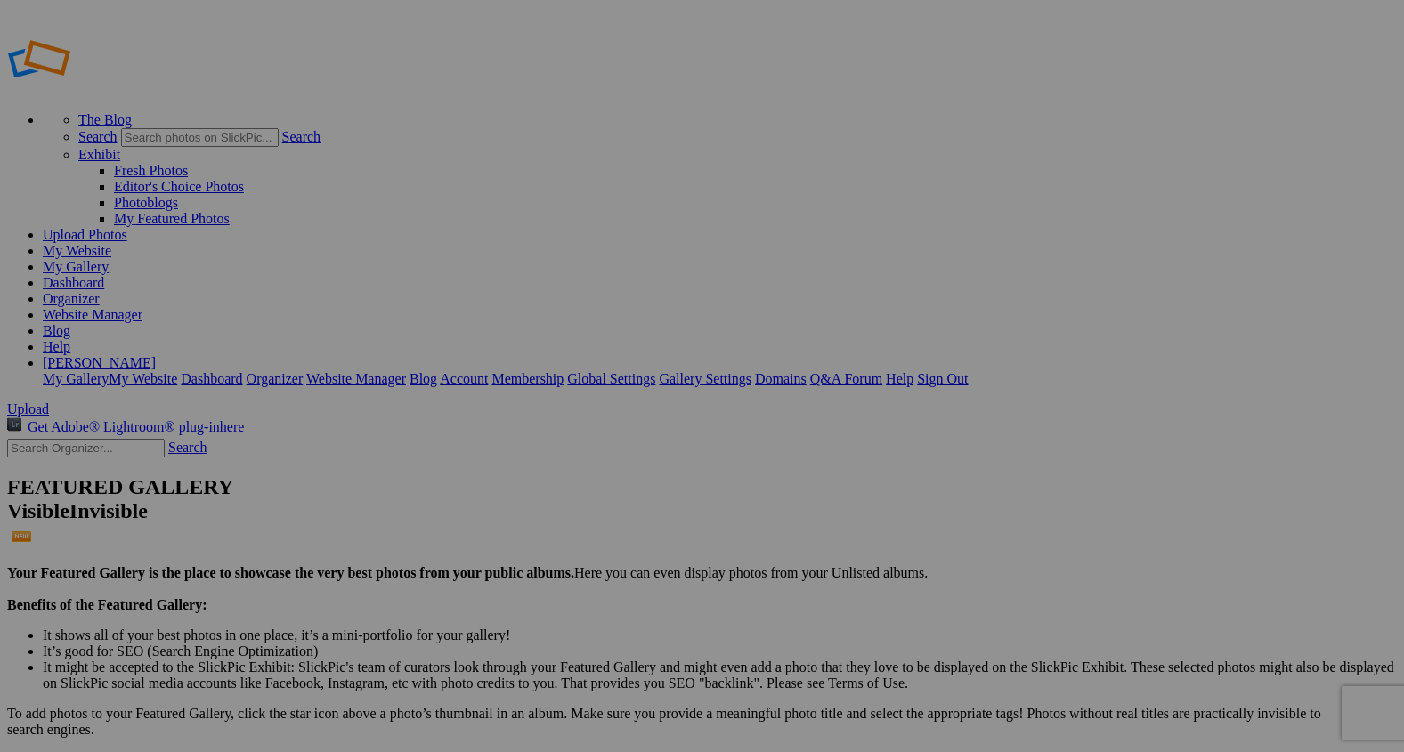
click at [584, 437] on span "Yes" at bounding box center [573, 444] width 20 height 15
